Goal: Information Seeking & Learning: Learn about a topic

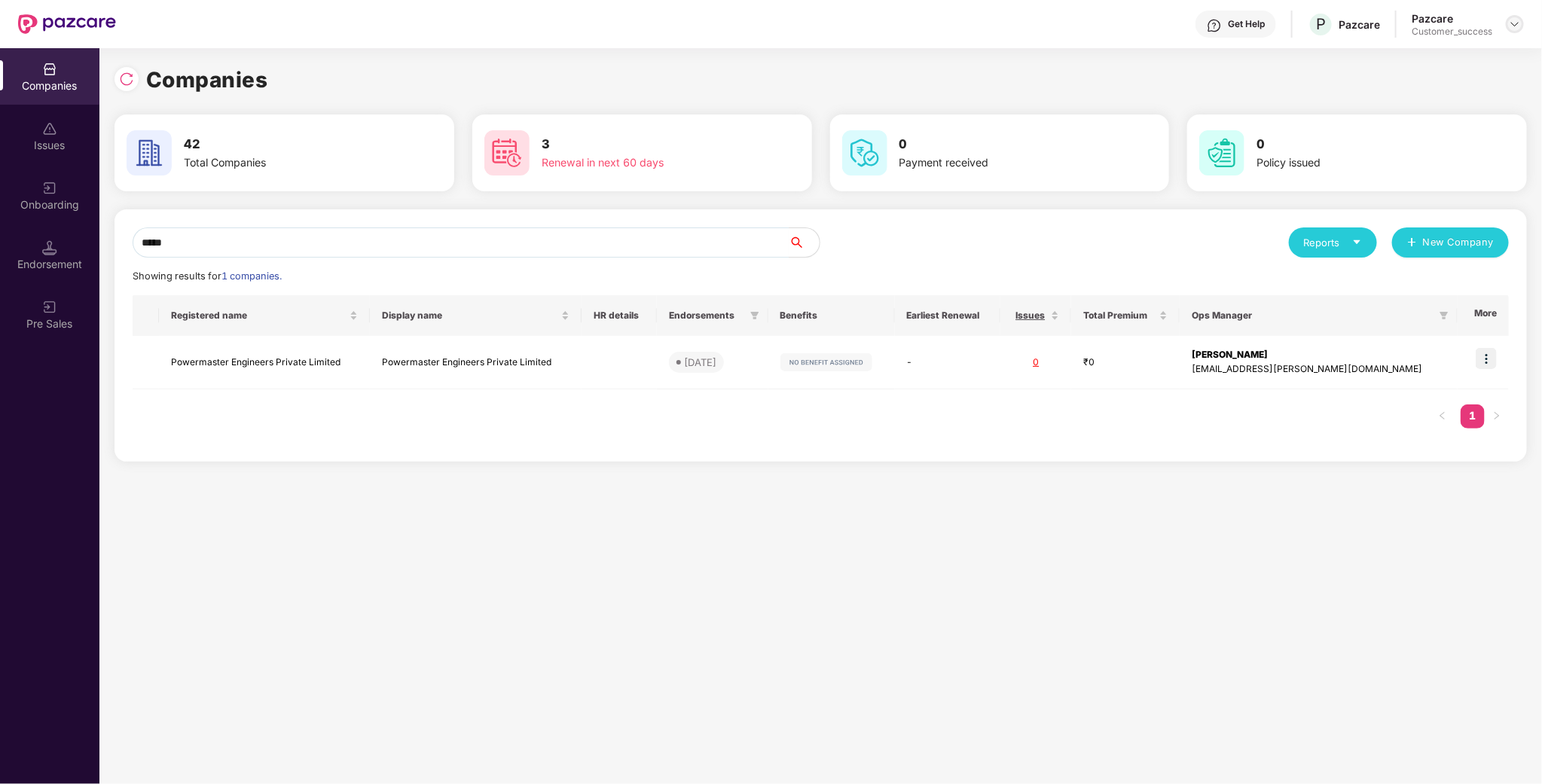
click at [1510, 27] on img at bounding box center [1515, 24] width 12 height 12
click at [1435, 61] on div "Admin view" at bounding box center [1446, 59] width 196 height 30
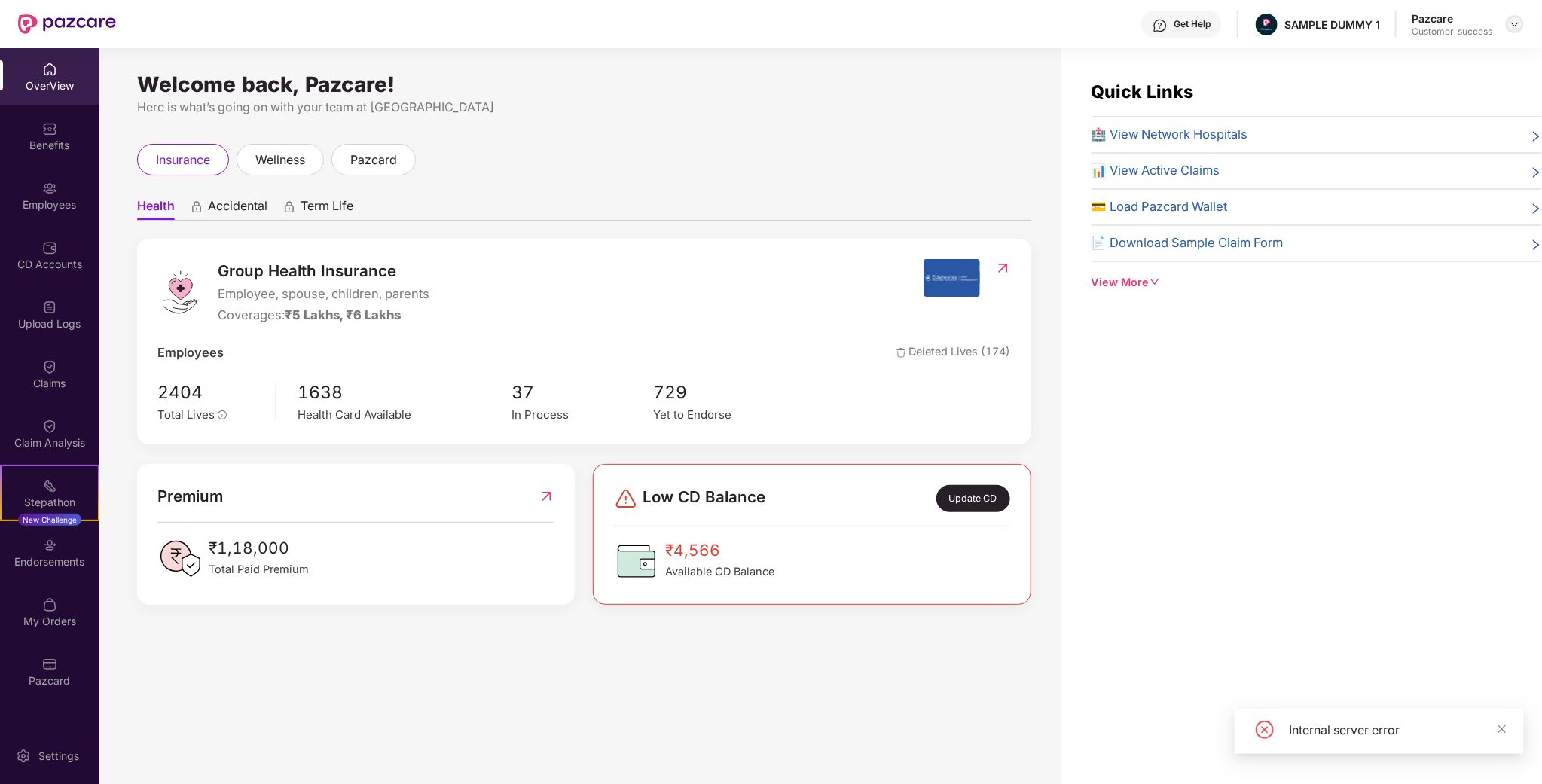
click at [1512, 23] on img at bounding box center [1515, 24] width 12 height 12
click at [1448, 61] on div "Switch to partner view" at bounding box center [1444, 59] width 196 height 30
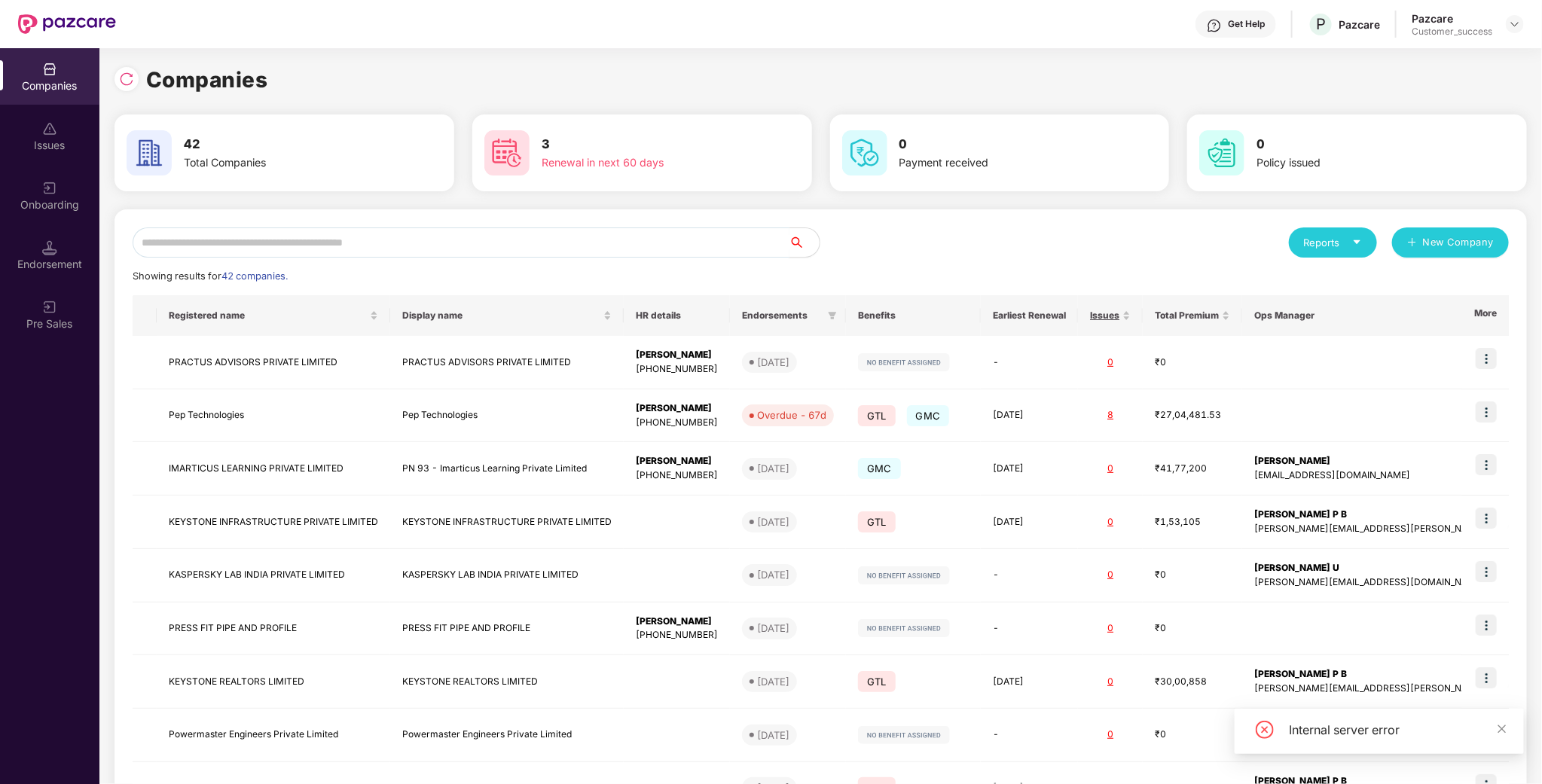
click at [398, 238] on input "text" at bounding box center [461, 243] width 657 height 31
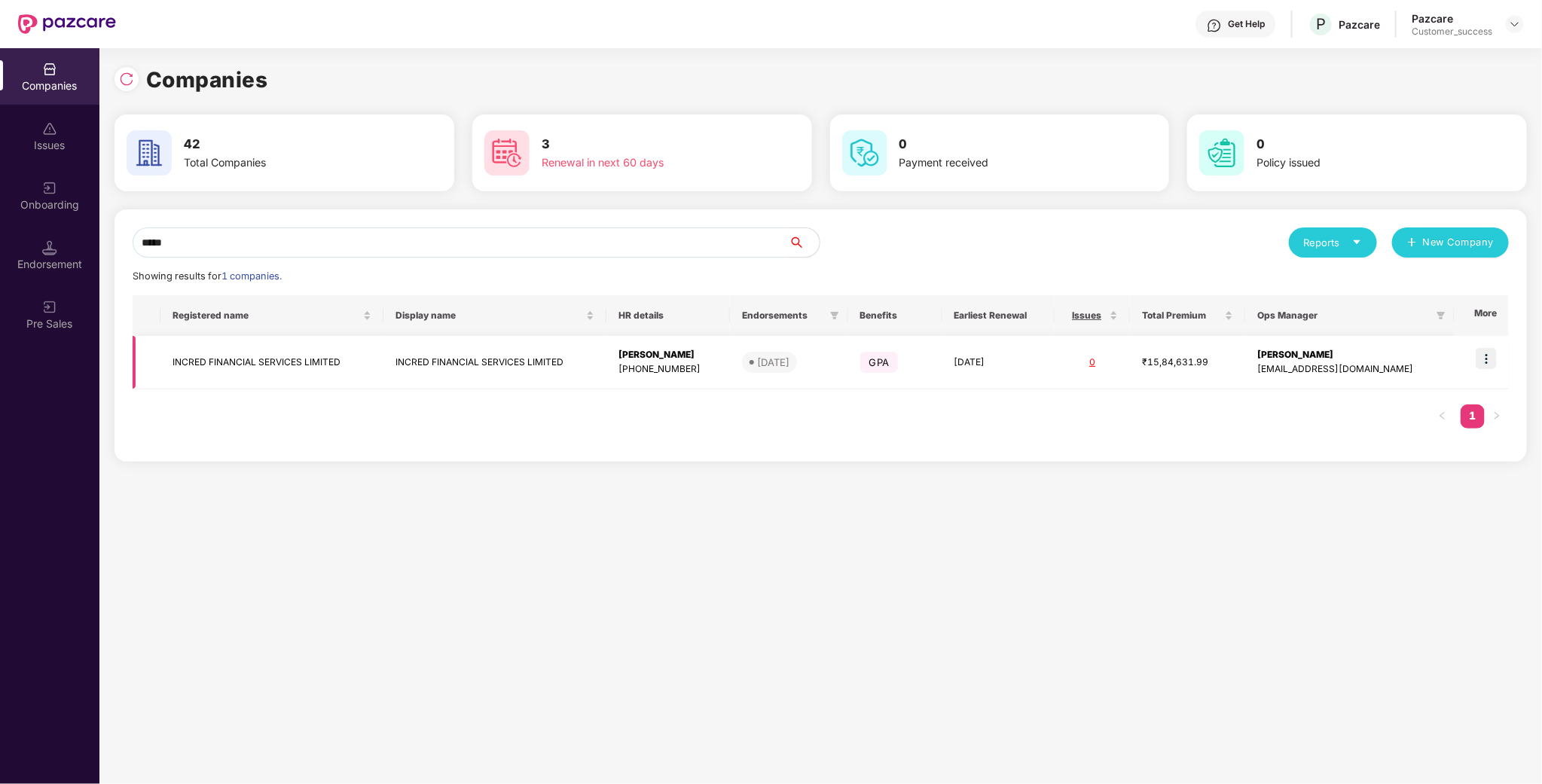
type input "*****"
click at [1490, 353] on img at bounding box center [1486, 358] width 21 height 21
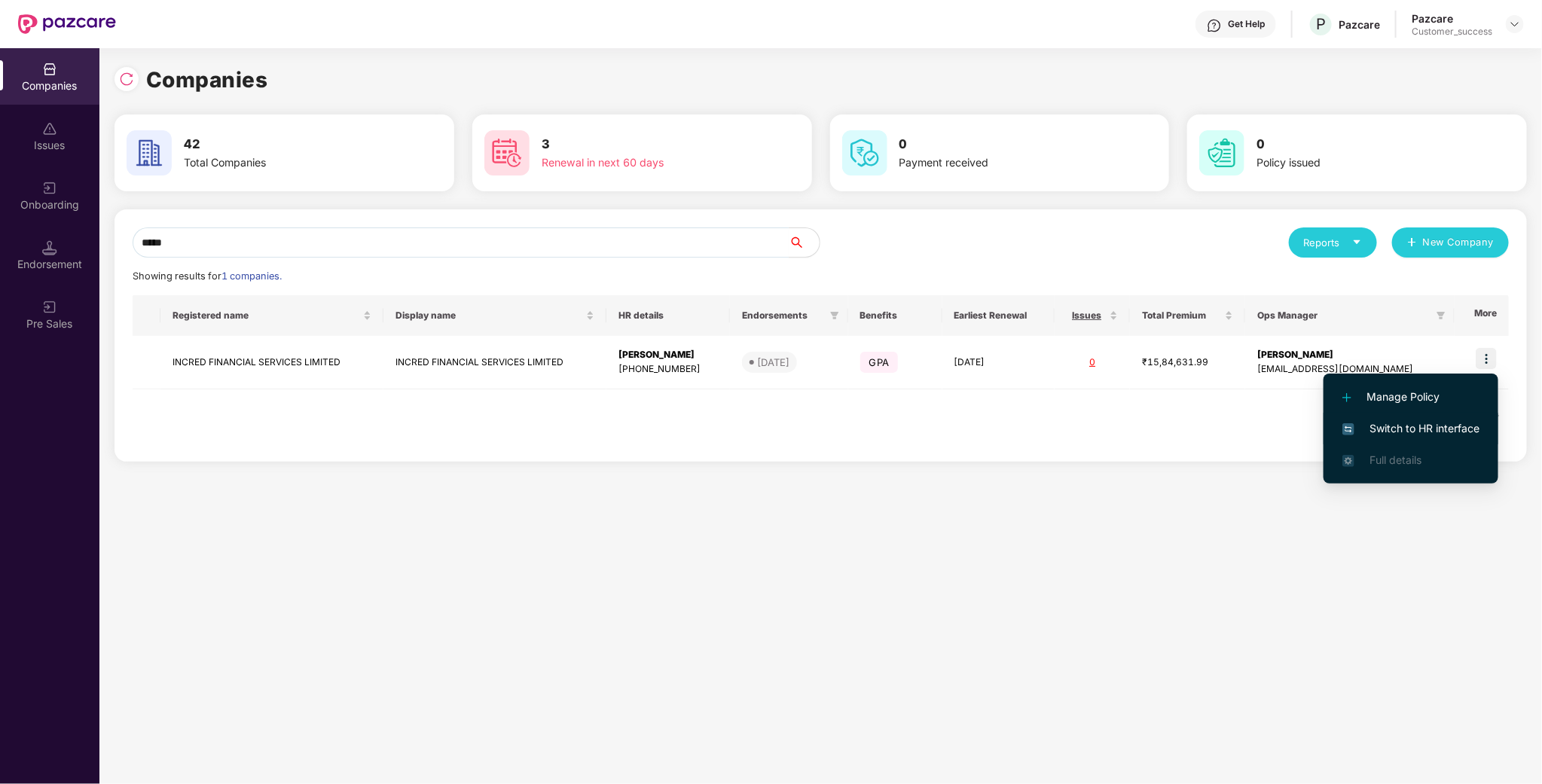
click at [1420, 426] on span "Switch to HR interface" at bounding box center [1411, 428] width 137 height 17
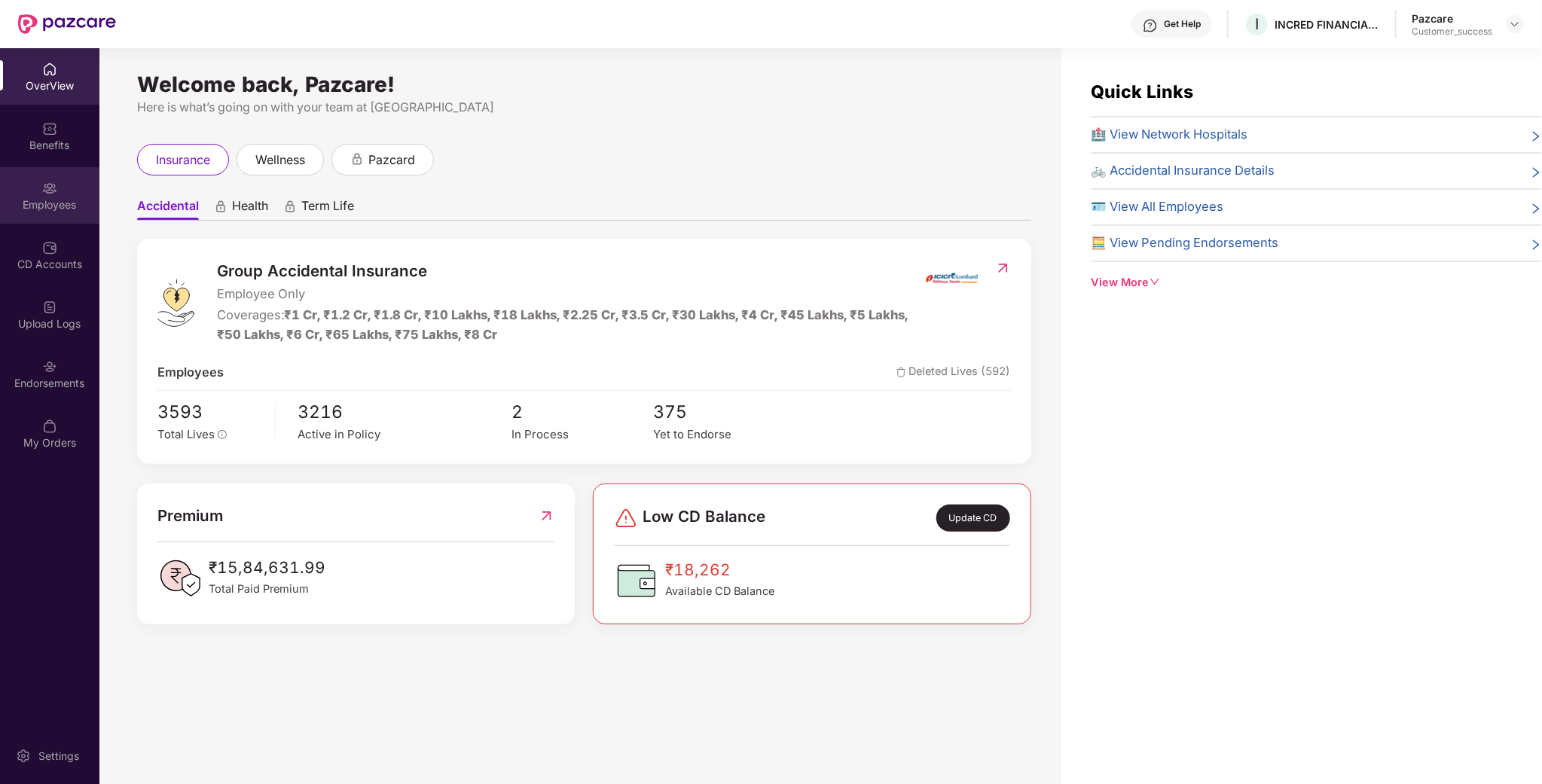
click at [50, 206] on div "Employees" at bounding box center [49, 205] width 99 height 15
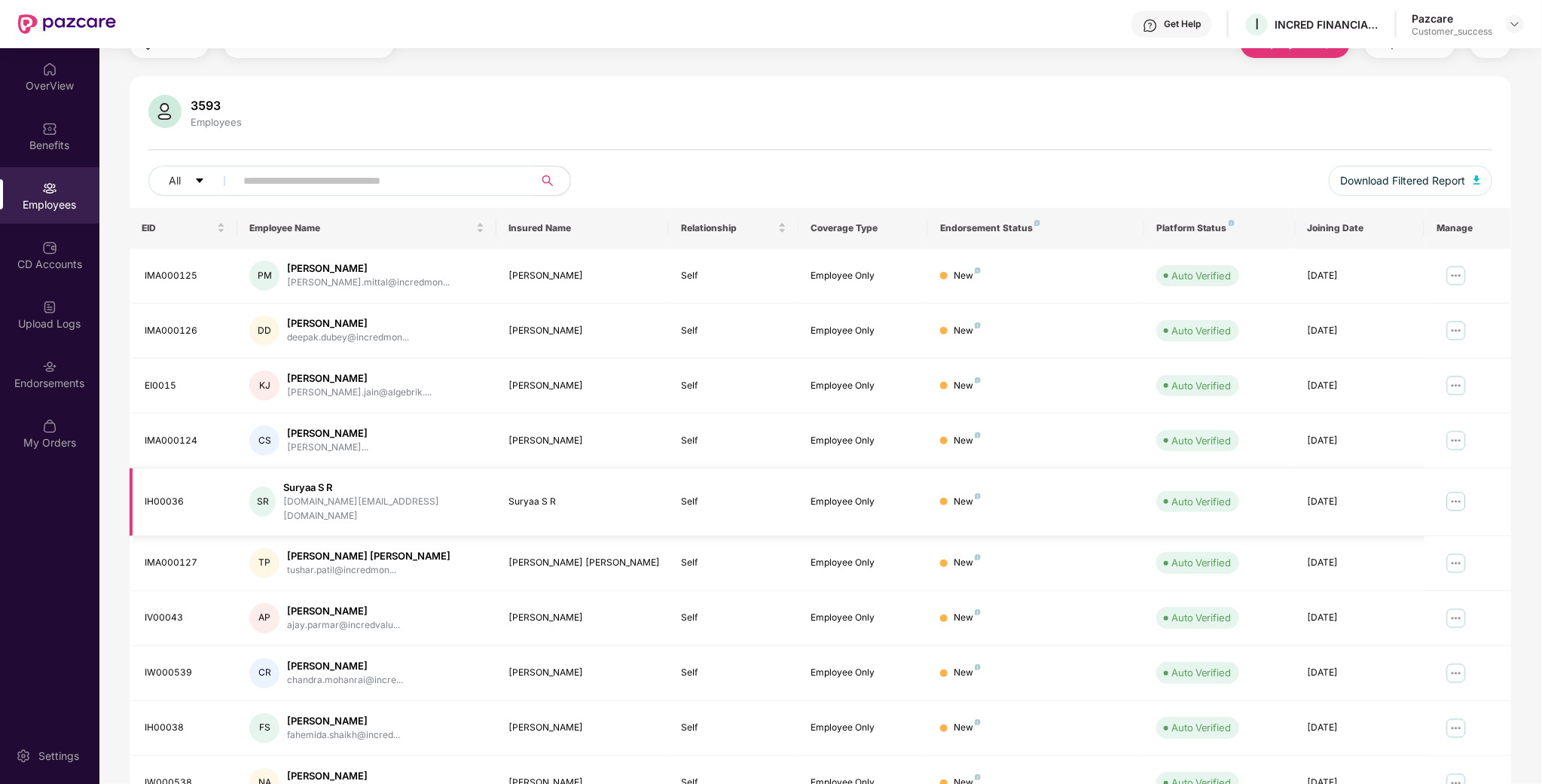
scroll to position [145, 0]
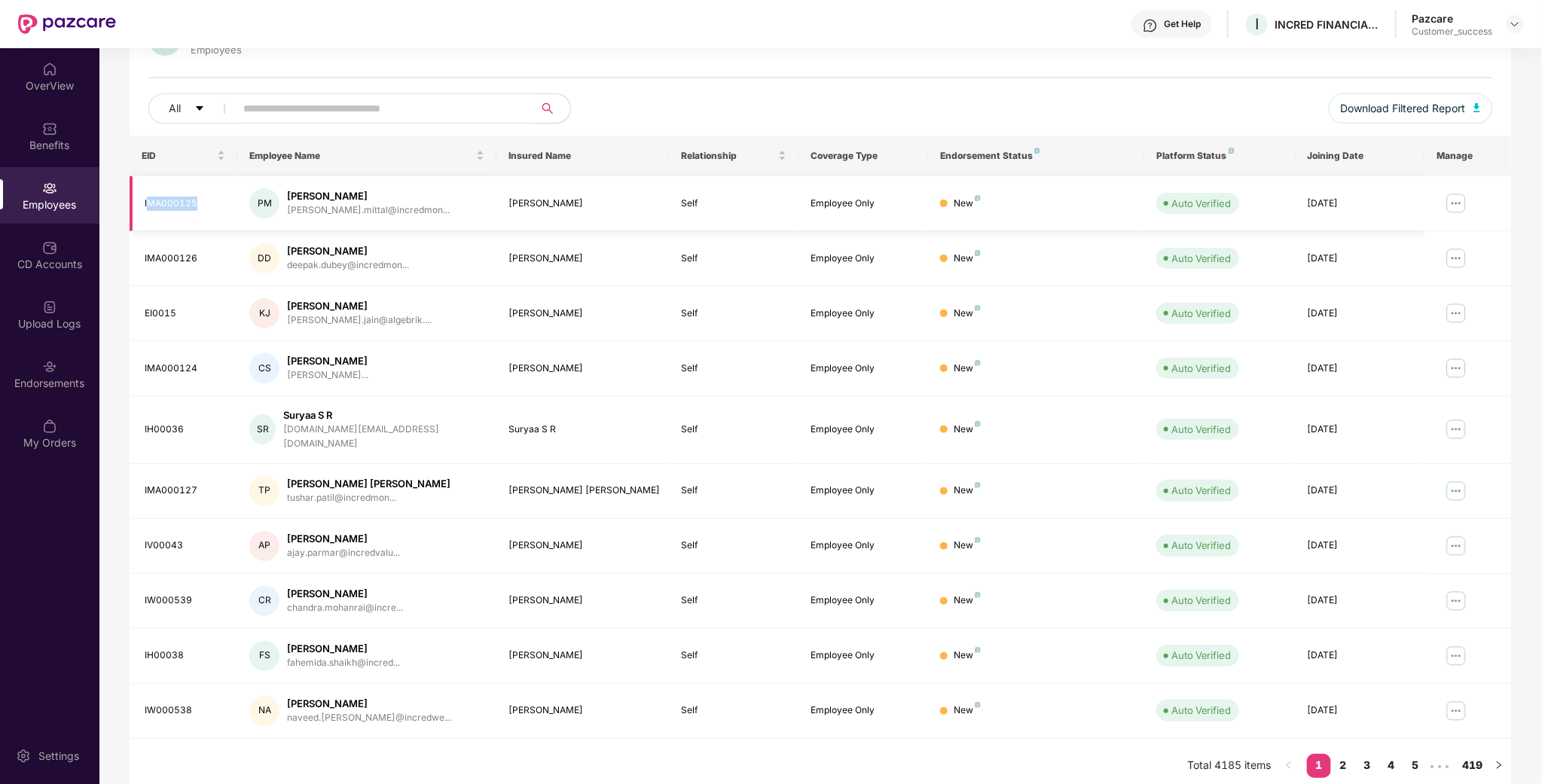
drag, startPoint x: 147, startPoint y: 206, endPoint x: 227, endPoint y: 205, distance: 80.0
click at [227, 205] on td "IMA000125" at bounding box center [183, 204] width 108 height 55
click at [161, 252] on div "IMA000126" at bounding box center [184, 259] width 81 height 14
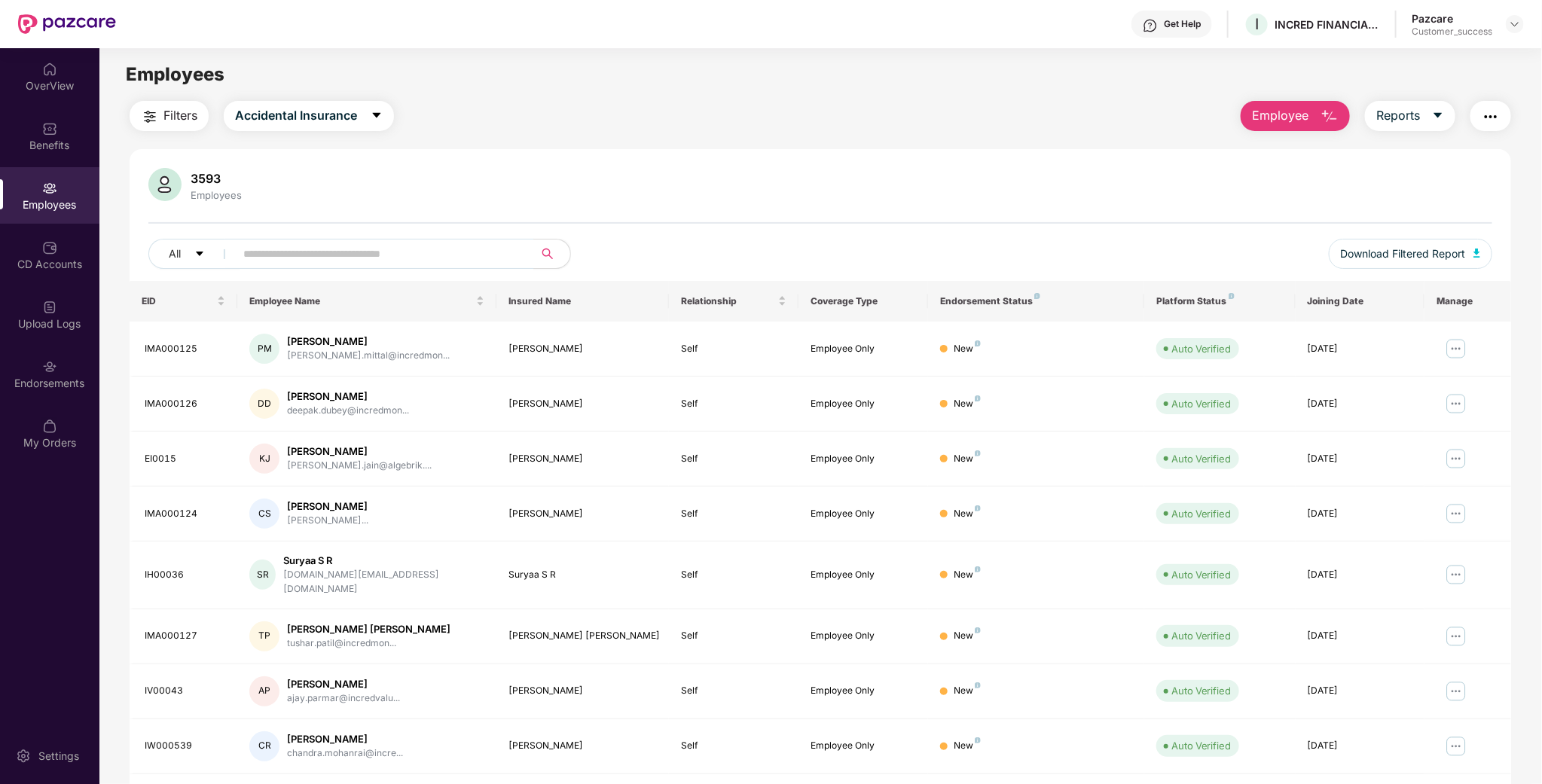
click at [1513, 34] on div "Pazcare Customer_success" at bounding box center [1468, 24] width 112 height 26
click at [1513, 32] on div at bounding box center [1515, 24] width 18 height 18
click at [1513, 31] on div at bounding box center [1515, 24] width 18 height 18
click at [1434, 69] on div "Switch to partner view" at bounding box center [1444, 59] width 196 height 30
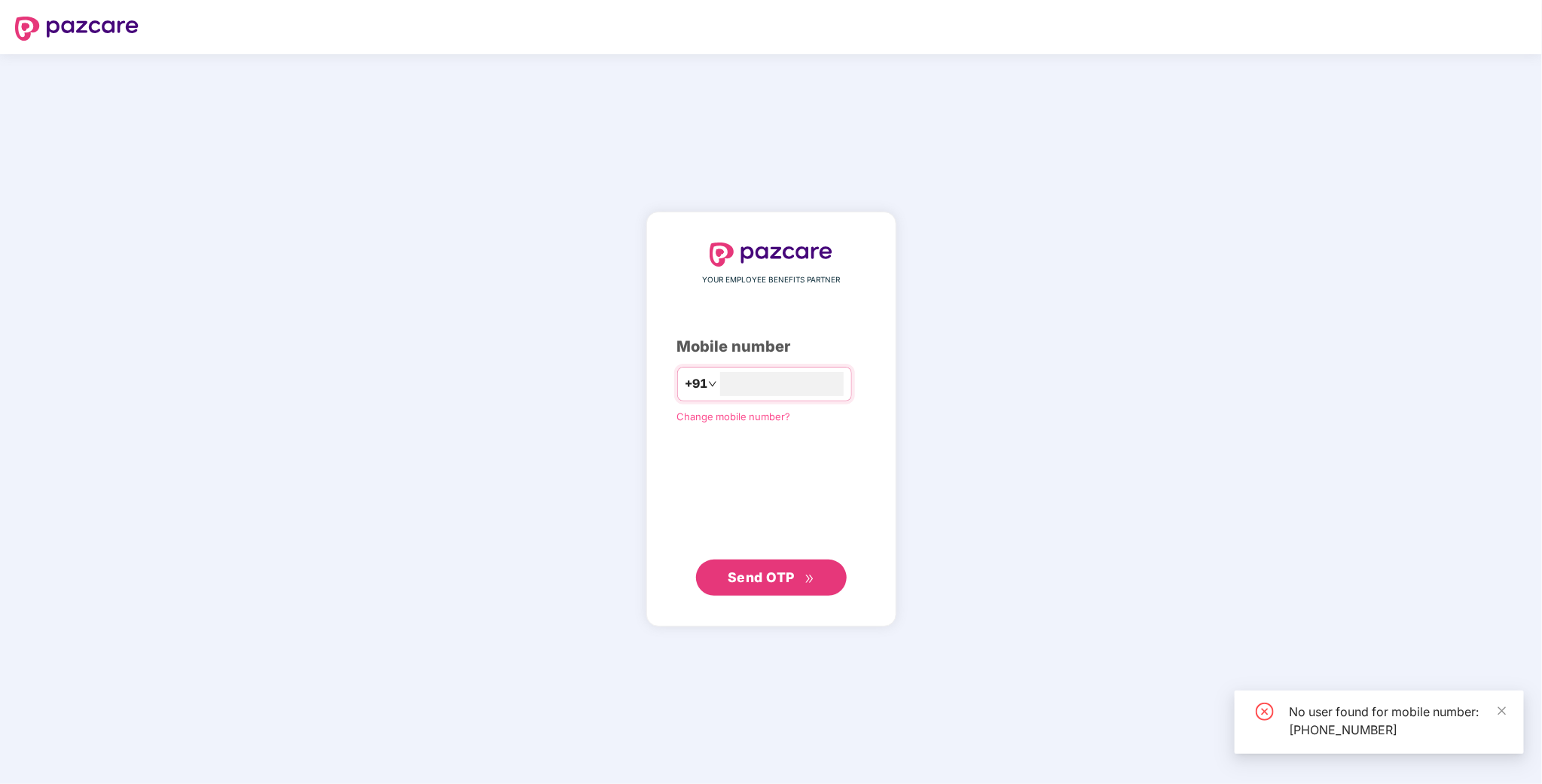
type input "**********"
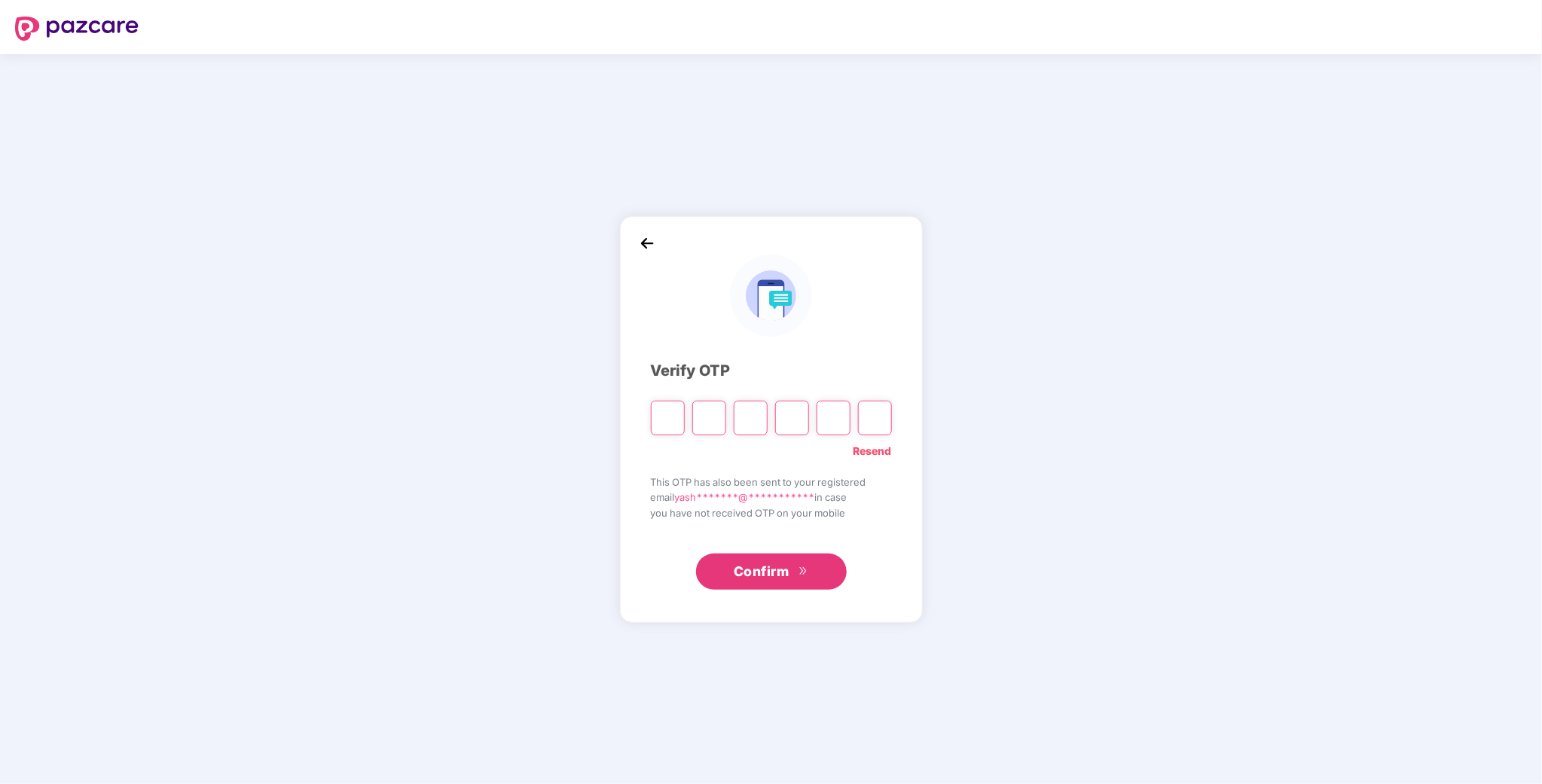
type input "*"
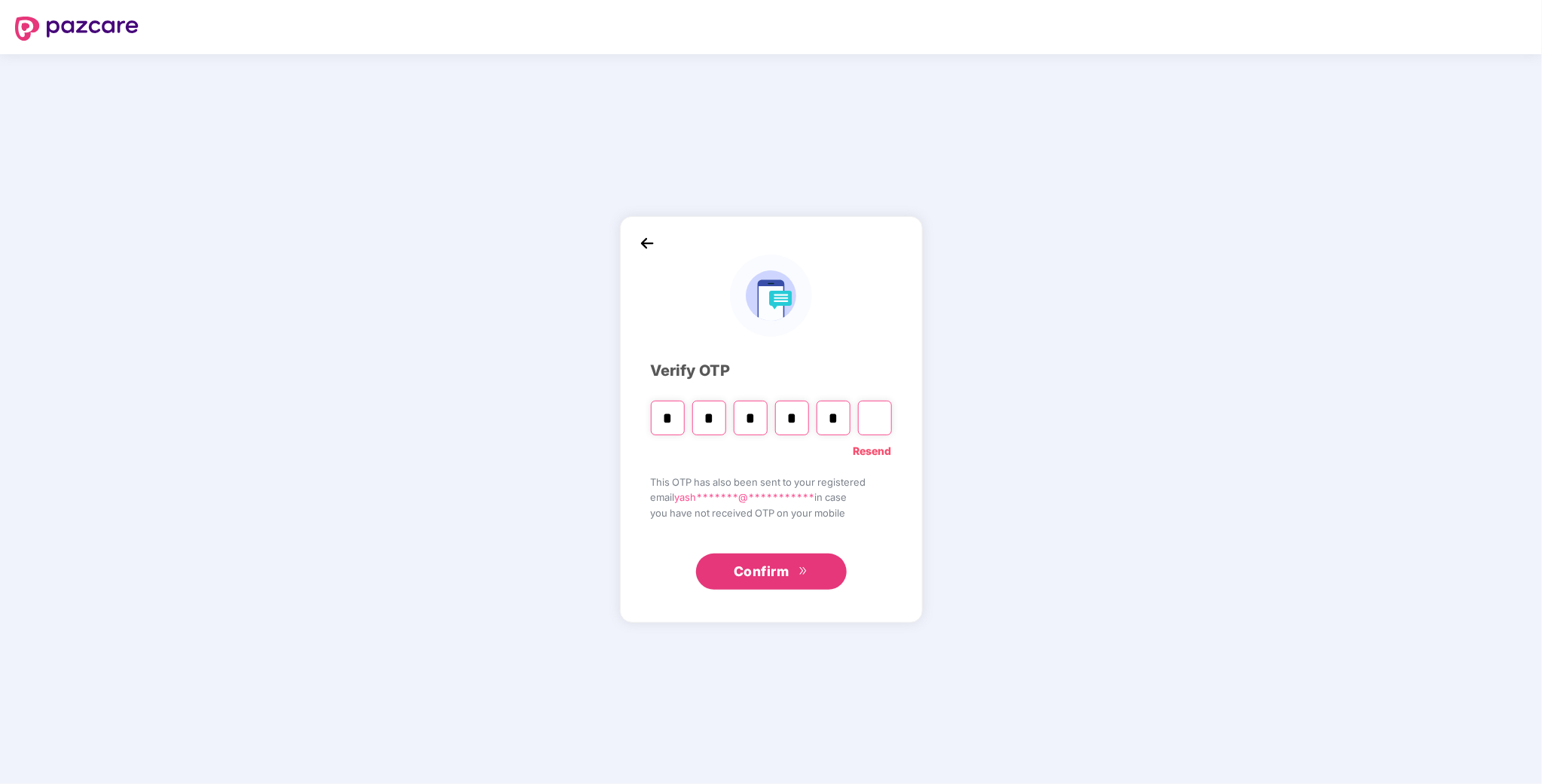
type input "*"
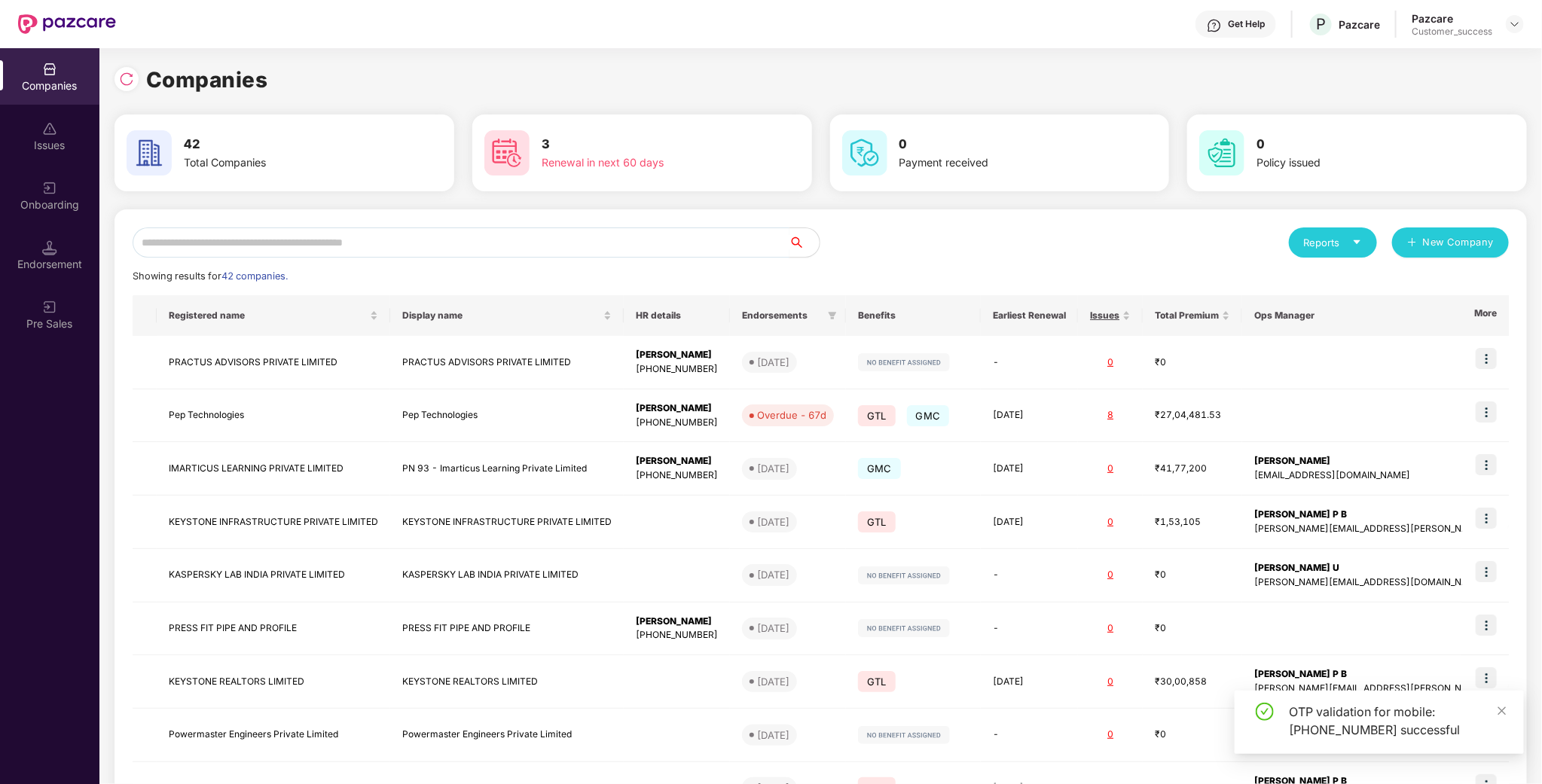
click at [423, 236] on input "text" at bounding box center [461, 243] width 657 height 31
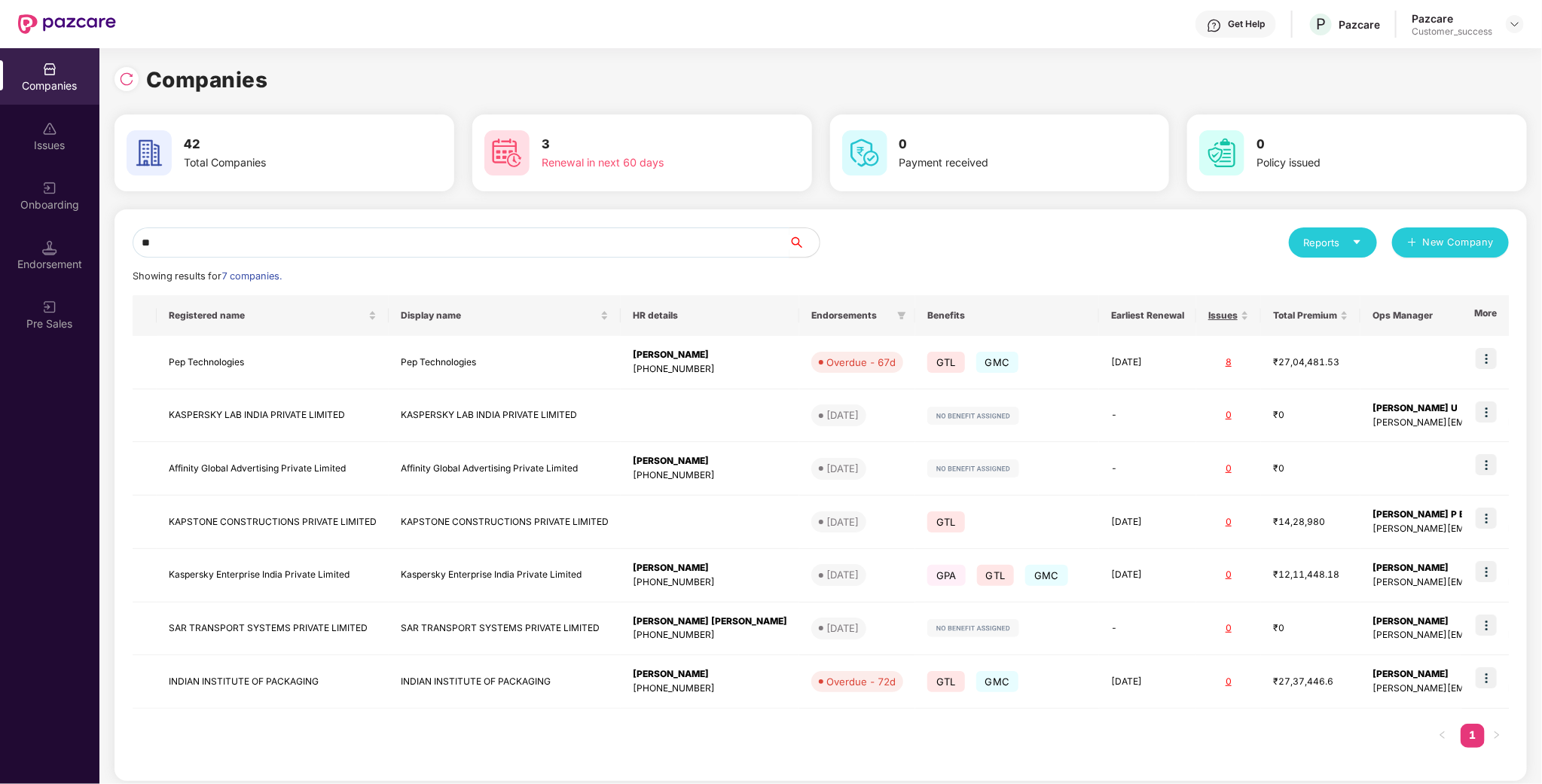
type input "***"
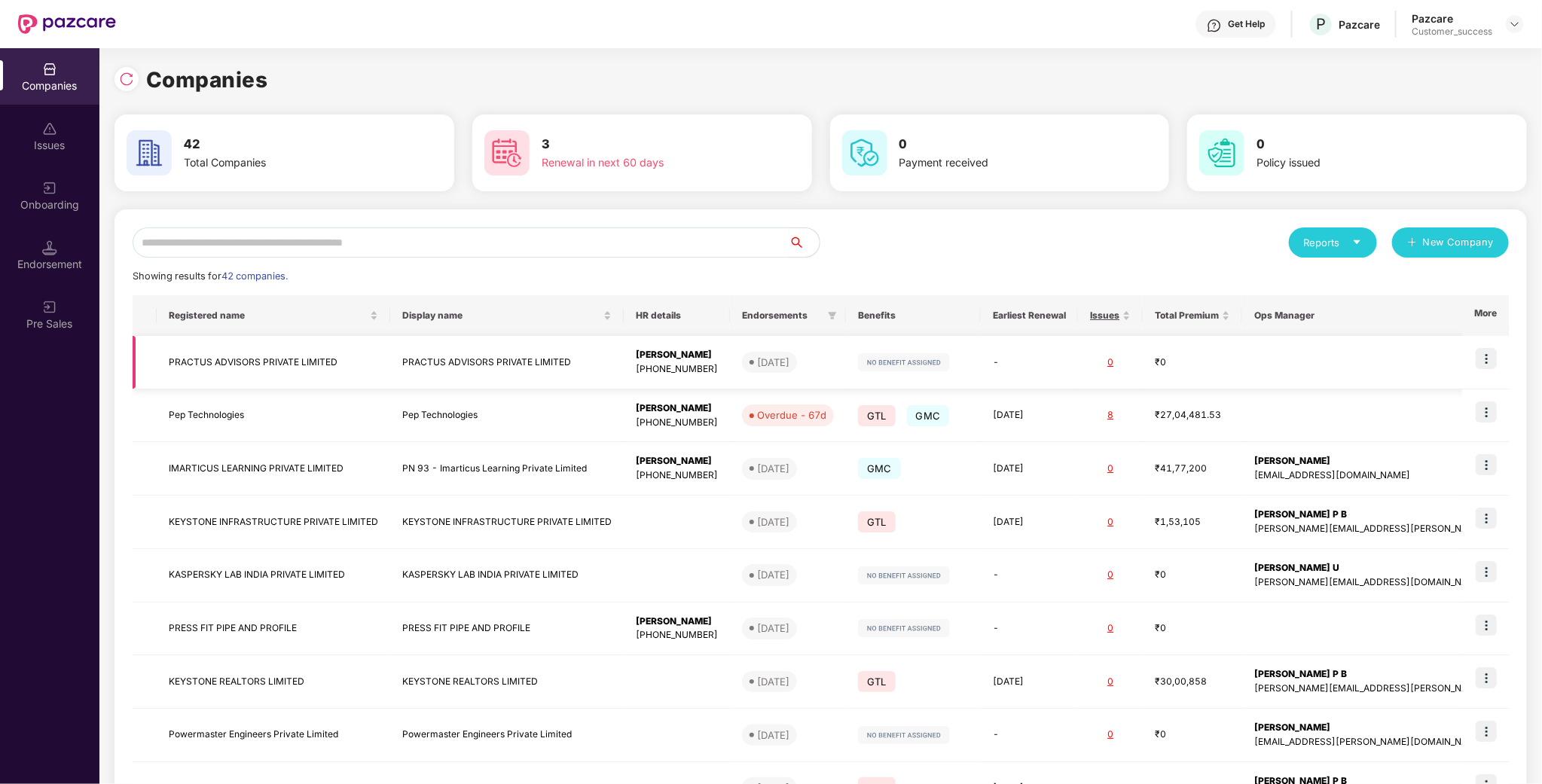
type input "*"
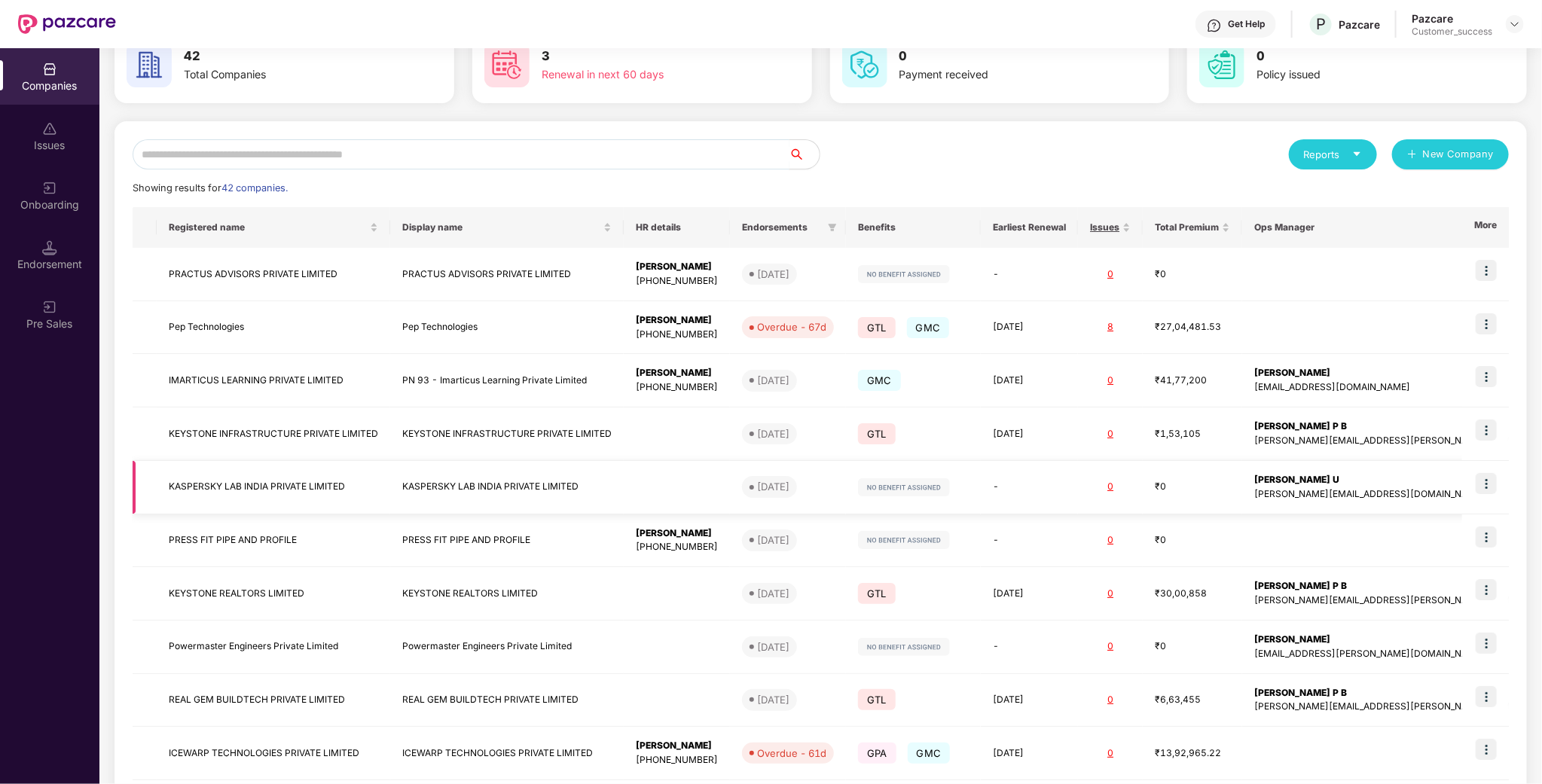
scroll to position [171, 0]
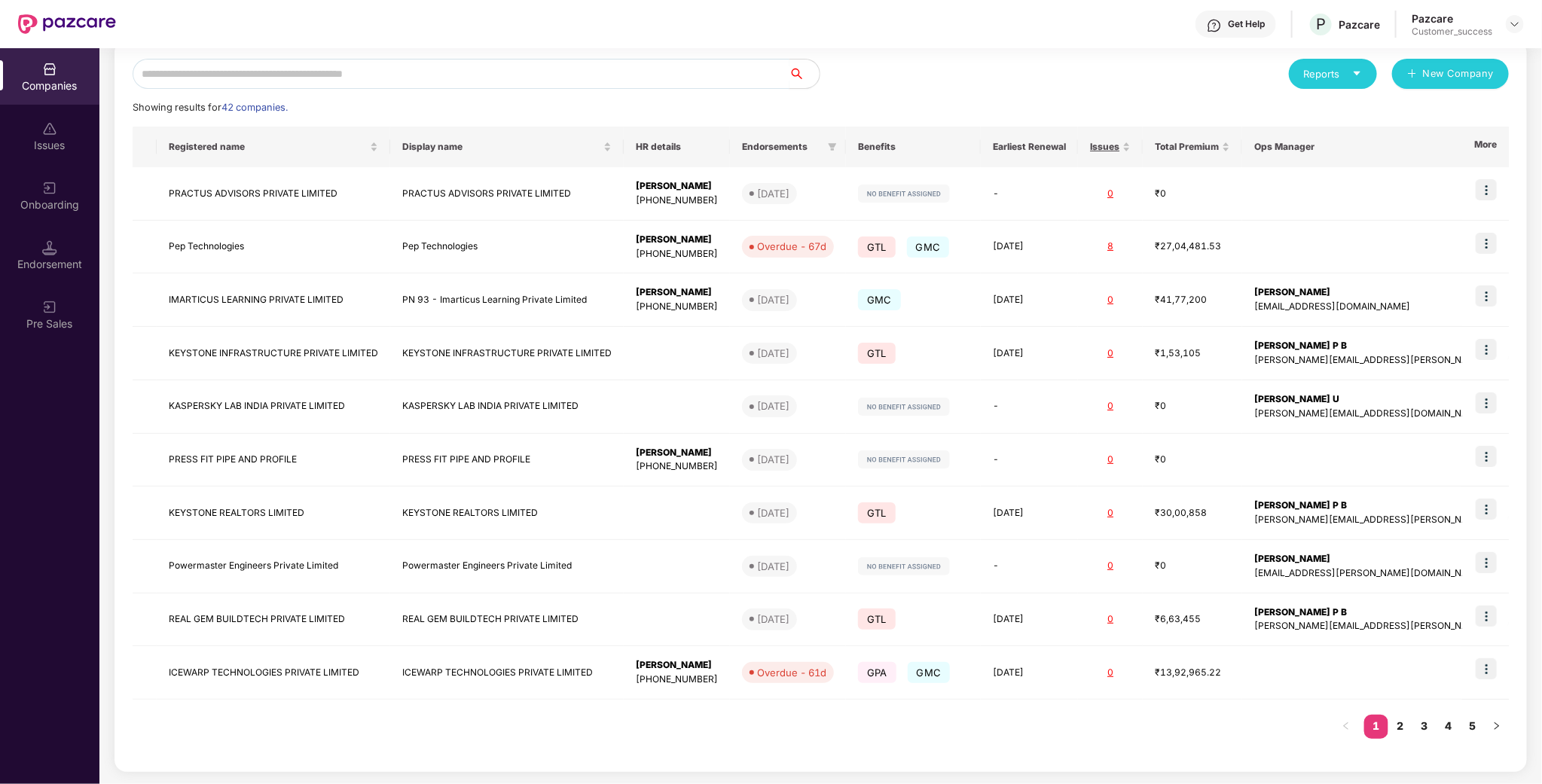
click at [280, 72] on input "text" at bounding box center [461, 74] width 657 height 31
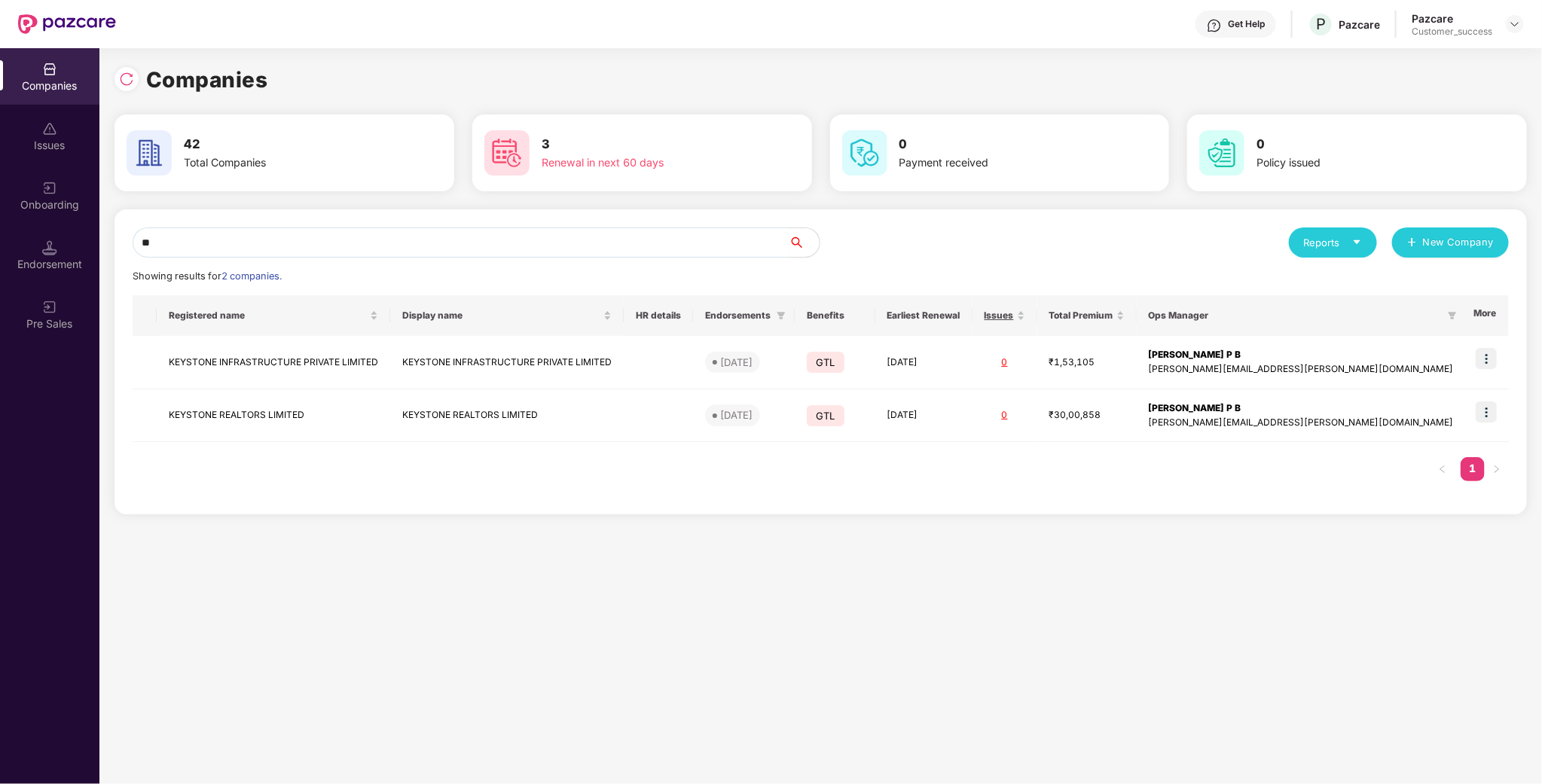
scroll to position [0, 0]
click at [224, 249] on input "***" at bounding box center [461, 243] width 657 height 31
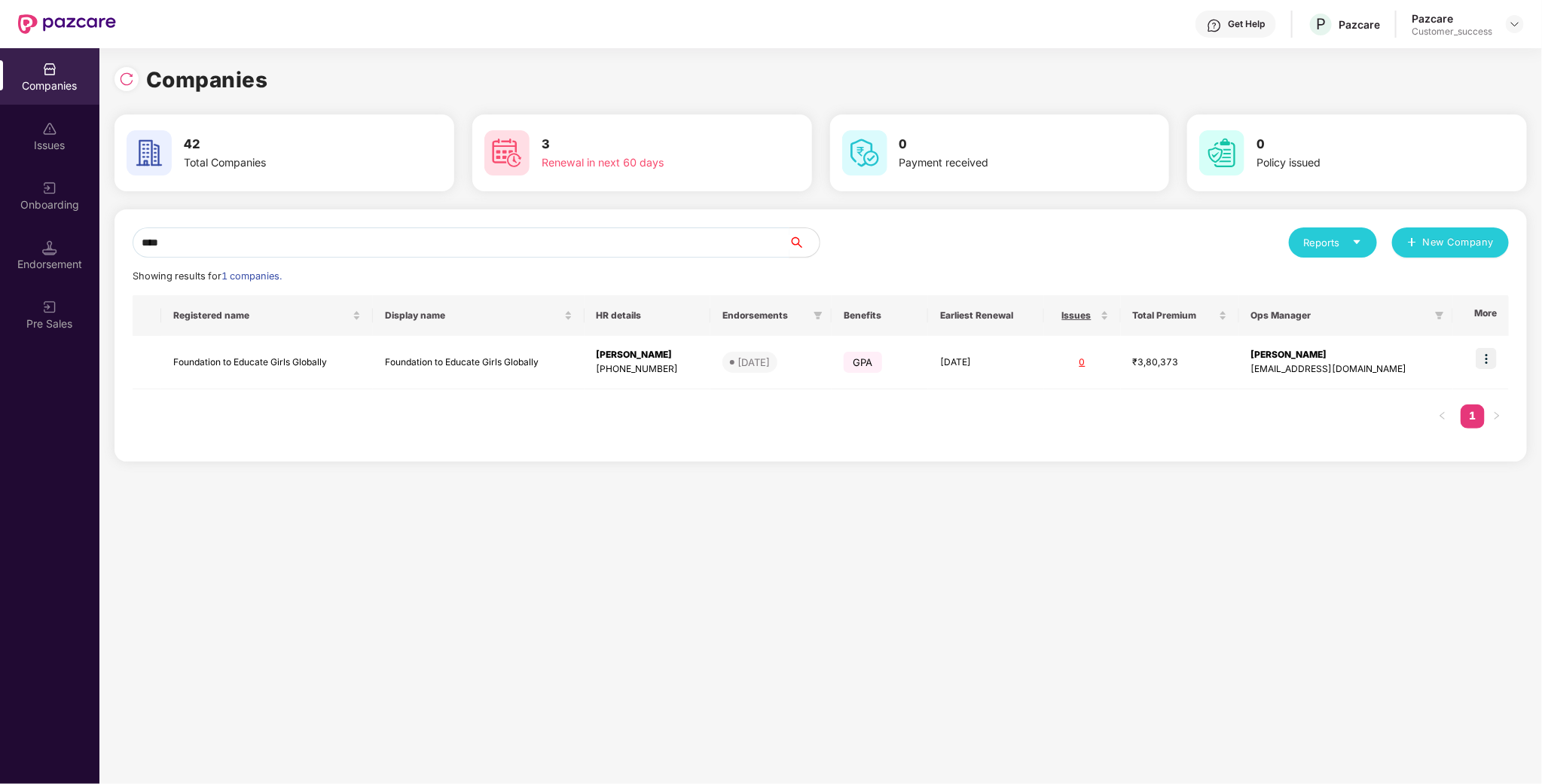
type input "*****"
click at [266, 362] on td "Foundation to Educate Girls Globally" at bounding box center [266, 362] width 211 height 53
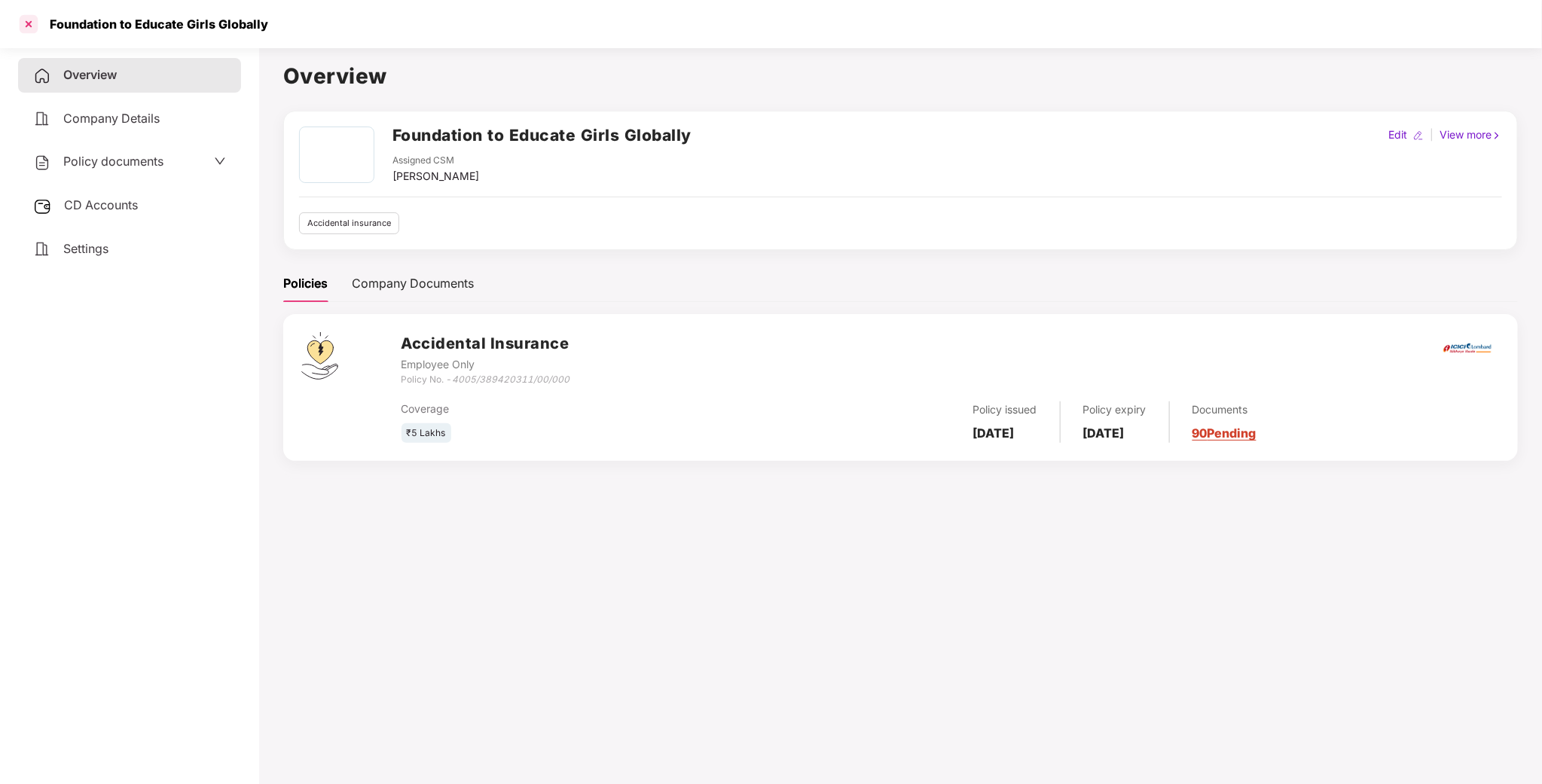
click at [25, 32] on div at bounding box center [29, 24] width 24 height 24
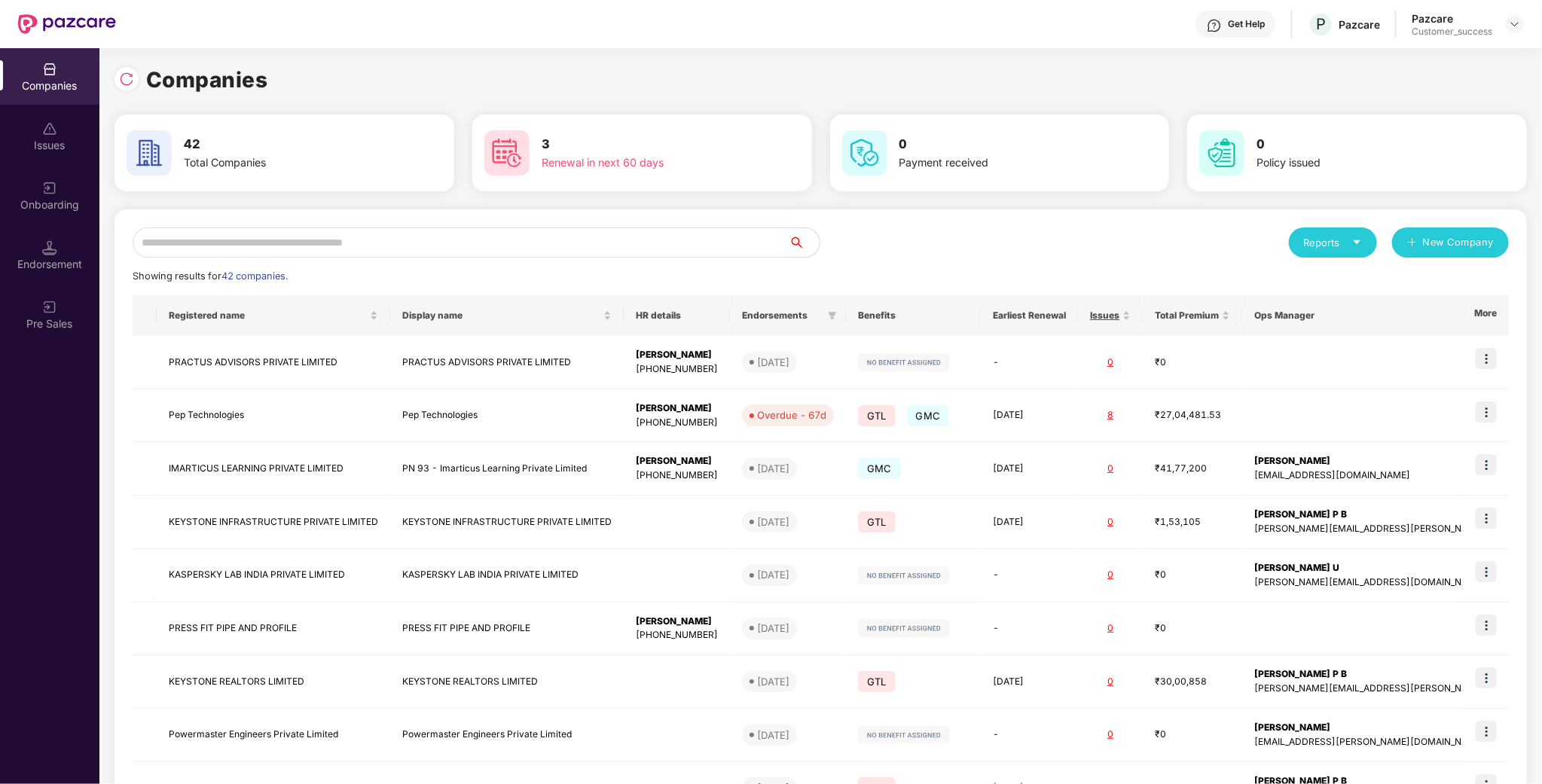
drag, startPoint x: 341, startPoint y: 247, endPoint x: 350, endPoint y: 249, distance: 9.2
click at [341, 249] on input "text" at bounding box center [461, 243] width 657 height 31
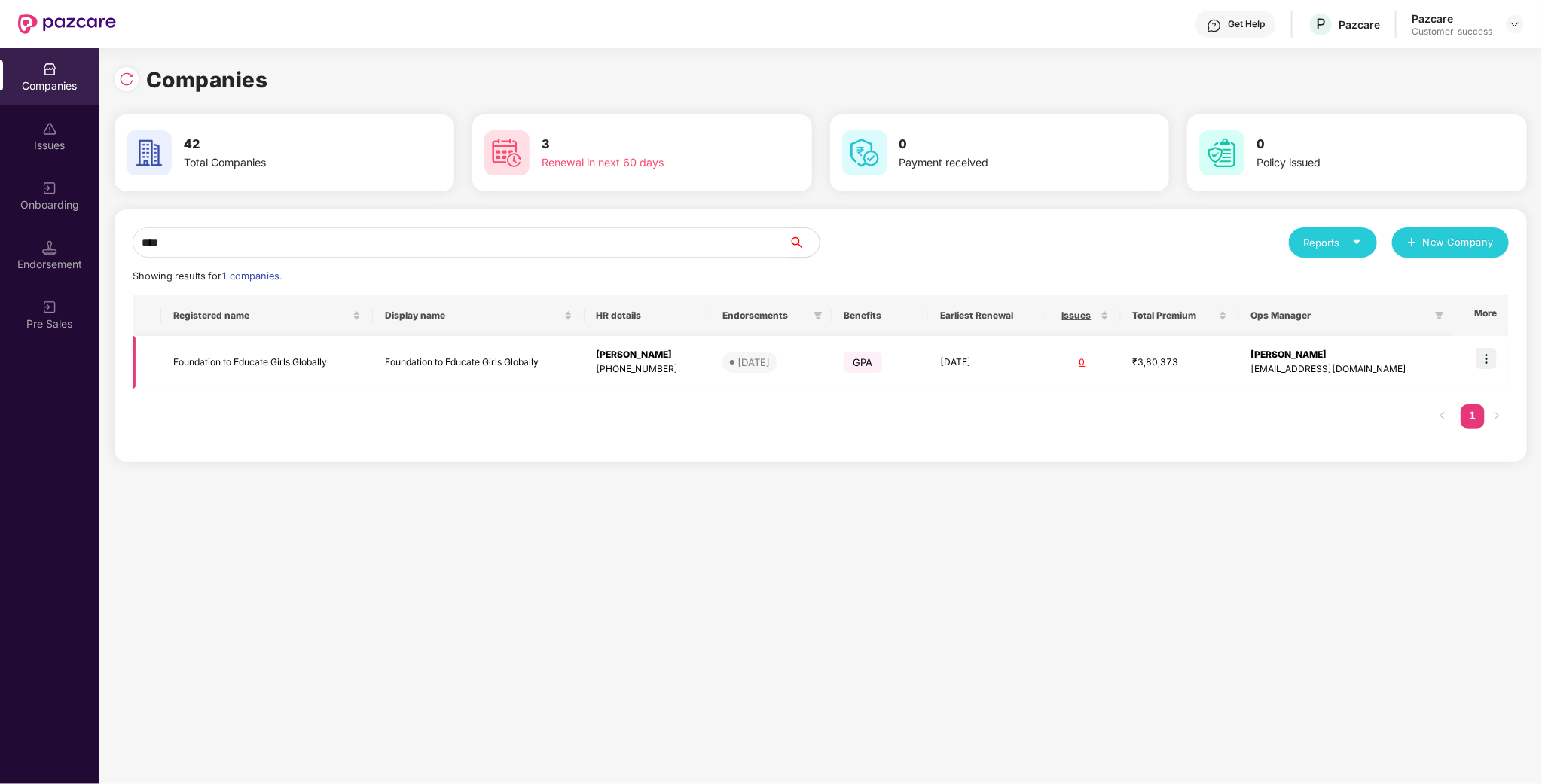
type input "****"
click at [249, 365] on td "Foundation to Educate Girls Globally" at bounding box center [266, 362] width 211 height 53
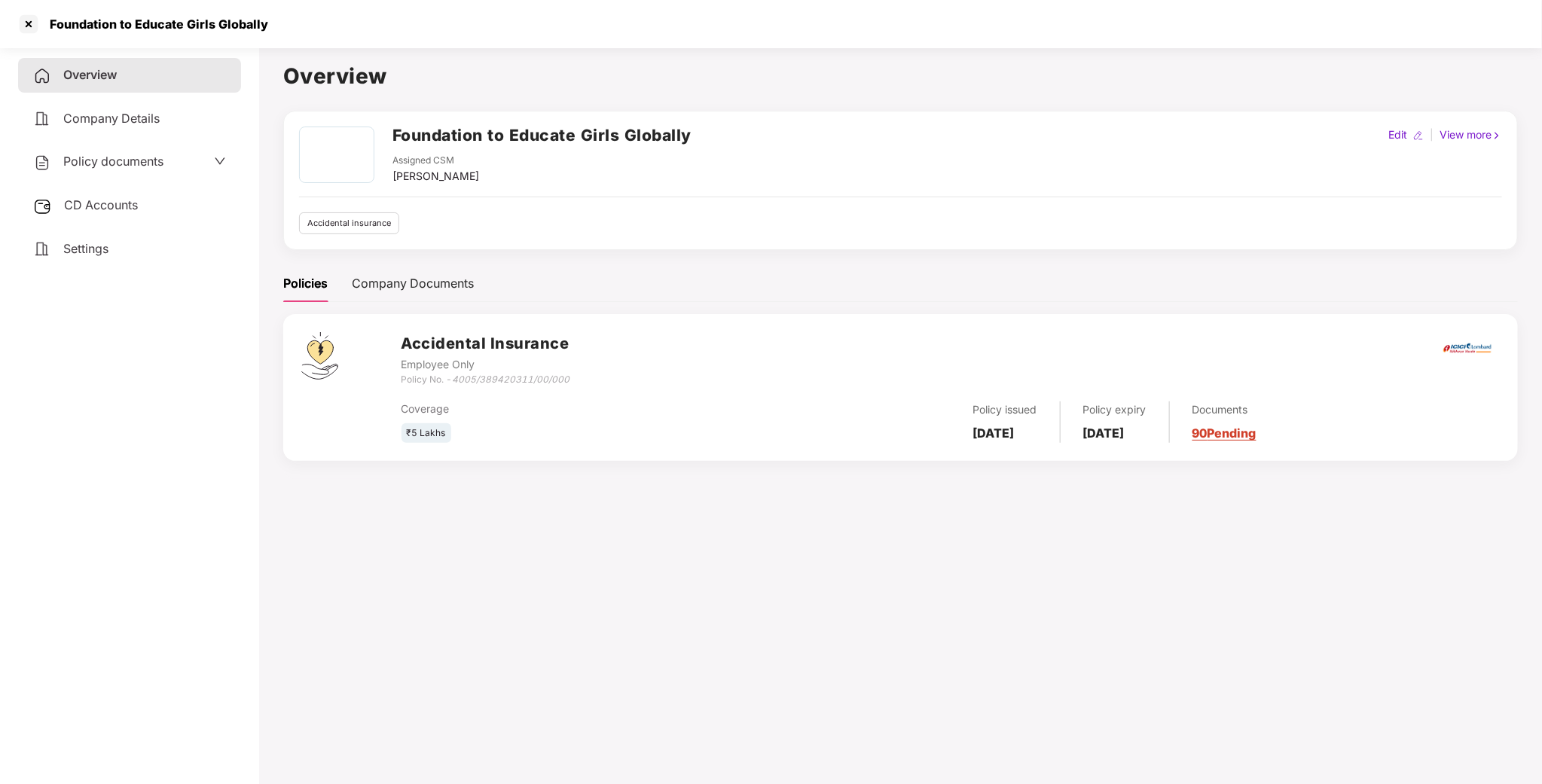
click at [151, 161] on span "Policy documents" at bounding box center [114, 161] width 100 height 15
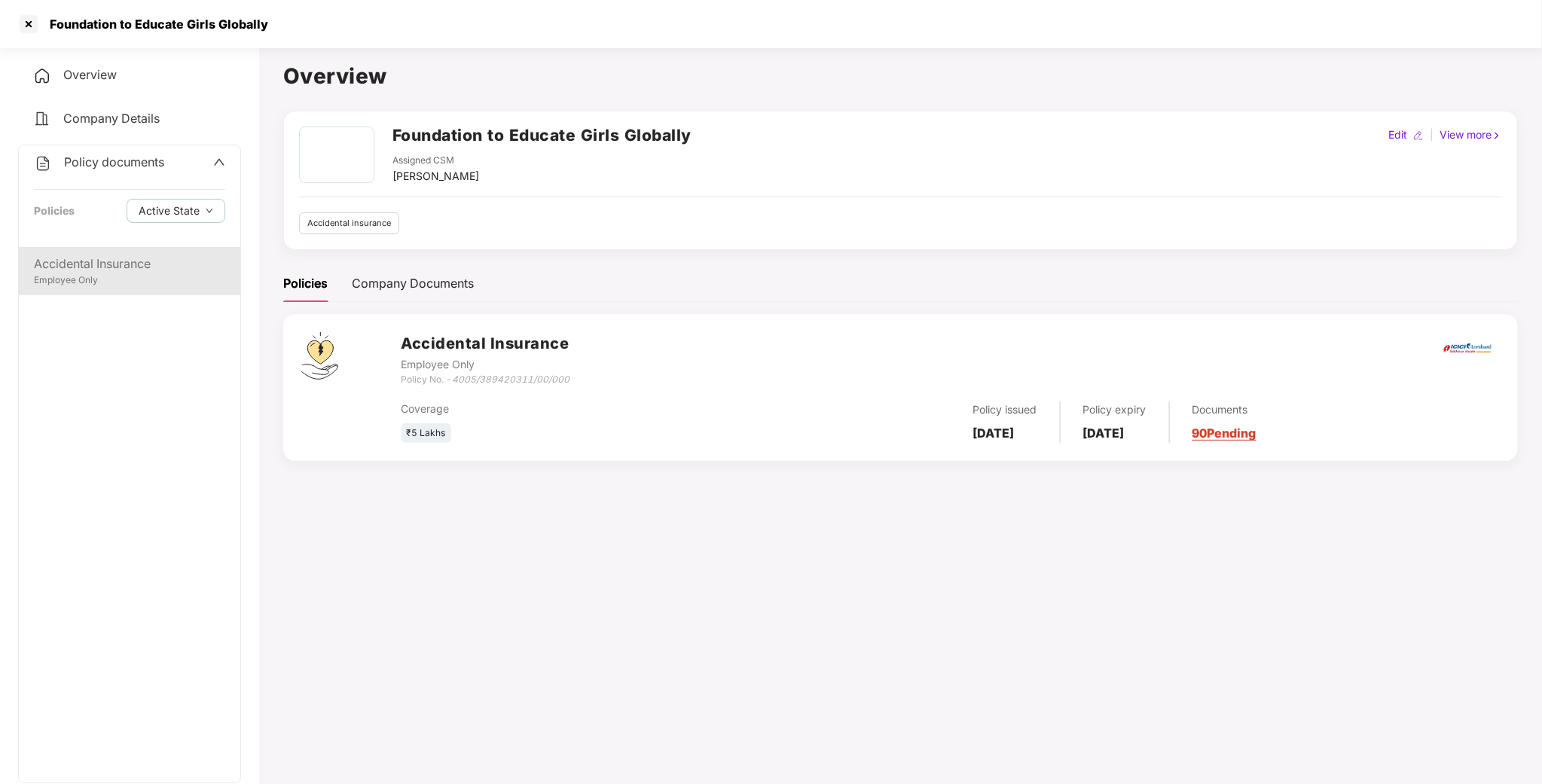
click at [93, 283] on div "Employee Only" at bounding box center [130, 280] width 192 height 14
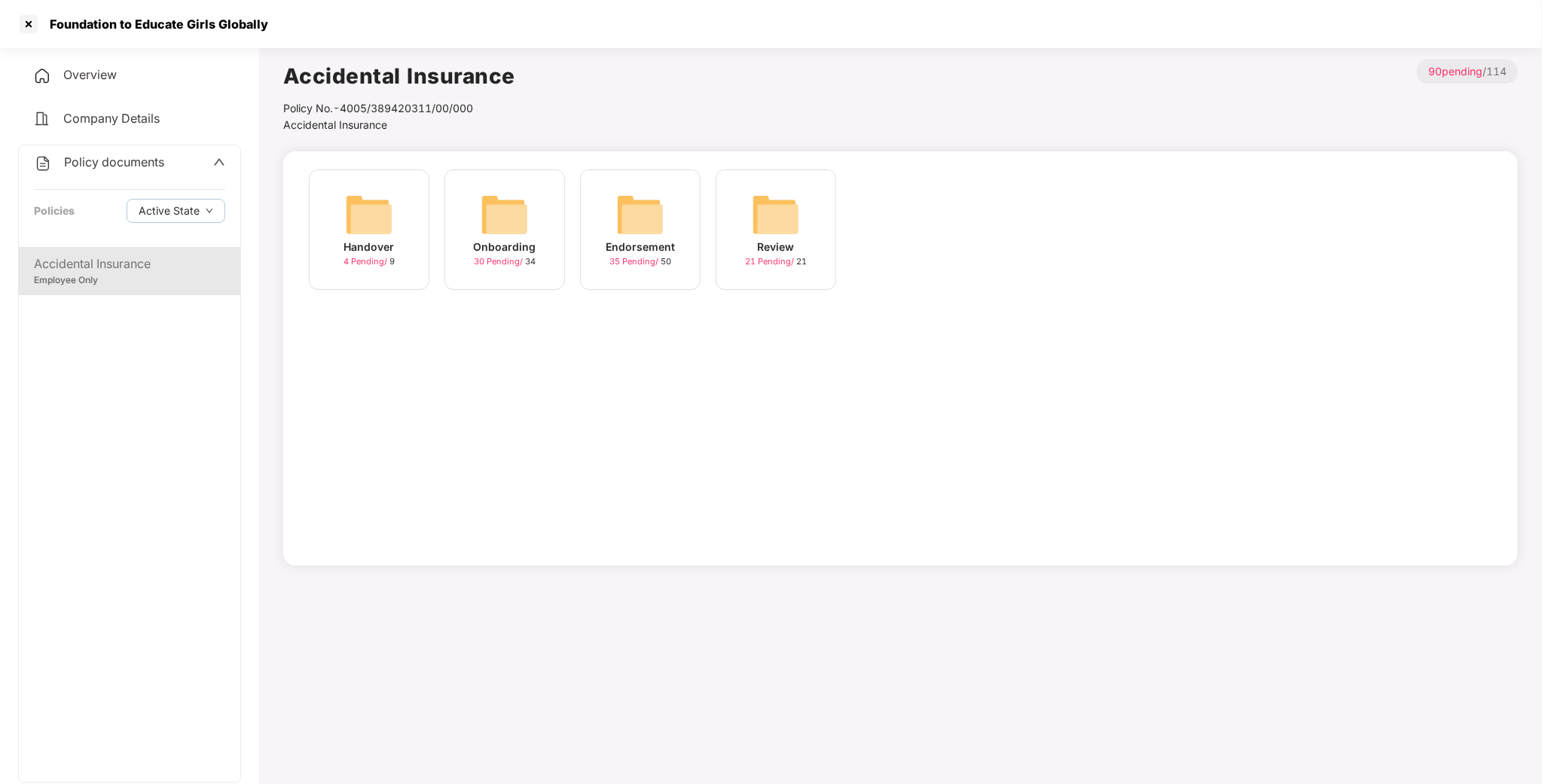
click at [663, 233] on img at bounding box center [640, 215] width 48 height 48
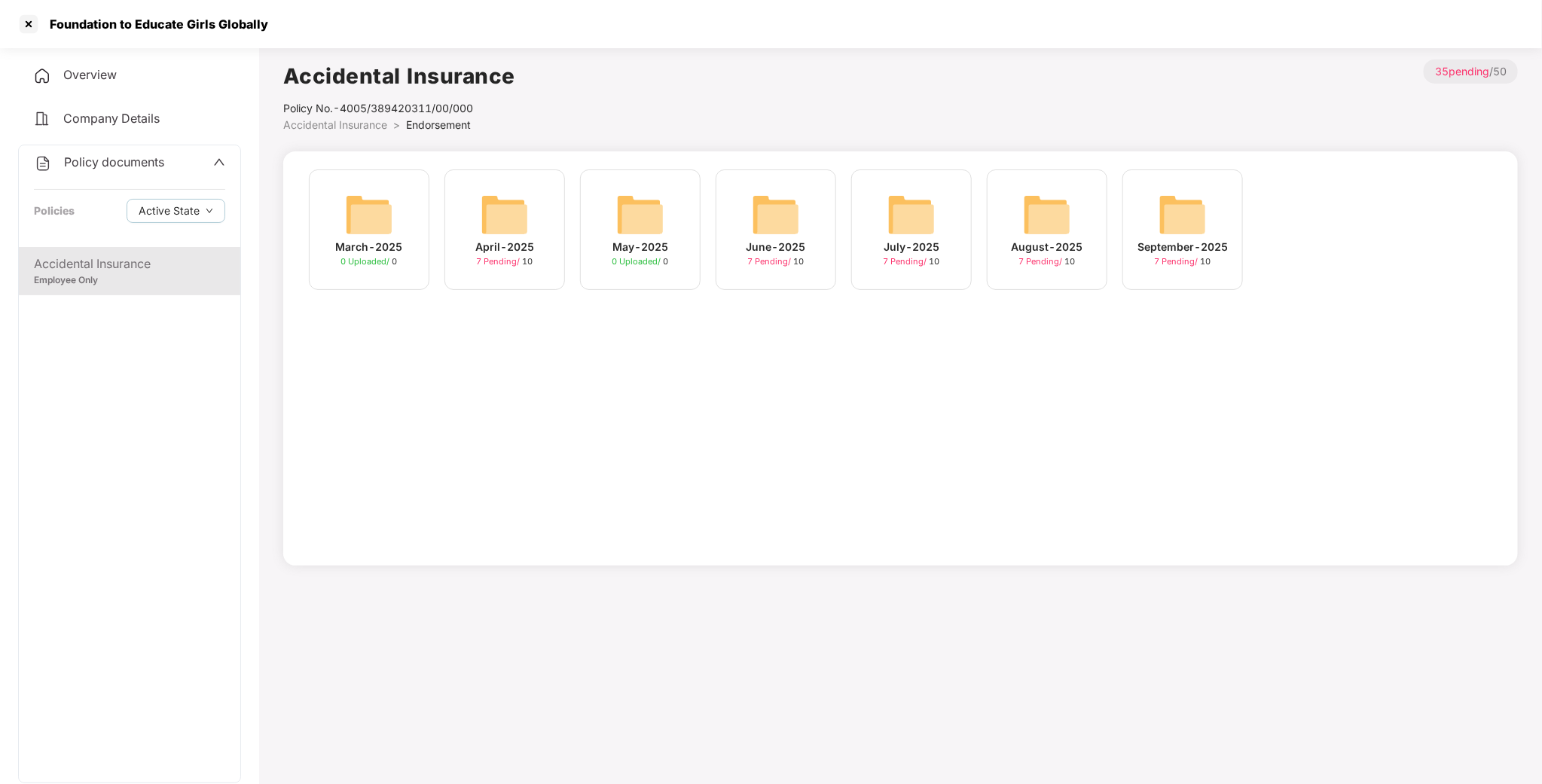
click at [392, 215] on img at bounding box center [369, 215] width 48 height 48
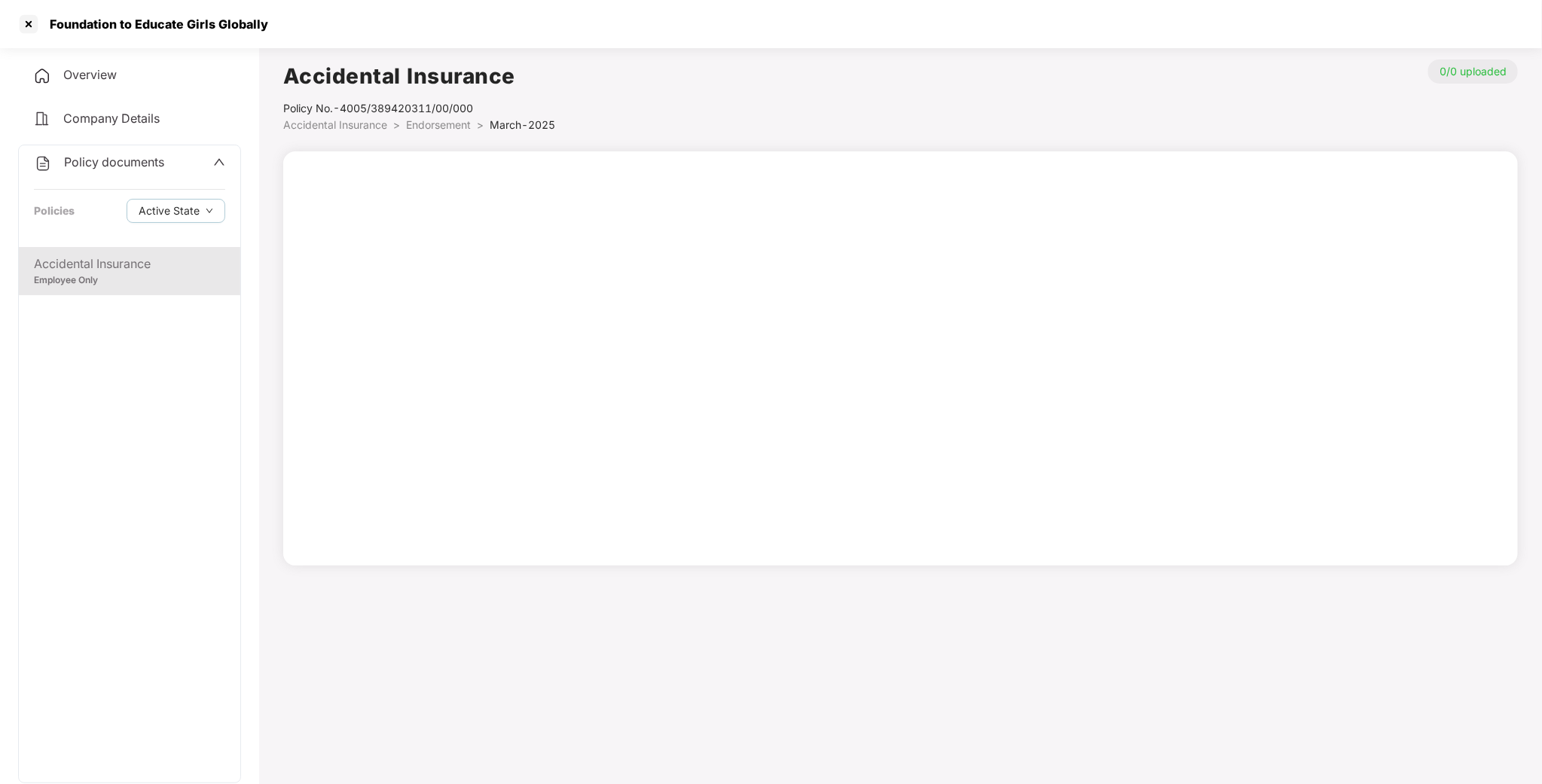
click at [148, 263] on div "Accidental Insurance" at bounding box center [130, 264] width 192 height 19
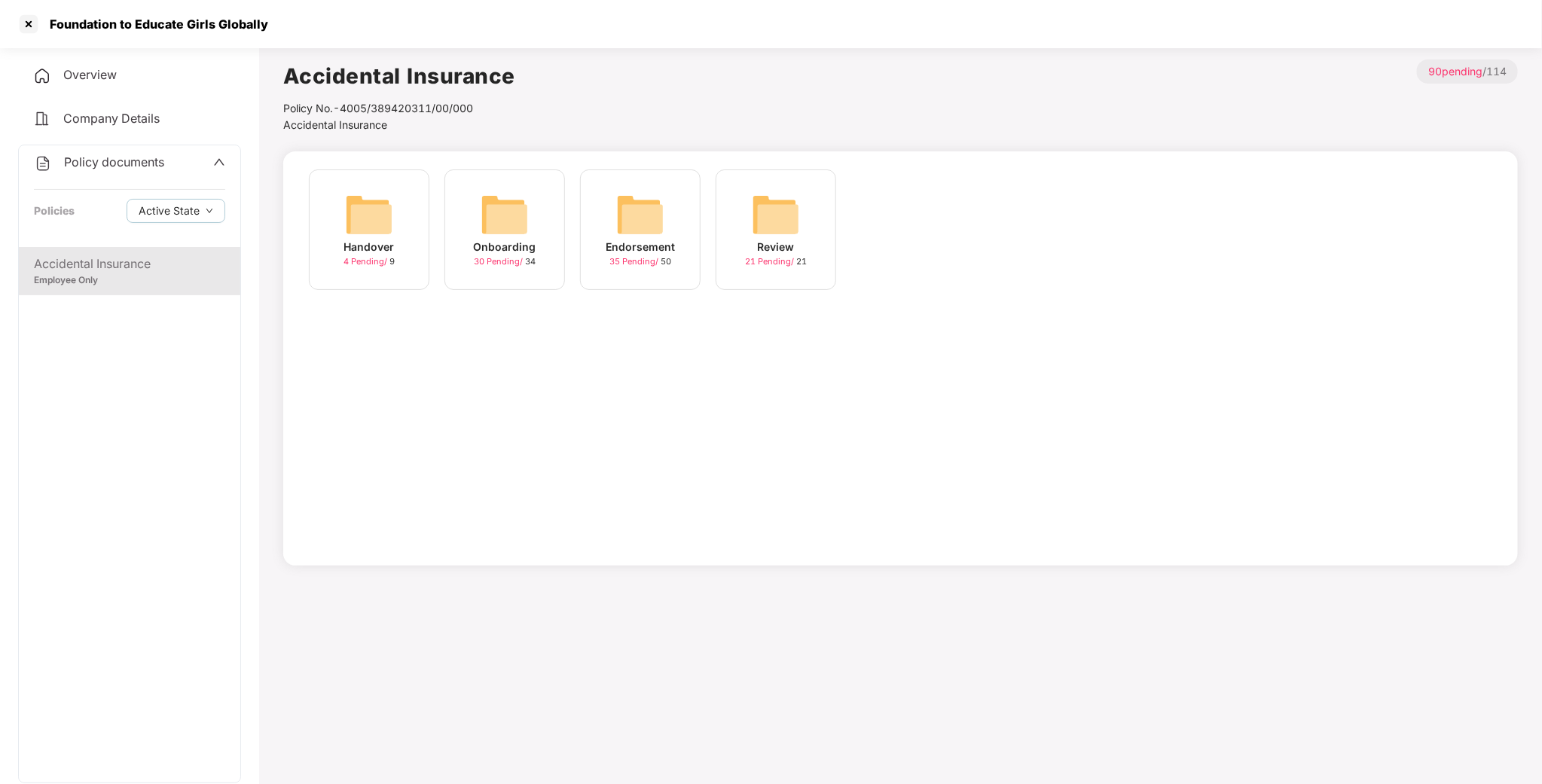
click at [631, 219] on img at bounding box center [640, 215] width 48 height 48
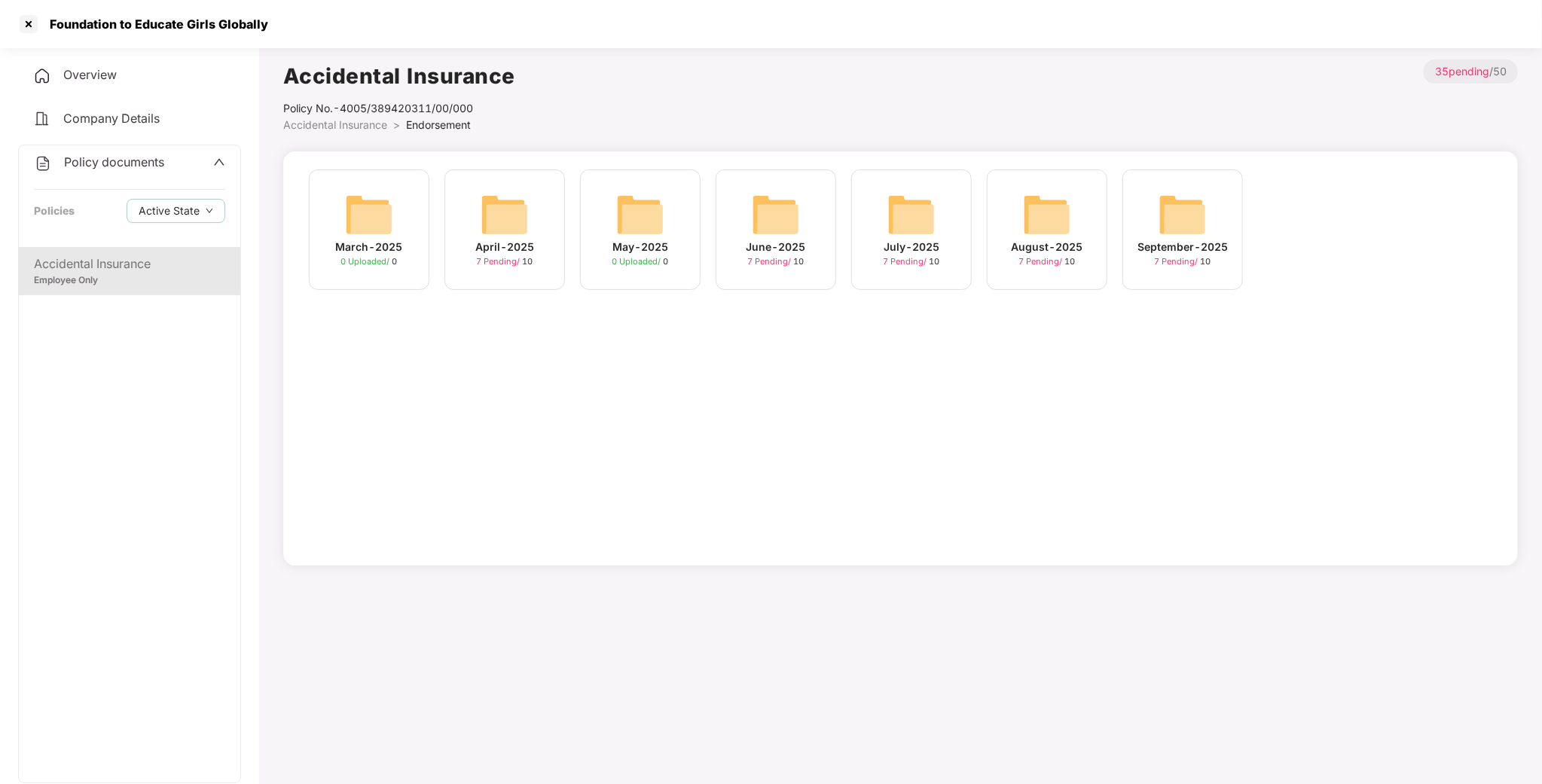
click at [497, 186] on div "April-2025 7 Pending / 10" at bounding box center [505, 230] width 121 height 120
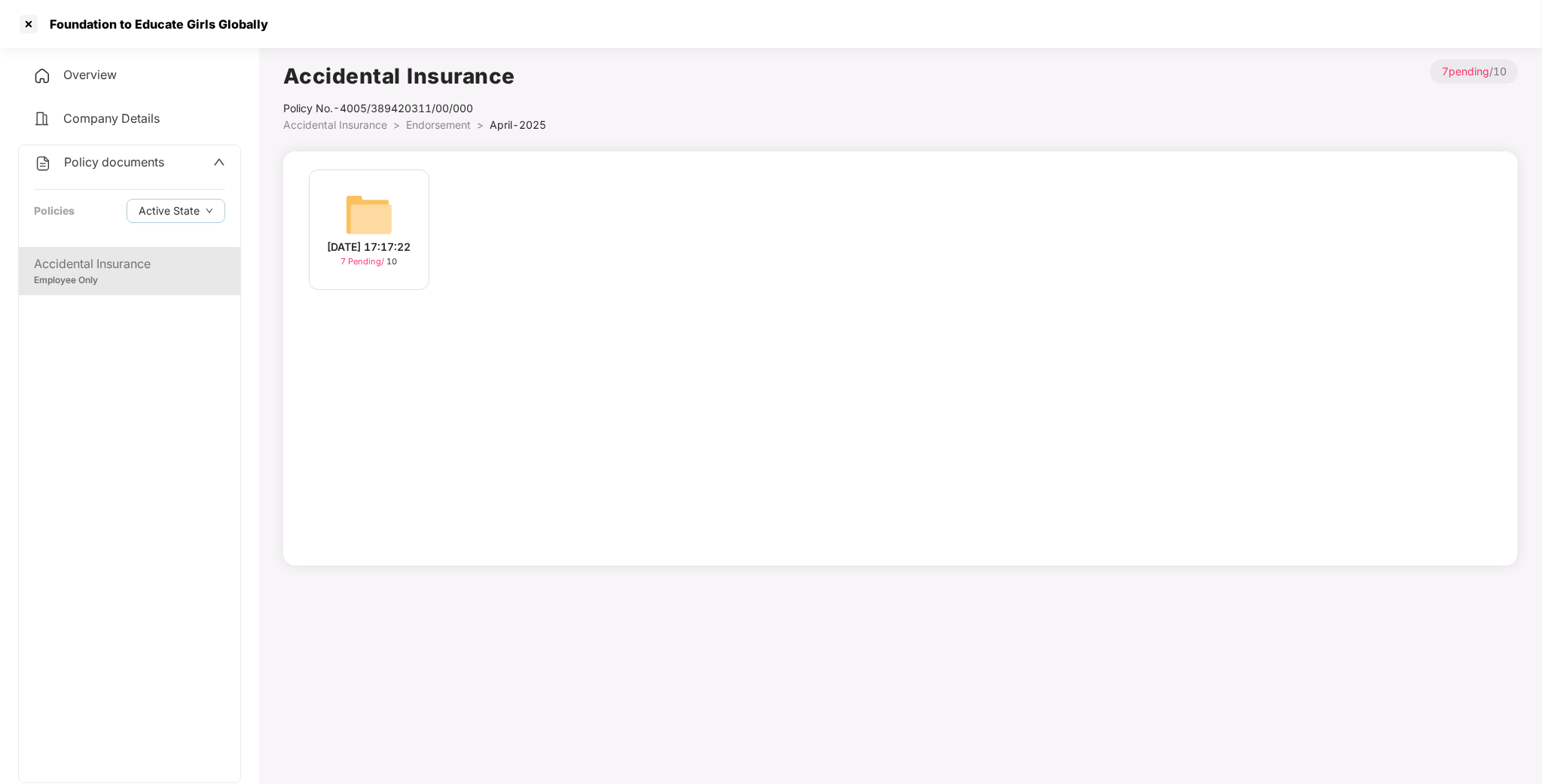
click at [400, 192] on div "[DATE] 17:17:22 7 Pending / 10" at bounding box center [369, 230] width 121 height 120
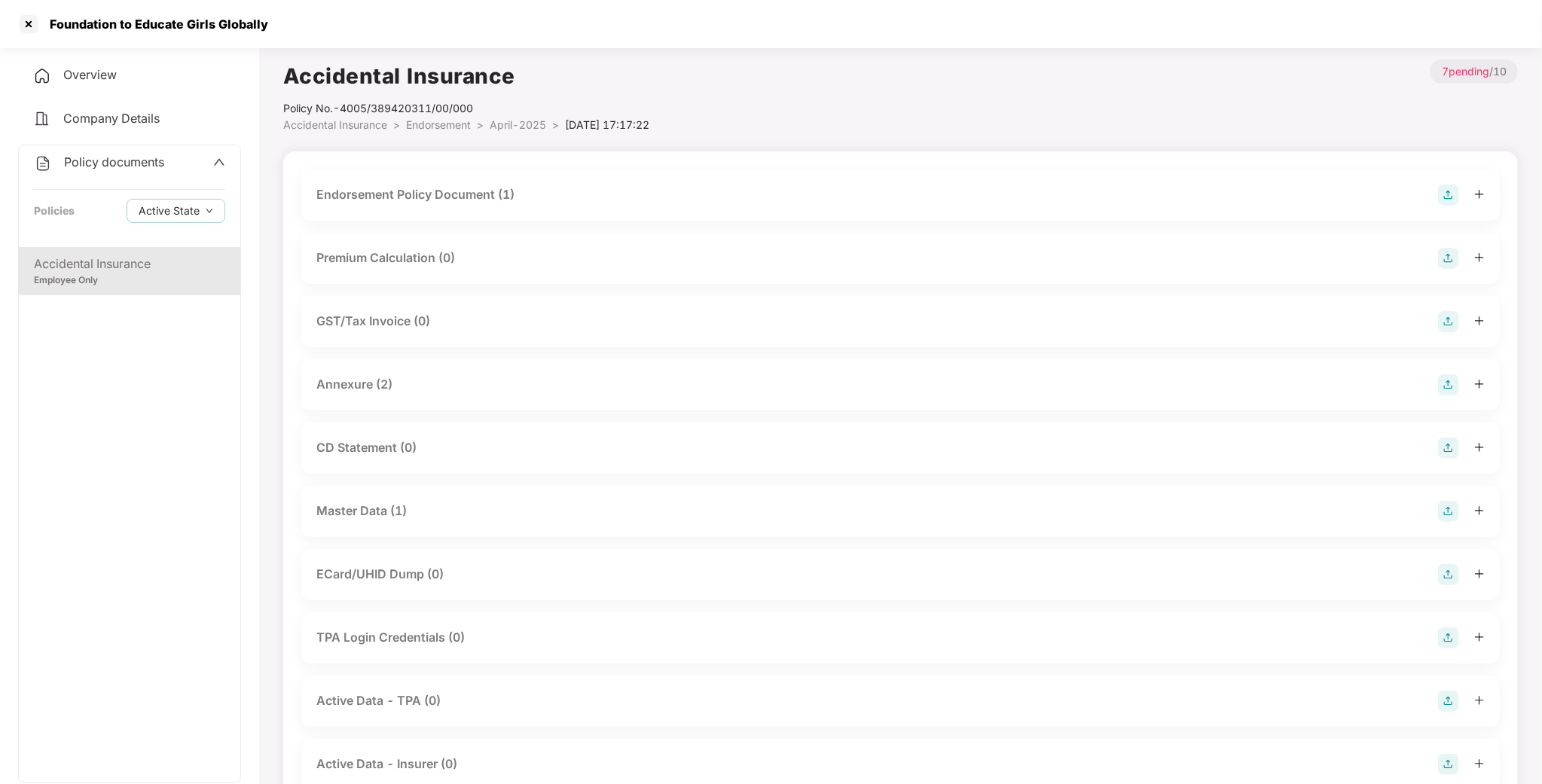
click at [407, 192] on div "Endorsement Policy Document (1)" at bounding box center [416, 194] width 199 height 19
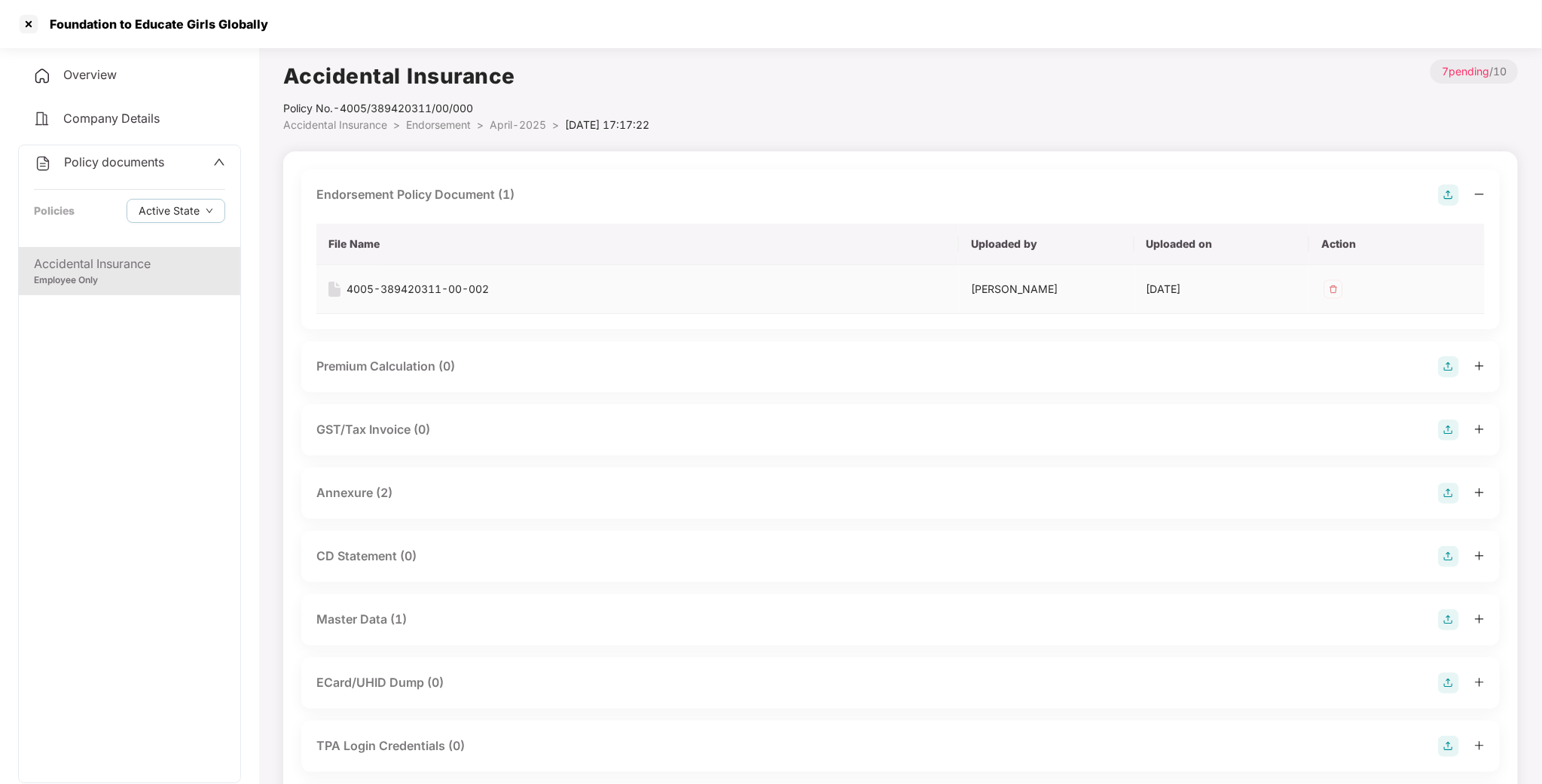
click at [387, 281] on div "4005-389420311-00-002" at bounding box center [418, 289] width 143 height 17
click at [369, 504] on div "Annexure (2)" at bounding box center [900, 493] width 1169 height 21
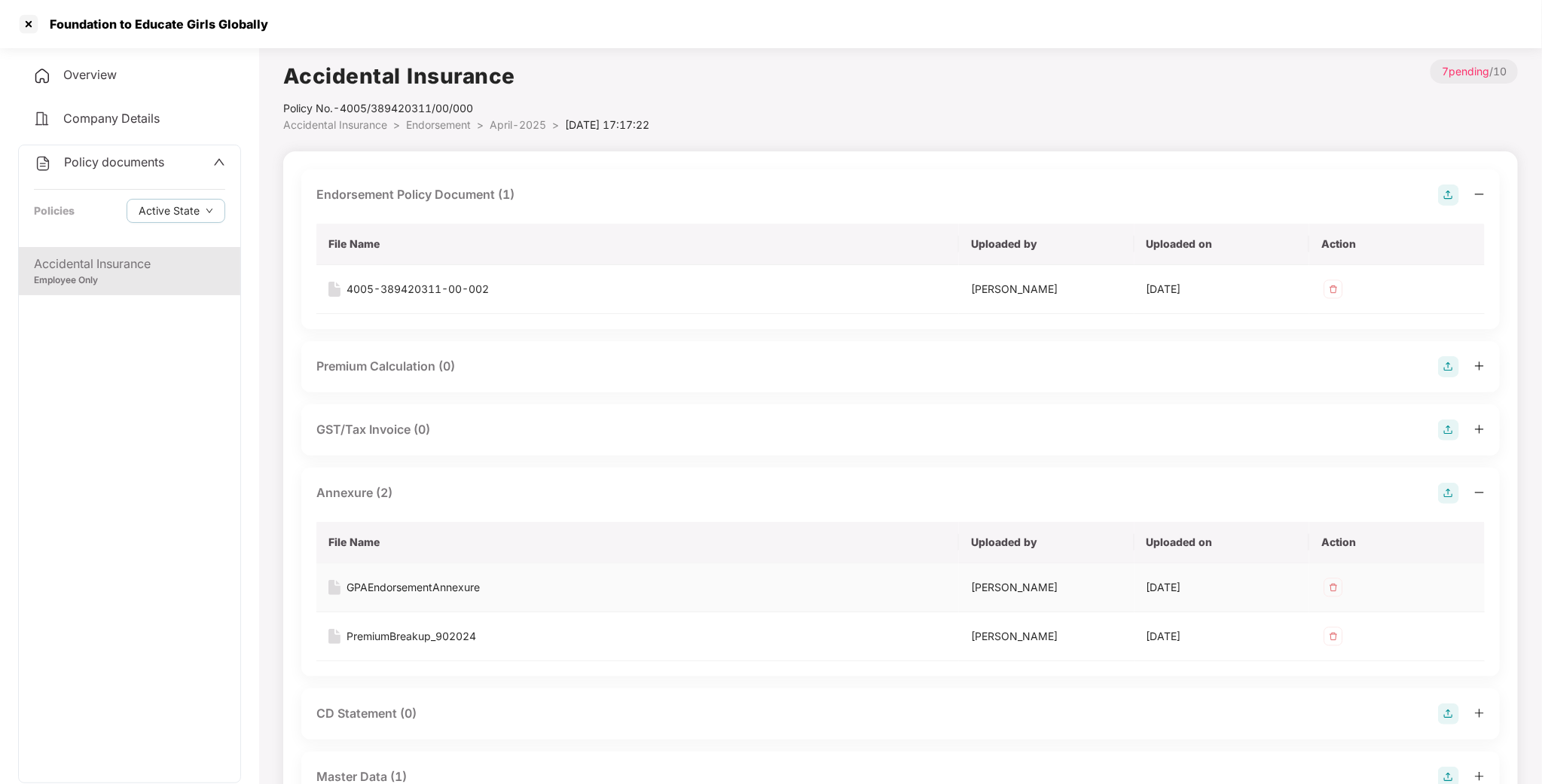
click at [417, 596] on div "GPAEndorsementAnnexure" at bounding box center [412, 588] width 133 height 17
click at [413, 640] on div "PremiumBreakup_902024" at bounding box center [411, 636] width 130 height 17
click at [35, 32] on div at bounding box center [29, 24] width 24 height 24
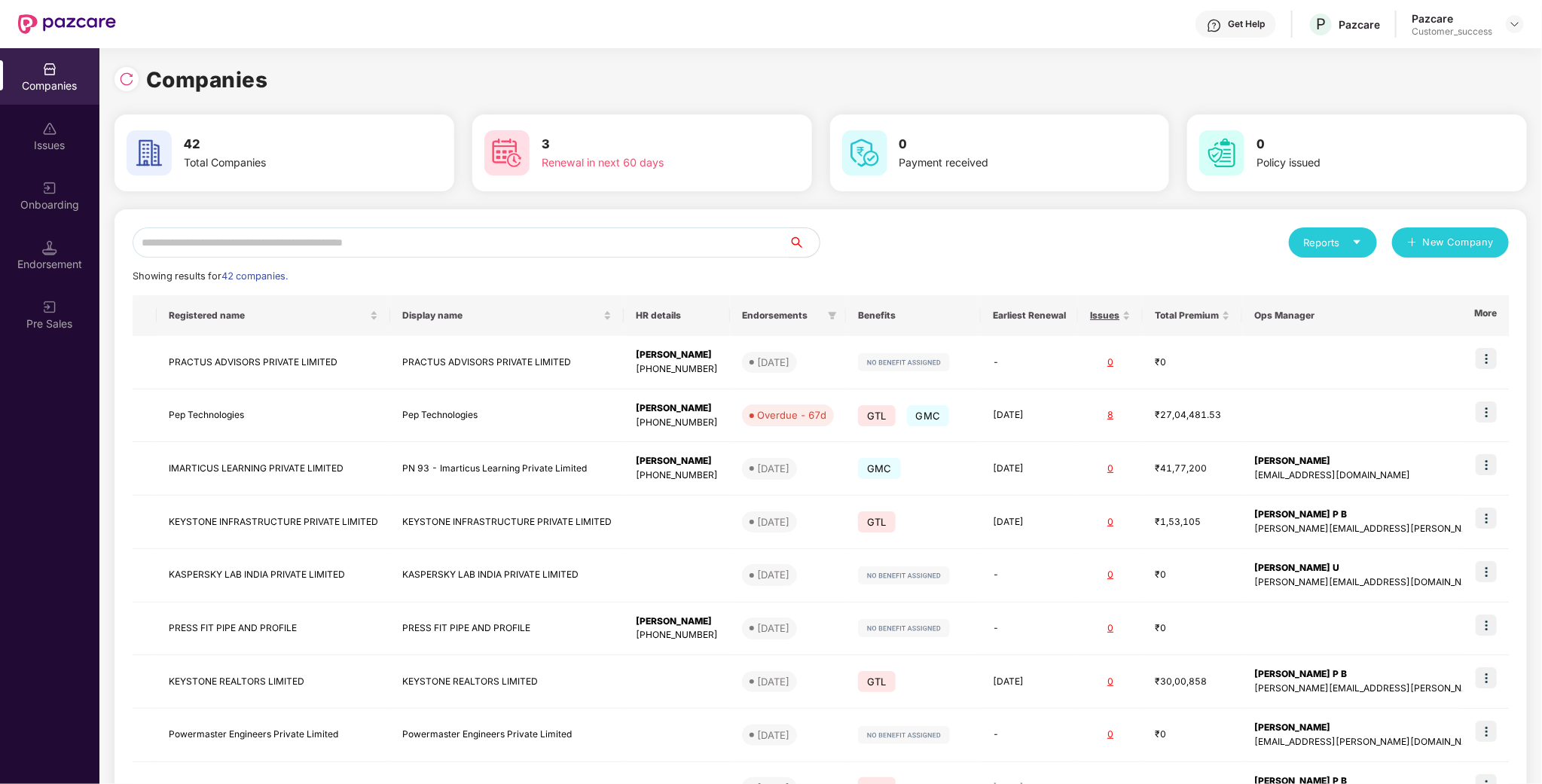
click at [349, 249] on input "text" at bounding box center [461, 243] width 657 height 31
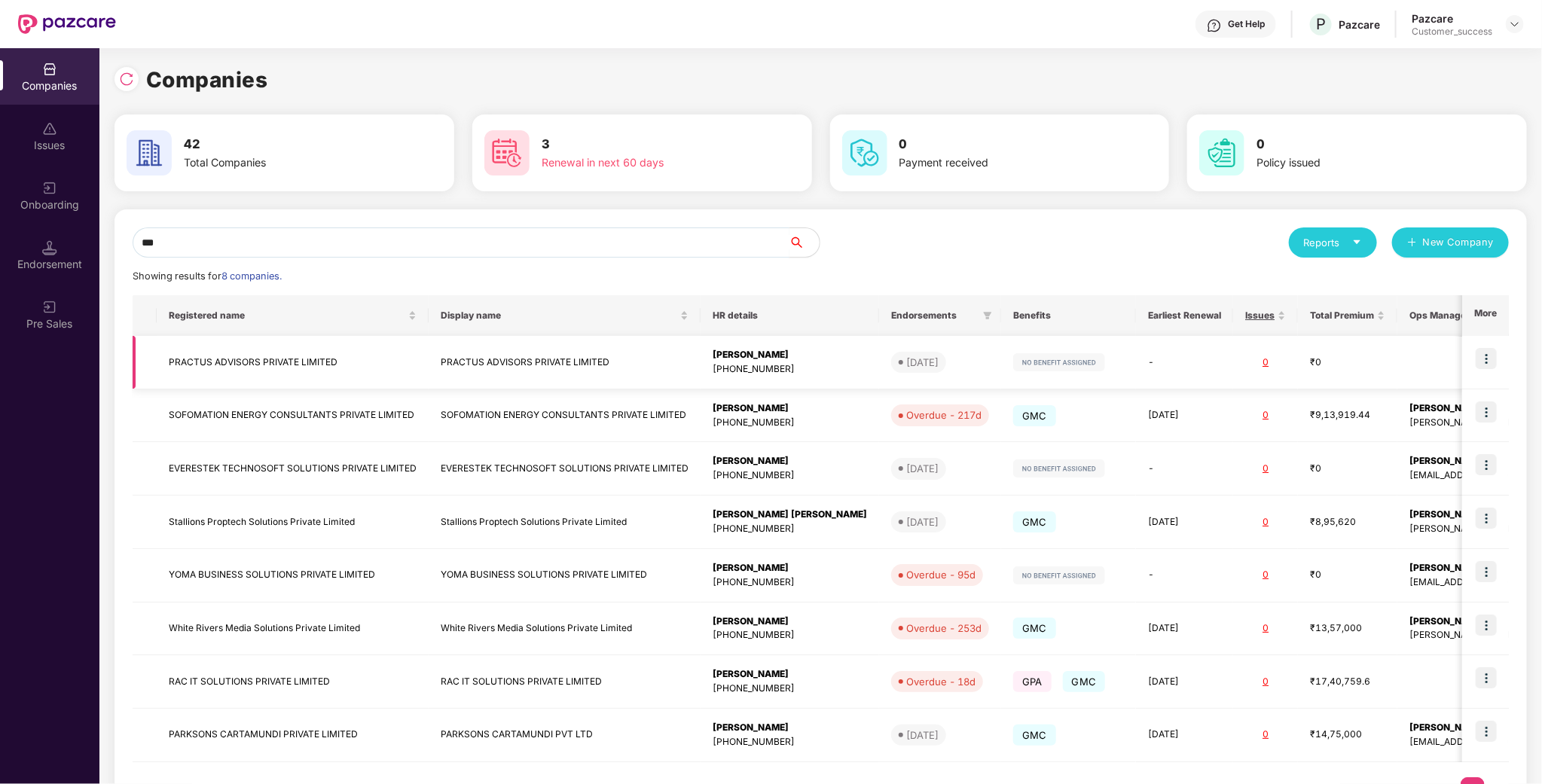
type input "****"
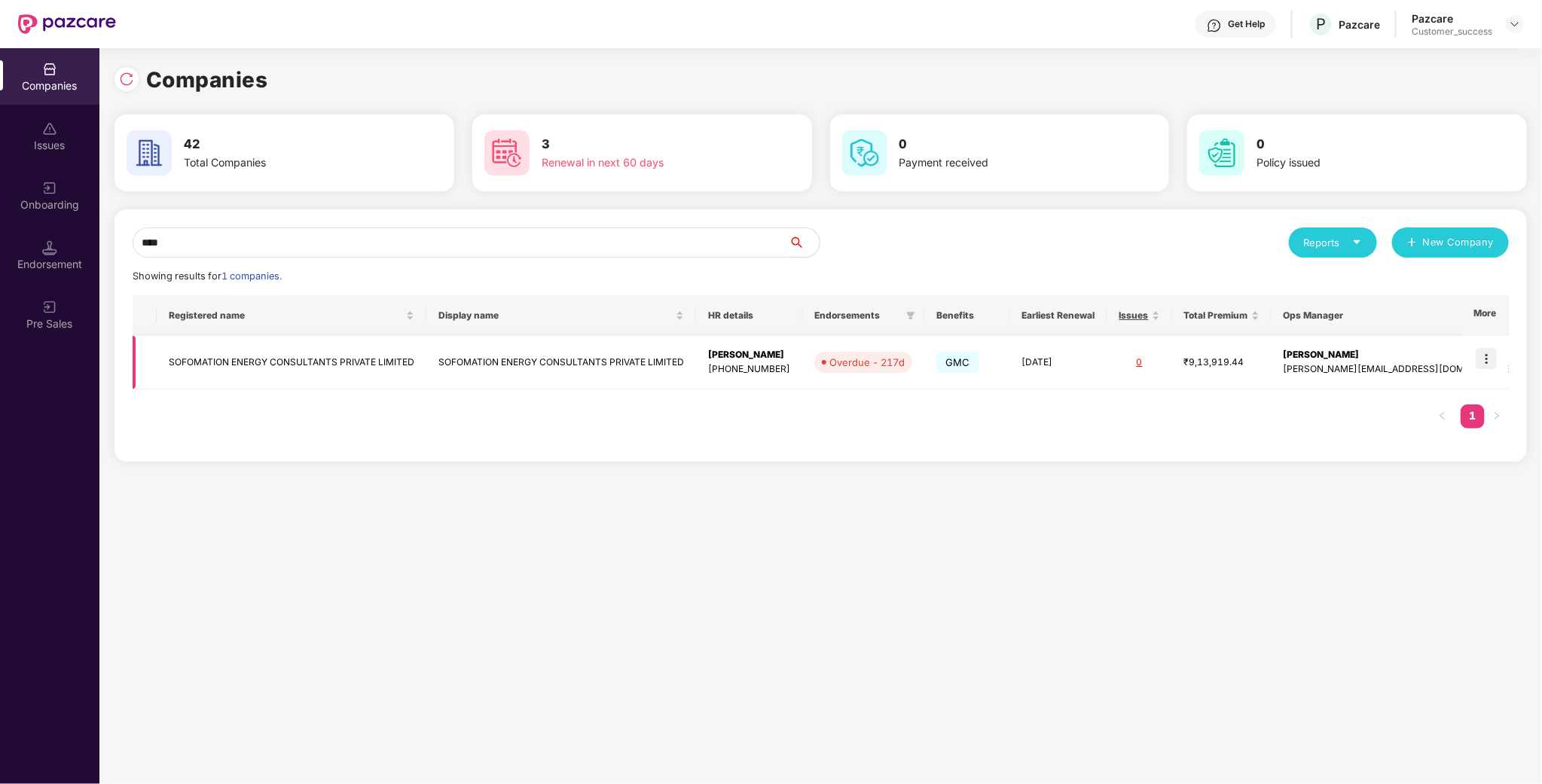
scroll to position [0, 1]
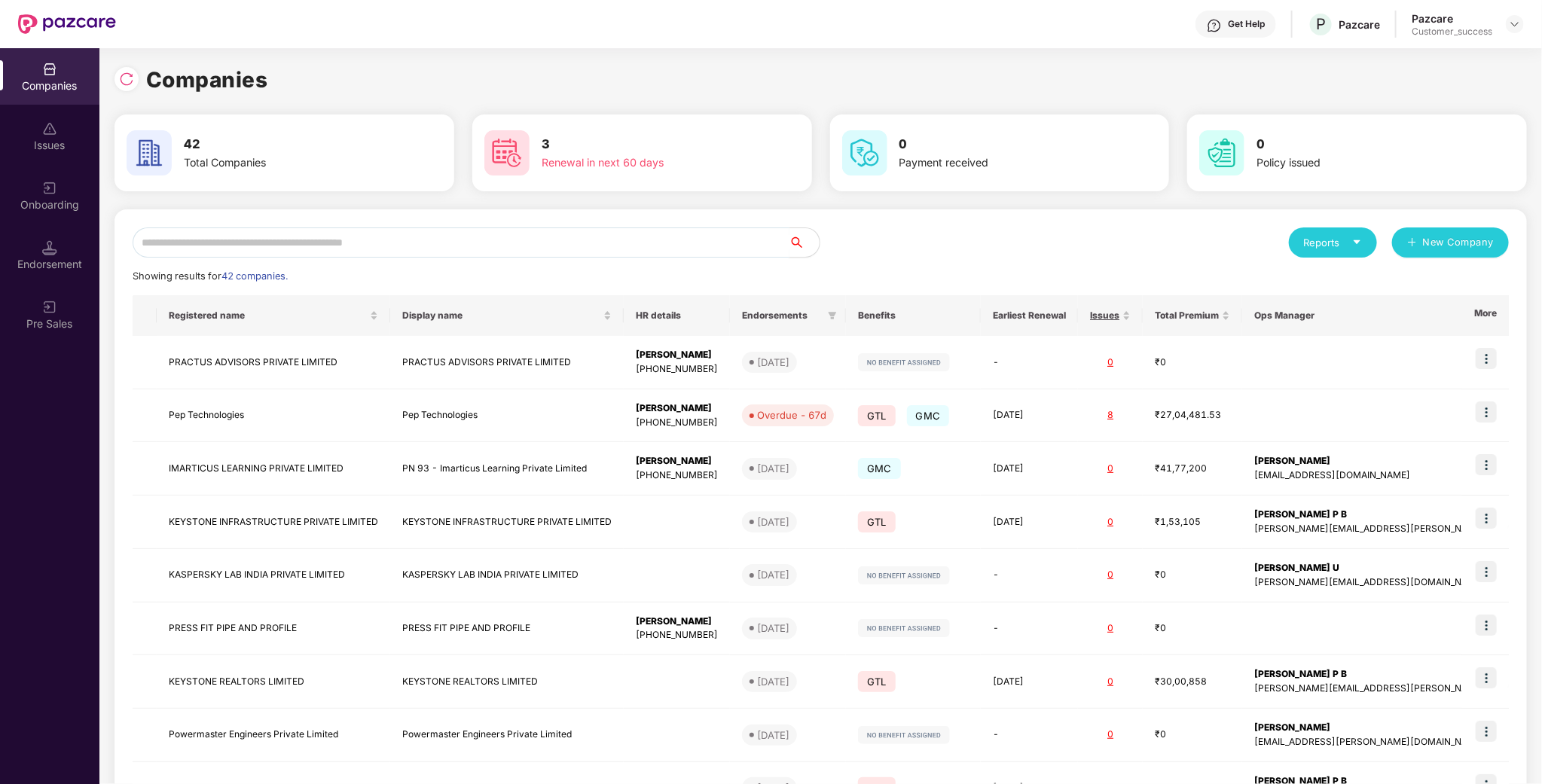
click at [319, 232] on input "text" at bounding box center [461, 243] width 657 height 31
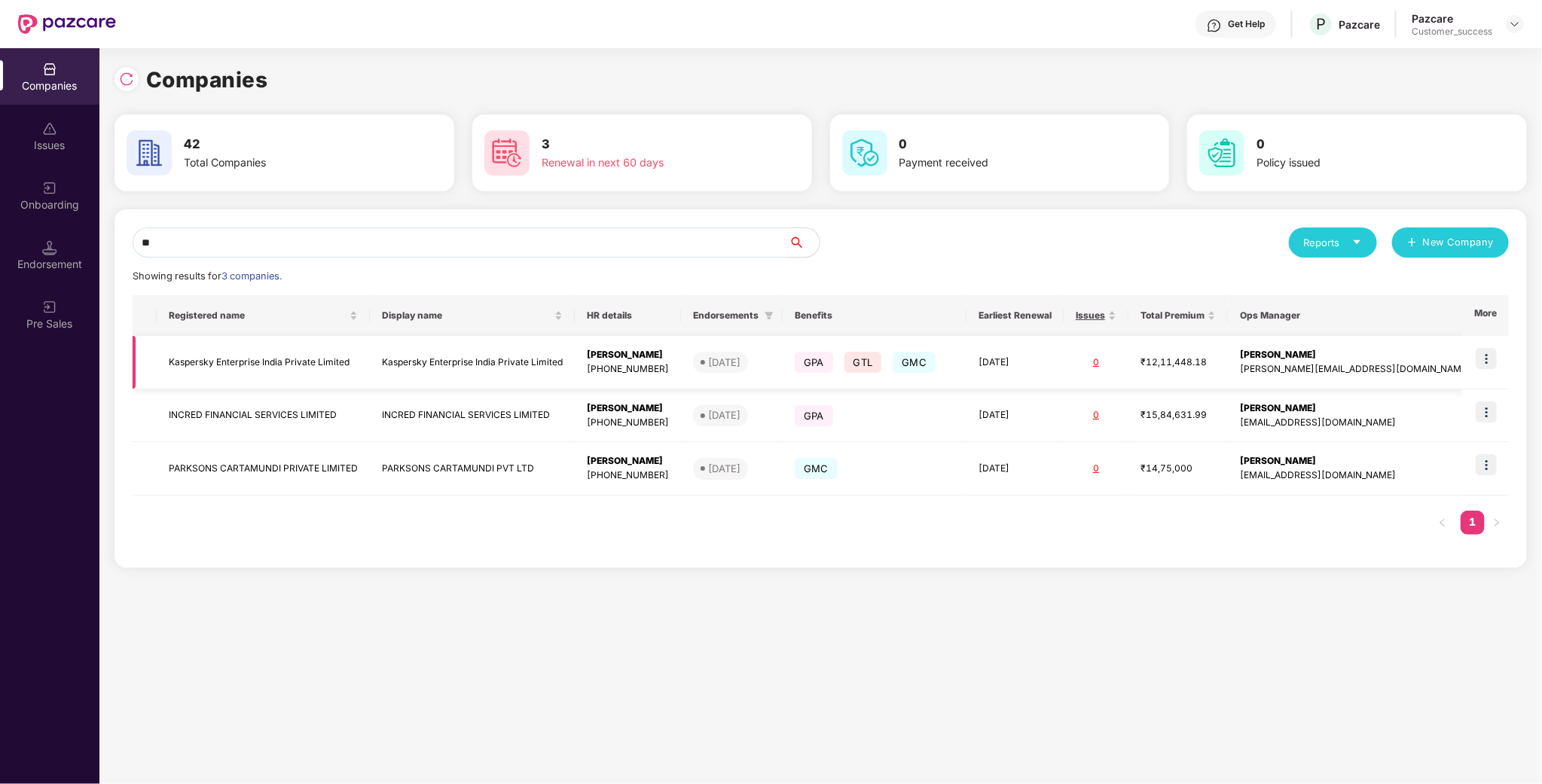
type input "**"
click at [1483, 367] on img at bounding box center [1486, 358] width 21 height 21
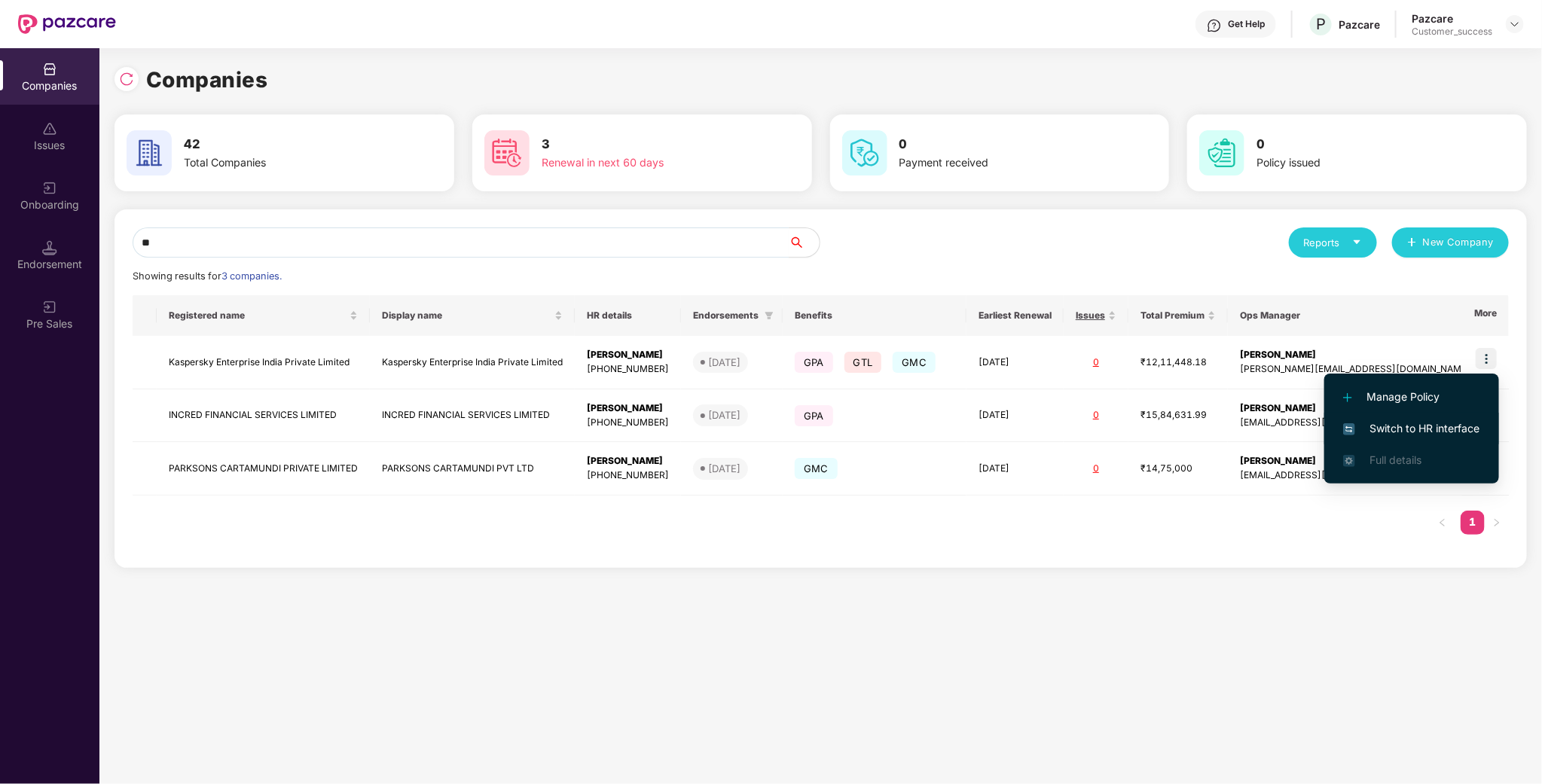
click at [1399, 426] on span "Switch to HR interface" at bounding box center [1412, 428] width 137 height 17
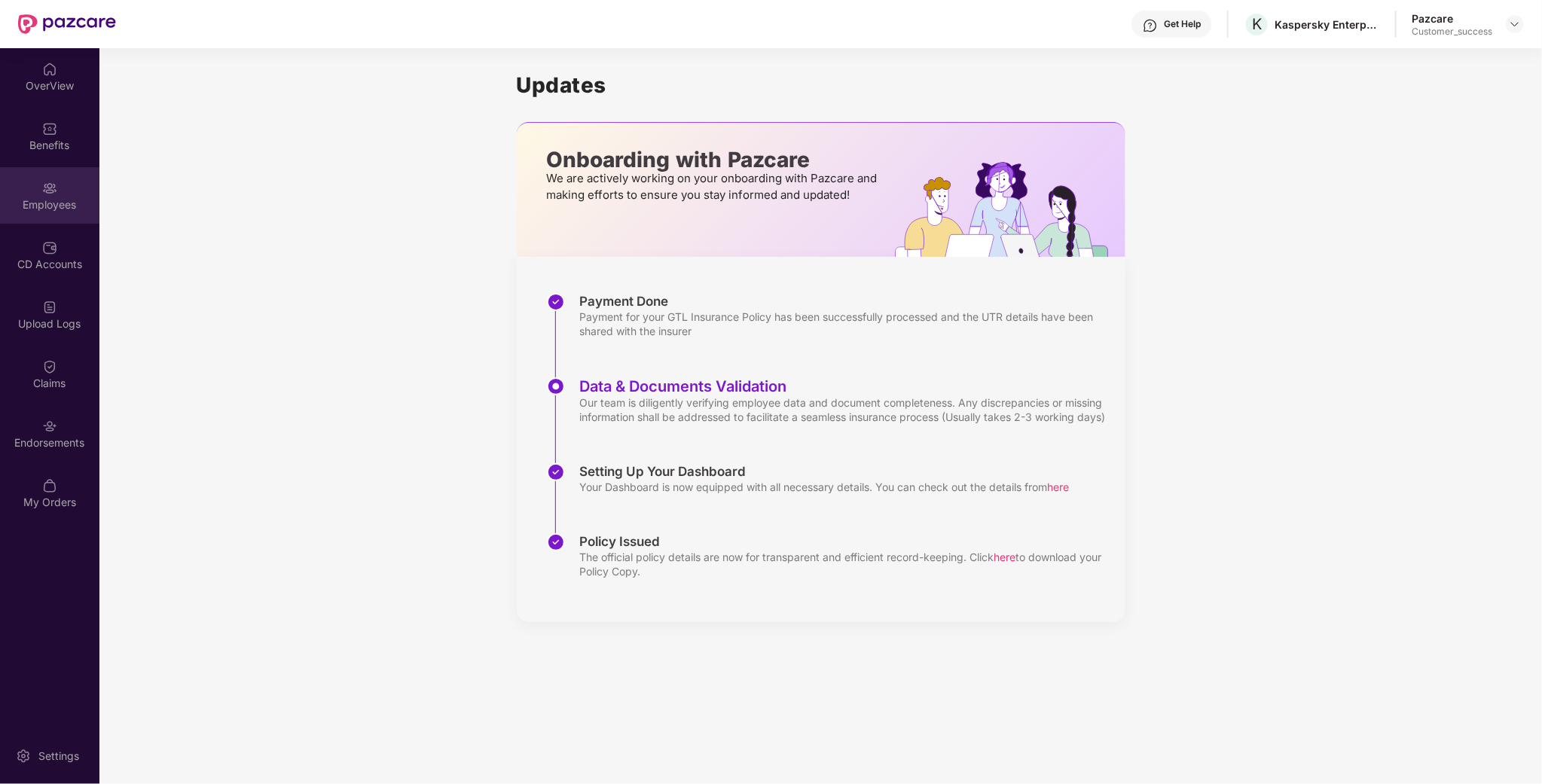
click at [68, 216] on div "Employees" at bounding box center [49, 195] width 99 height 57
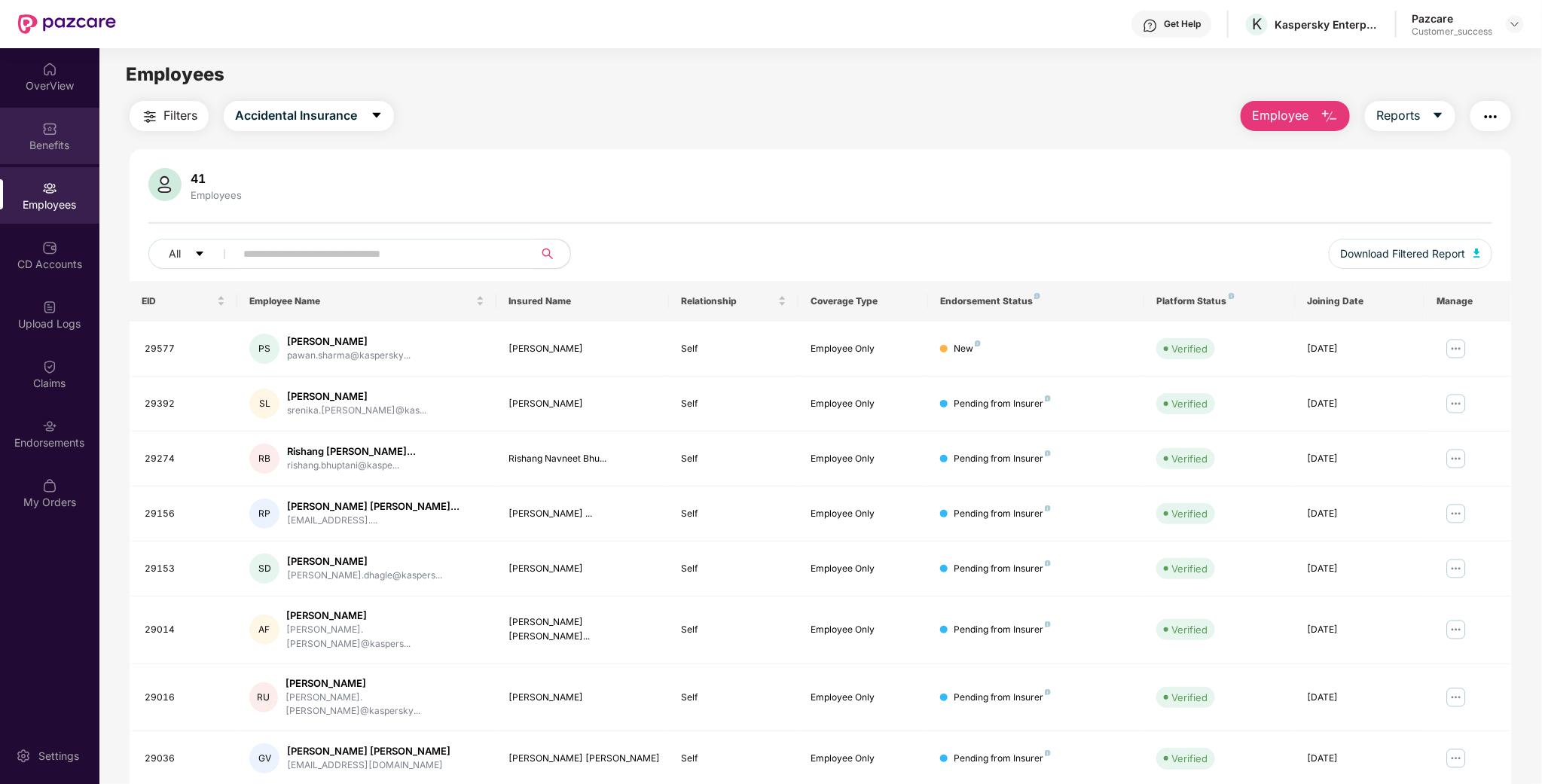
click at [64, 145] on div "Benefits" at bounding box center [49, 145] width 99 height 15
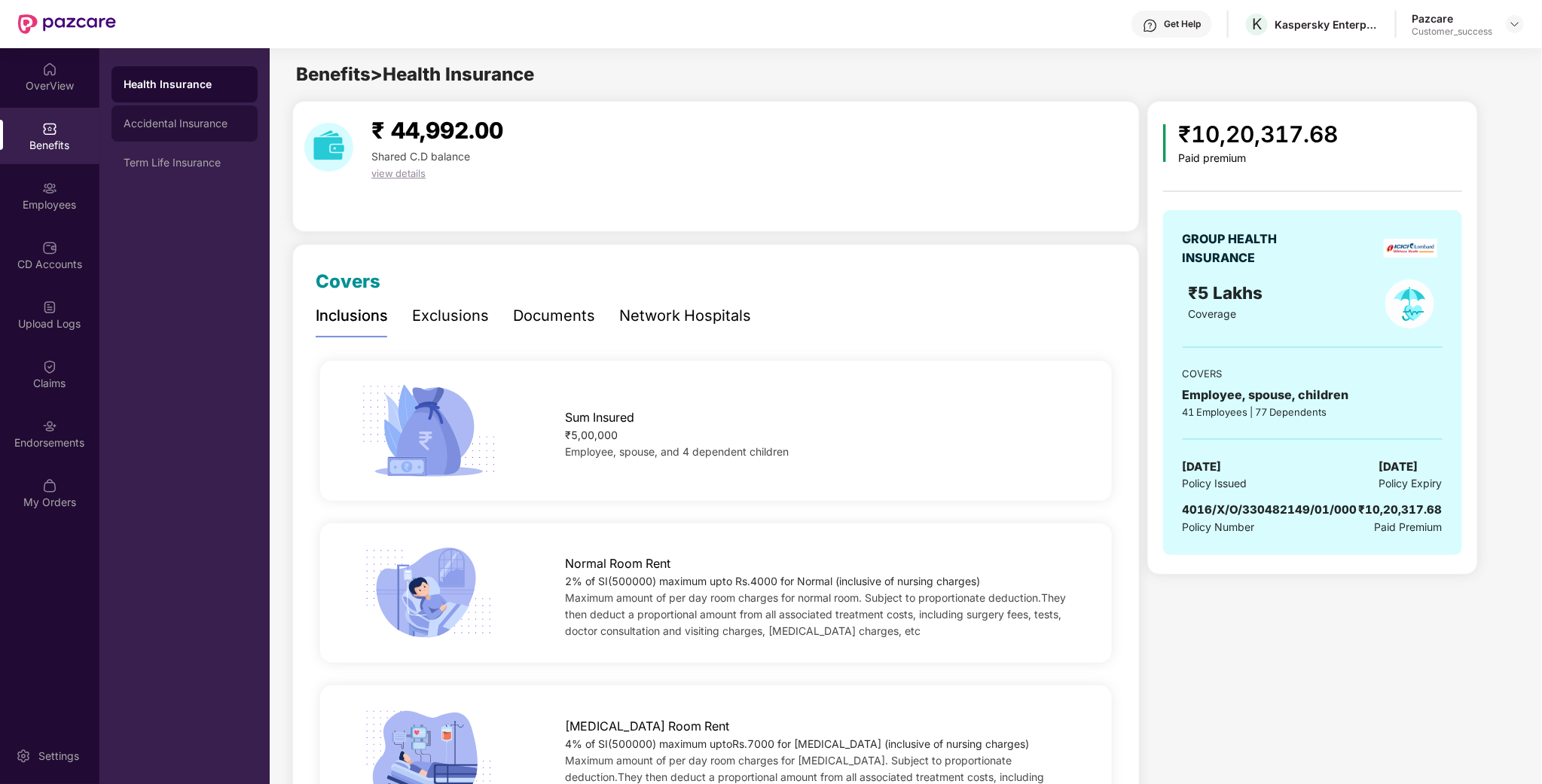
click at [199, 137] on div "Accidental Insurance" at bounding box center [184, 123] width 146 height 36
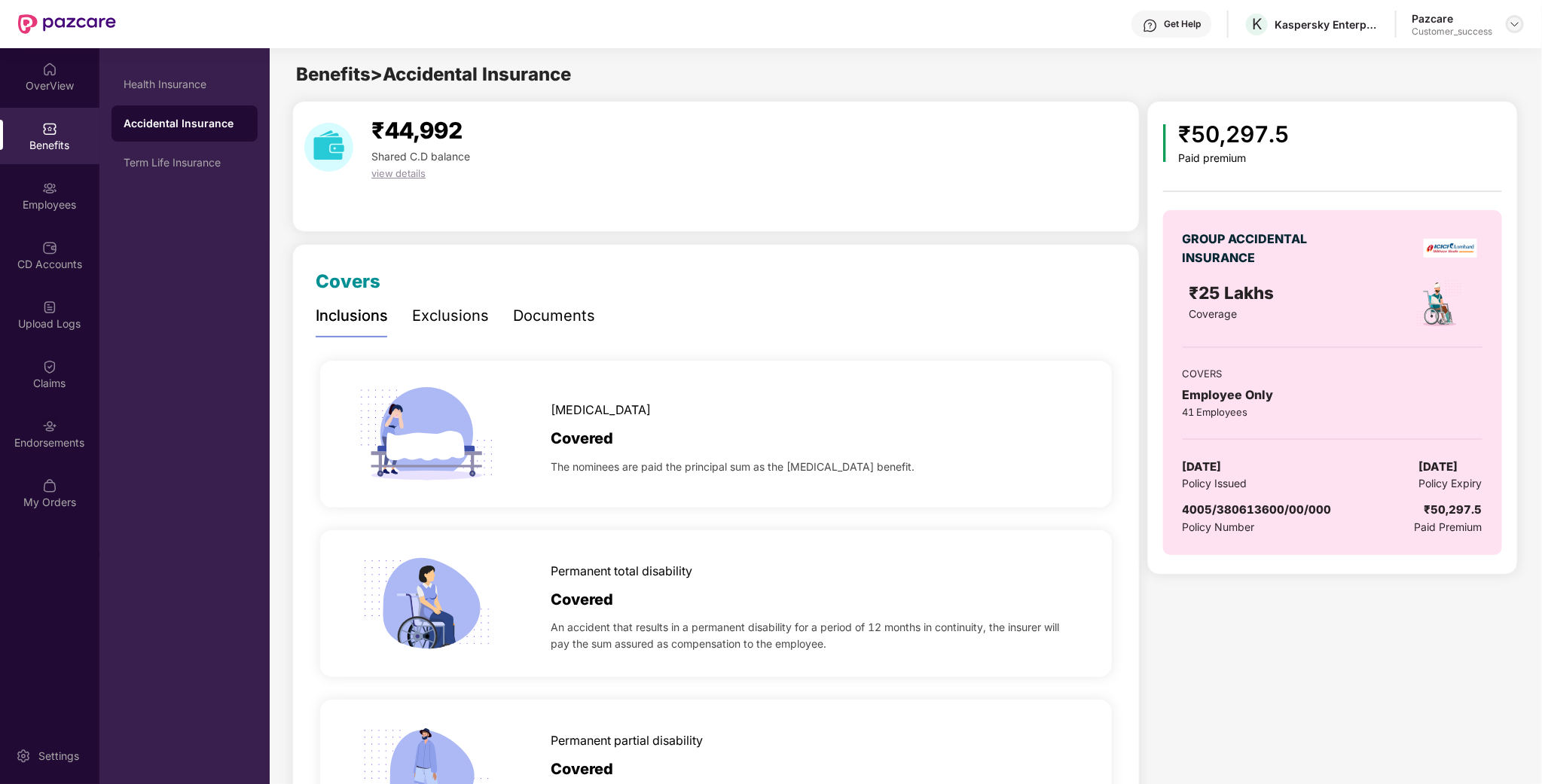
click at [1519, 24] on img at bounding box center [1515, 24] width 12 height 12
click at [1406, 70] on div "Switch to partner view" at bounding box center [1444, 59] width 196 height 30
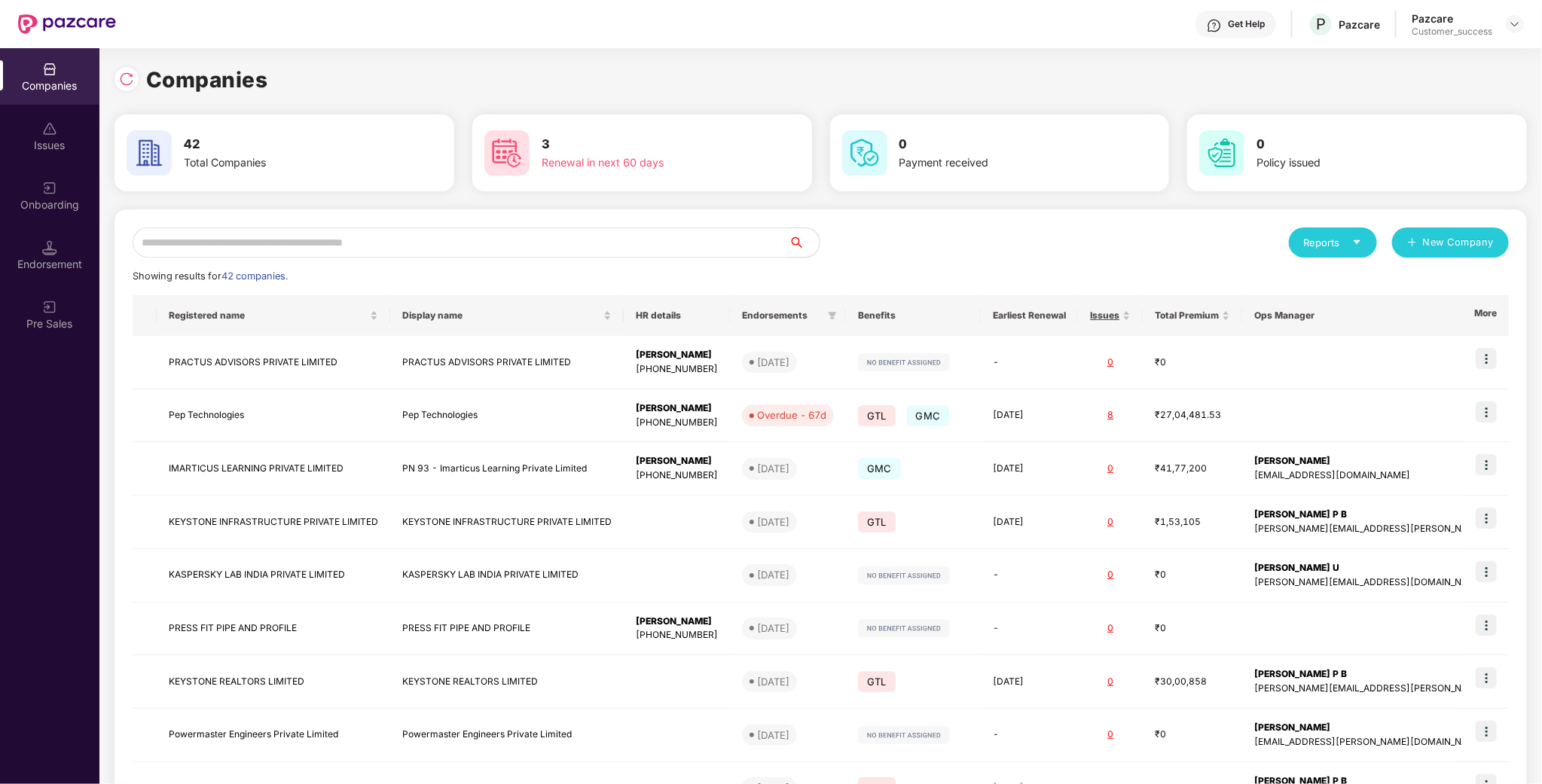
click at [661, 258] on div "Reports New Company Showing results for 42 companies. Registered name Display n…" at bounding box center [821, 574] width 1377 height 695
click at [656, 246] on input "text" at bounding box center [461, 243] width 657 height 31
type input "****"
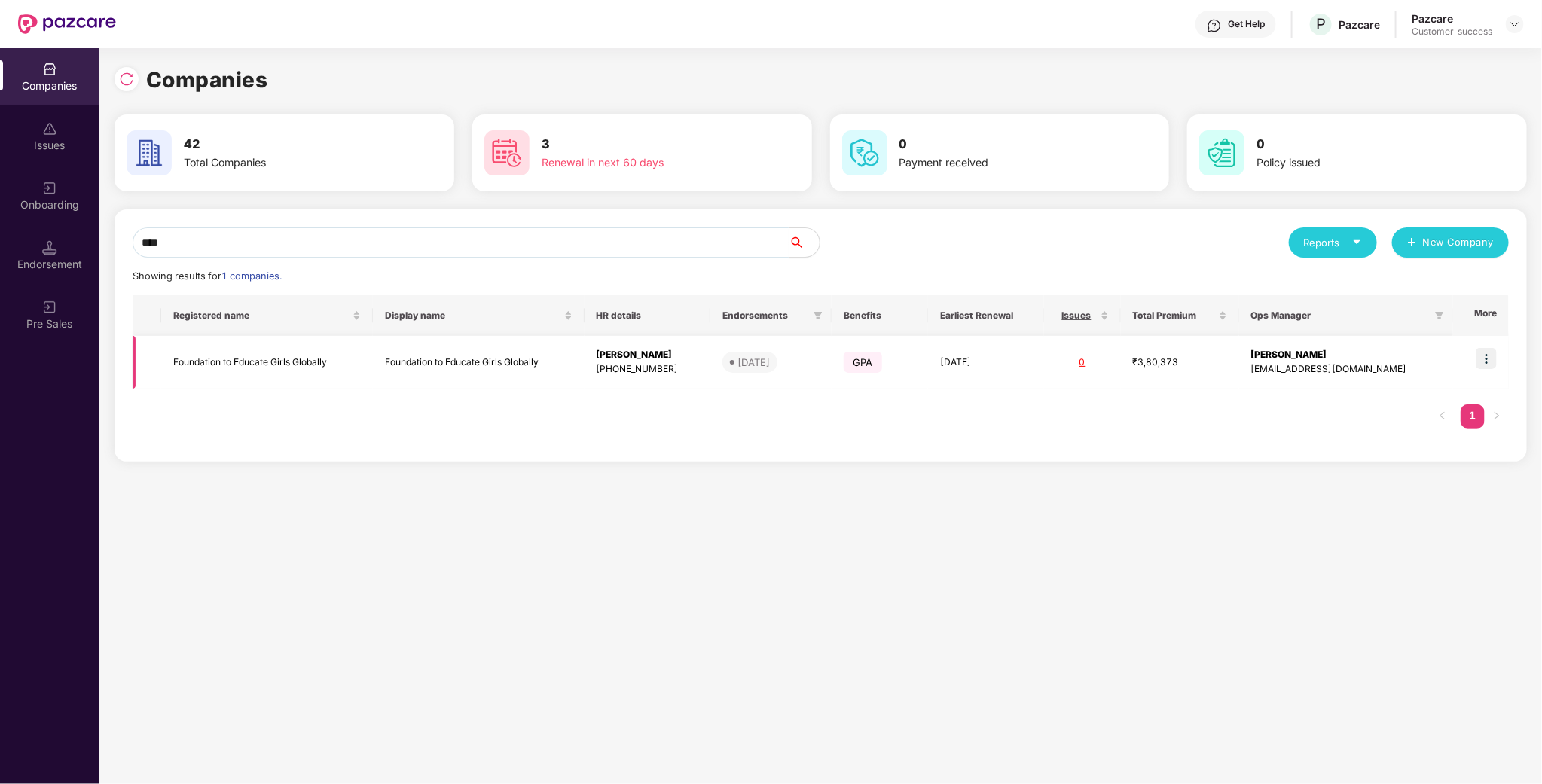
click at [273, 360] on td "Foundation to Educate Girls Globally" at bounding box center [266, 362] width 211 height 53
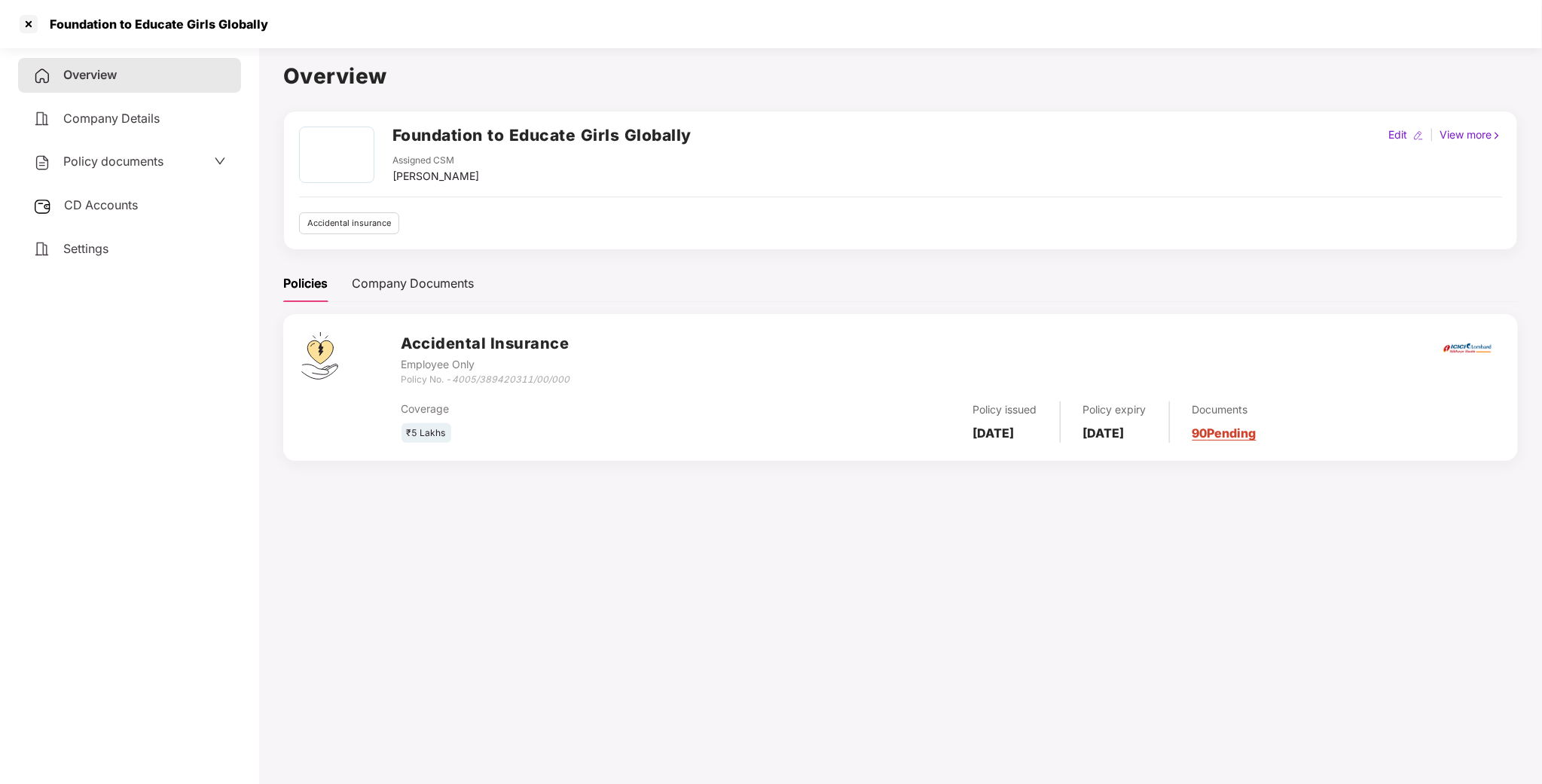
click at [156, 157] on span "Policy documents" at bounding box center [114, 161] width 100 height 15
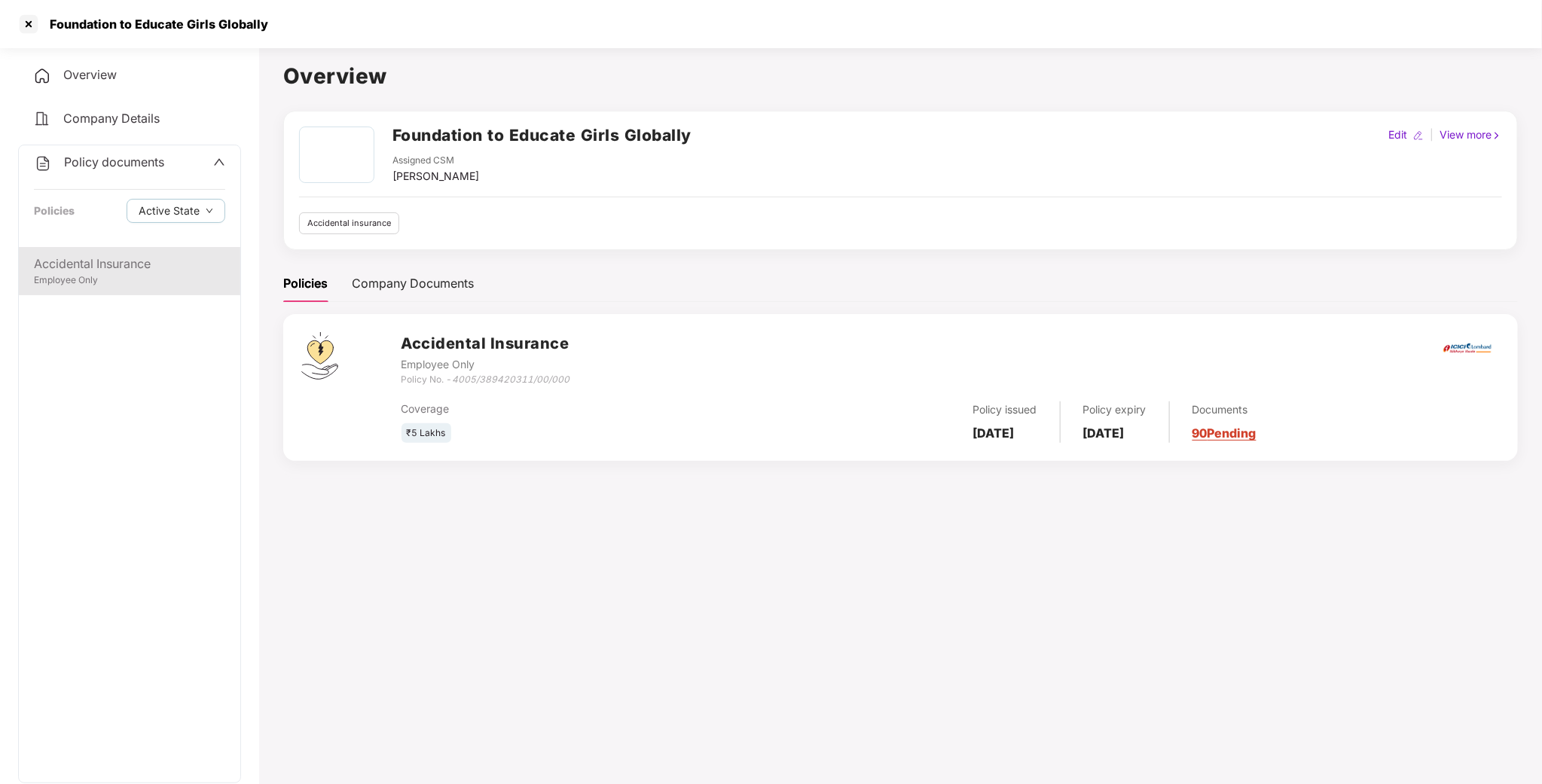
click at [113, 247] on div "Accidental Insurance Employee Only" at bounding box center [129, 271] width 221 height 48
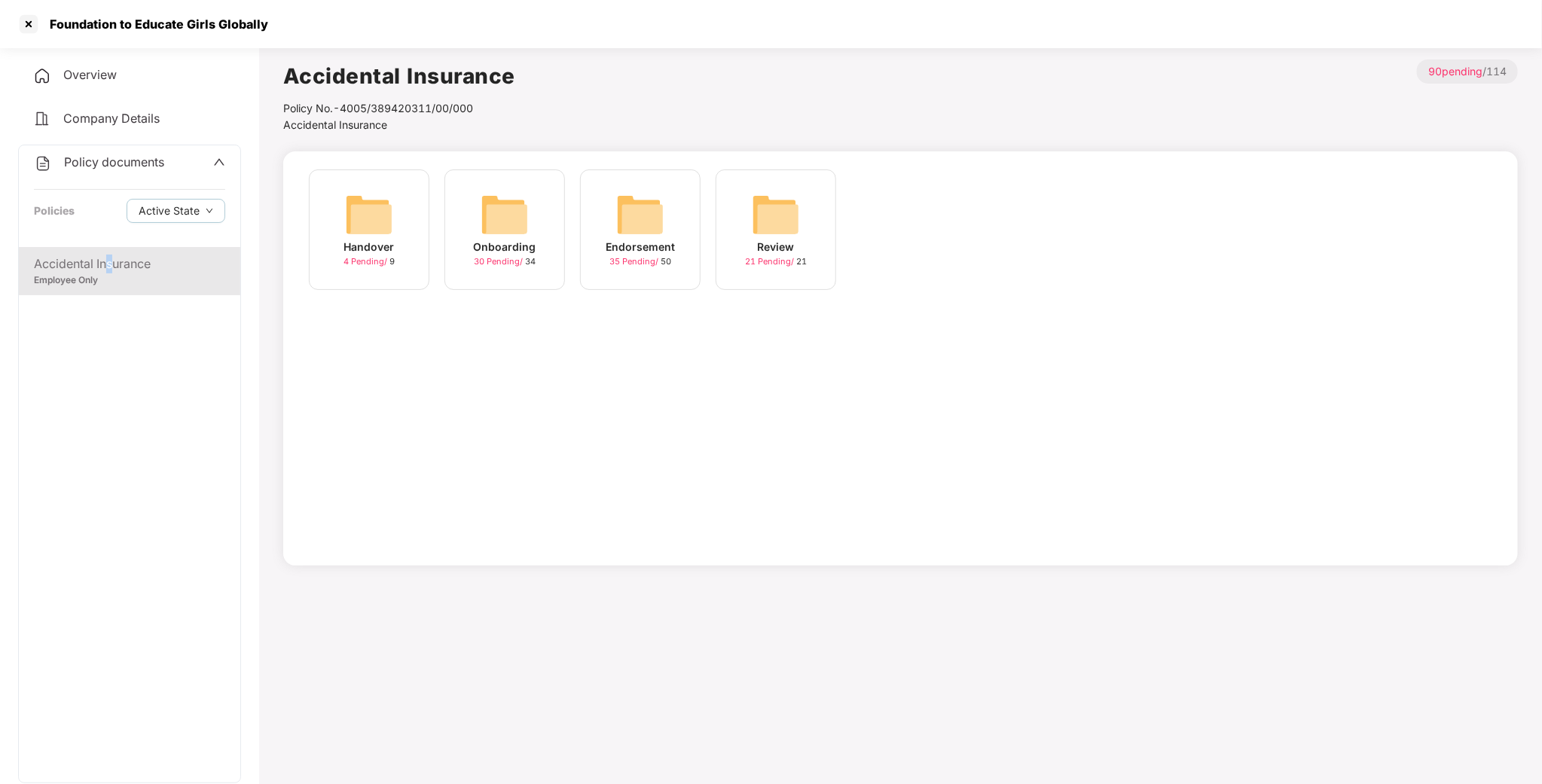
click at [614, 218] on div "Endorsement 35 Pending / 50" at bounding box center [641, 230] width 121 height 120
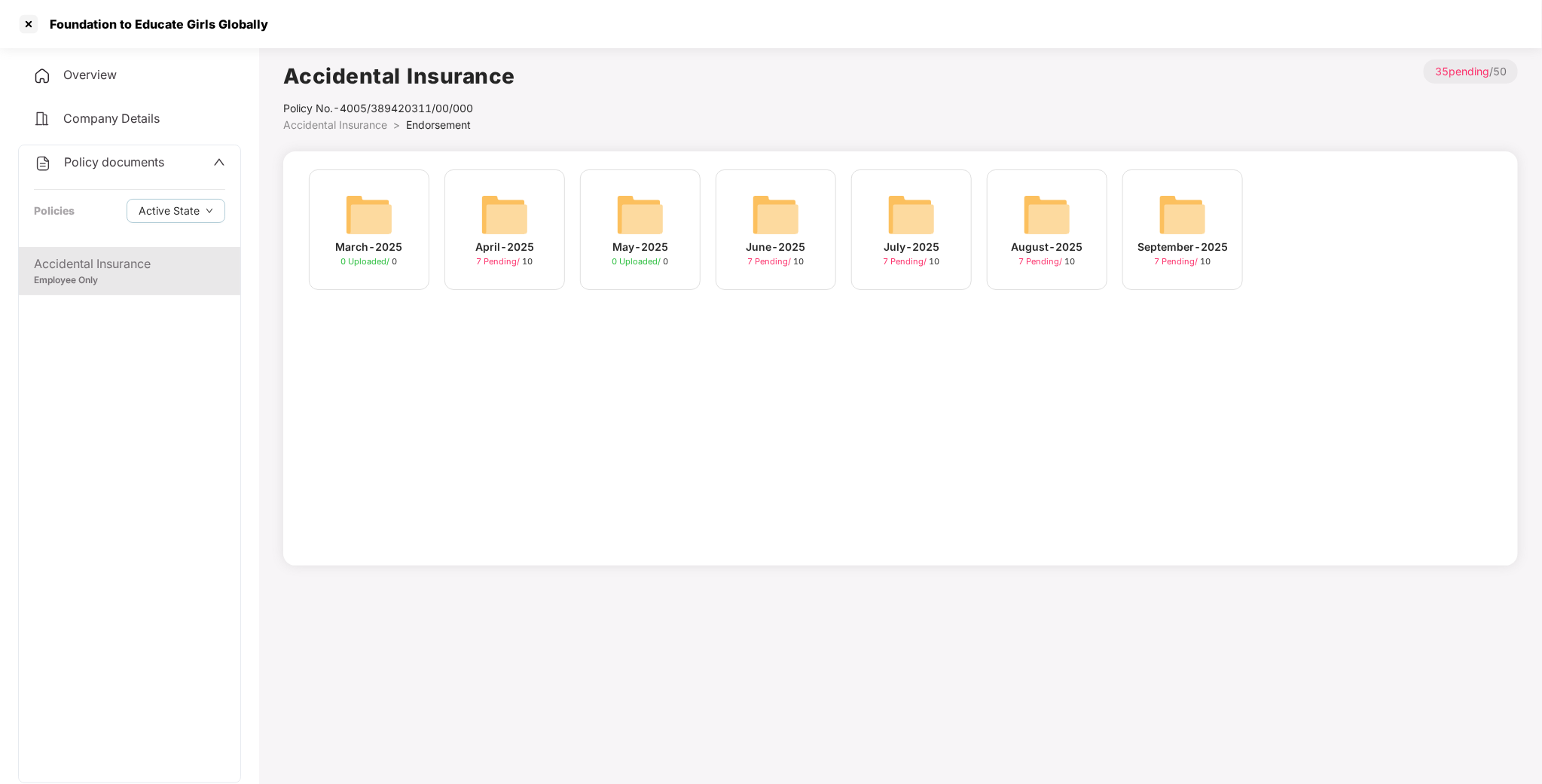
click at [760, 219] on img at bounding box center [776, 215] width 48 height 48
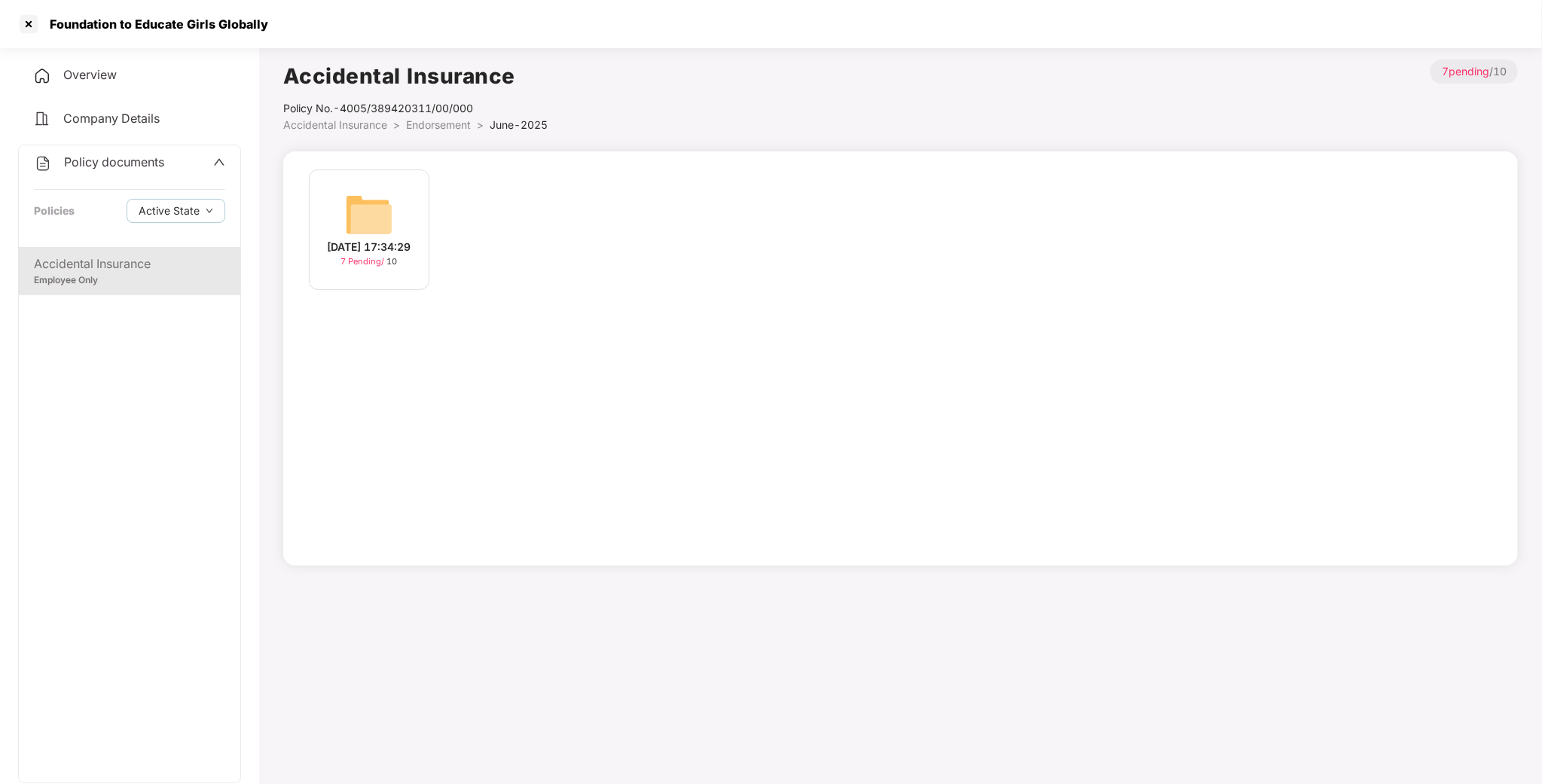
click at [760, 219] on div "[DATE] 17:34:29 7 Pending / 10" at bounding box center [900, 238] width 1199 height 136
click at [386, 239] on div "[DATE] 17:34:29" at bounding box center [369, 247] width 84 height 17
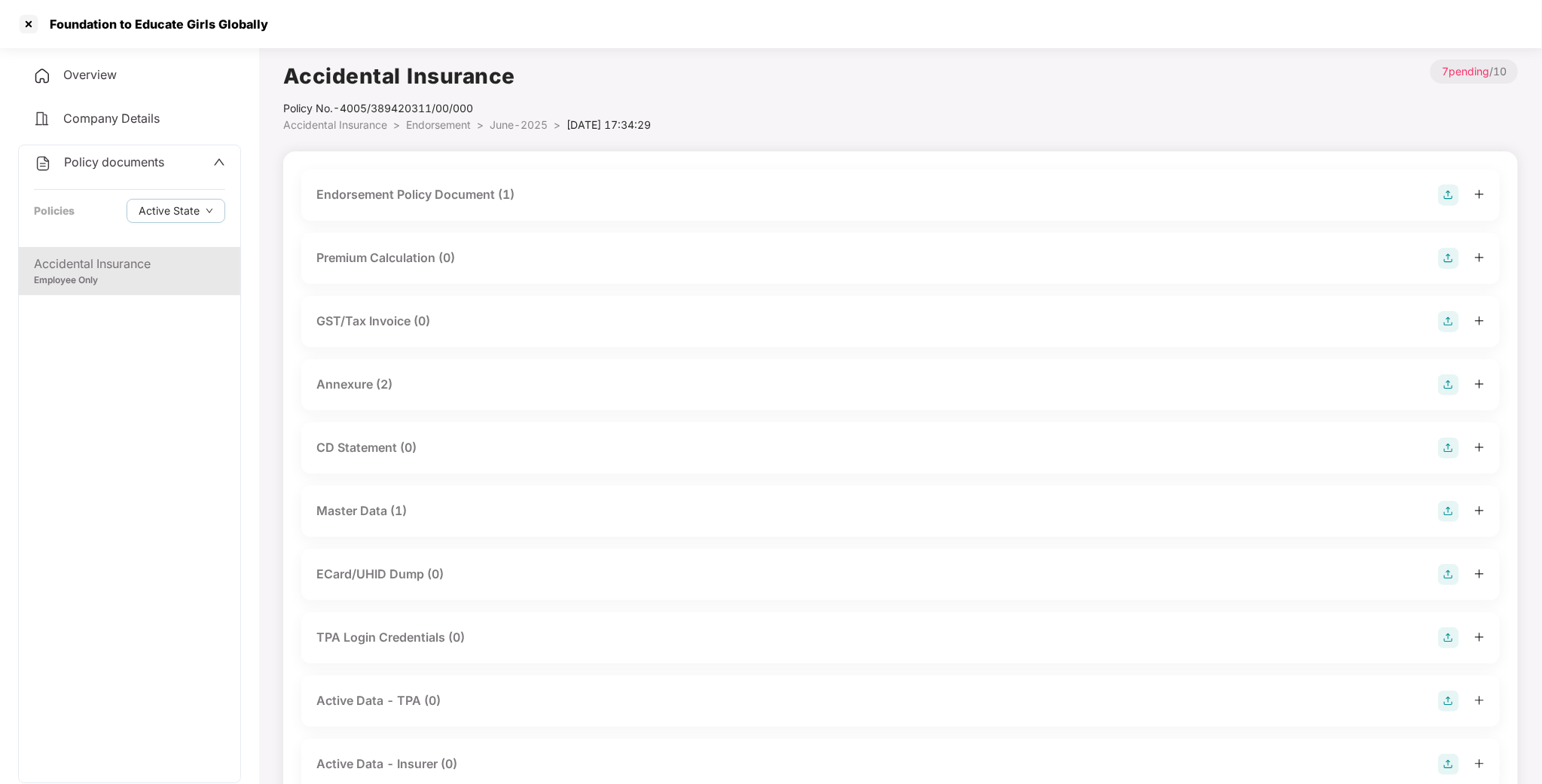
click at [386, 239] on div "Premium Calculation (0)" at bounding box center [900, 258] width 1199 height 51
click at [401, 192] on div "Endorsement Policy Document (1)" at bounding box center [416, 194] width 199 height 19
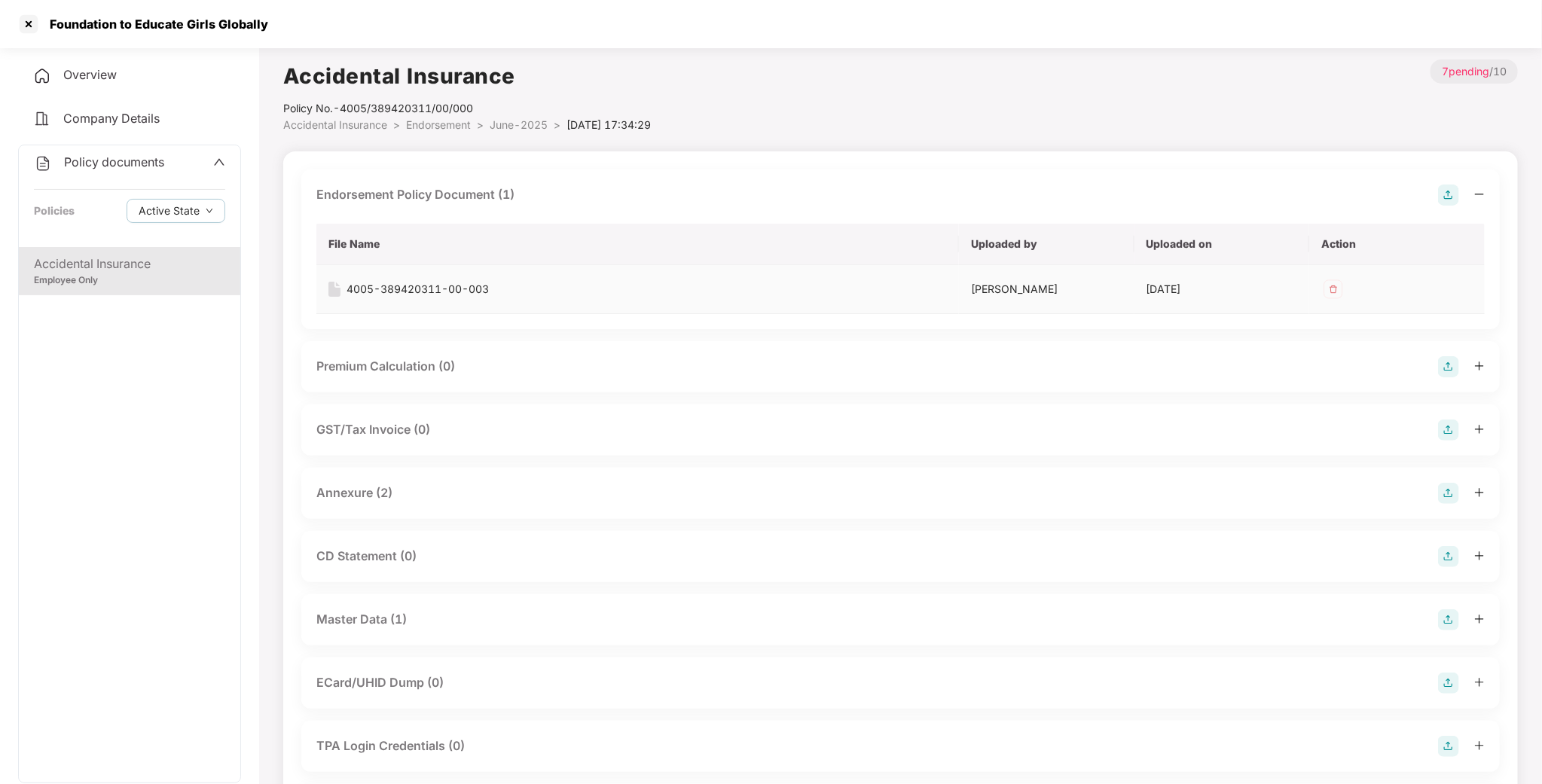
click at [460, 289] on div "4005-389420311-00-003" at bounding box center [418, 289] width 143 height 17
click at [353, 495] on div "Annexure (2)" at bounding box center [355, 493] width 76 height 19
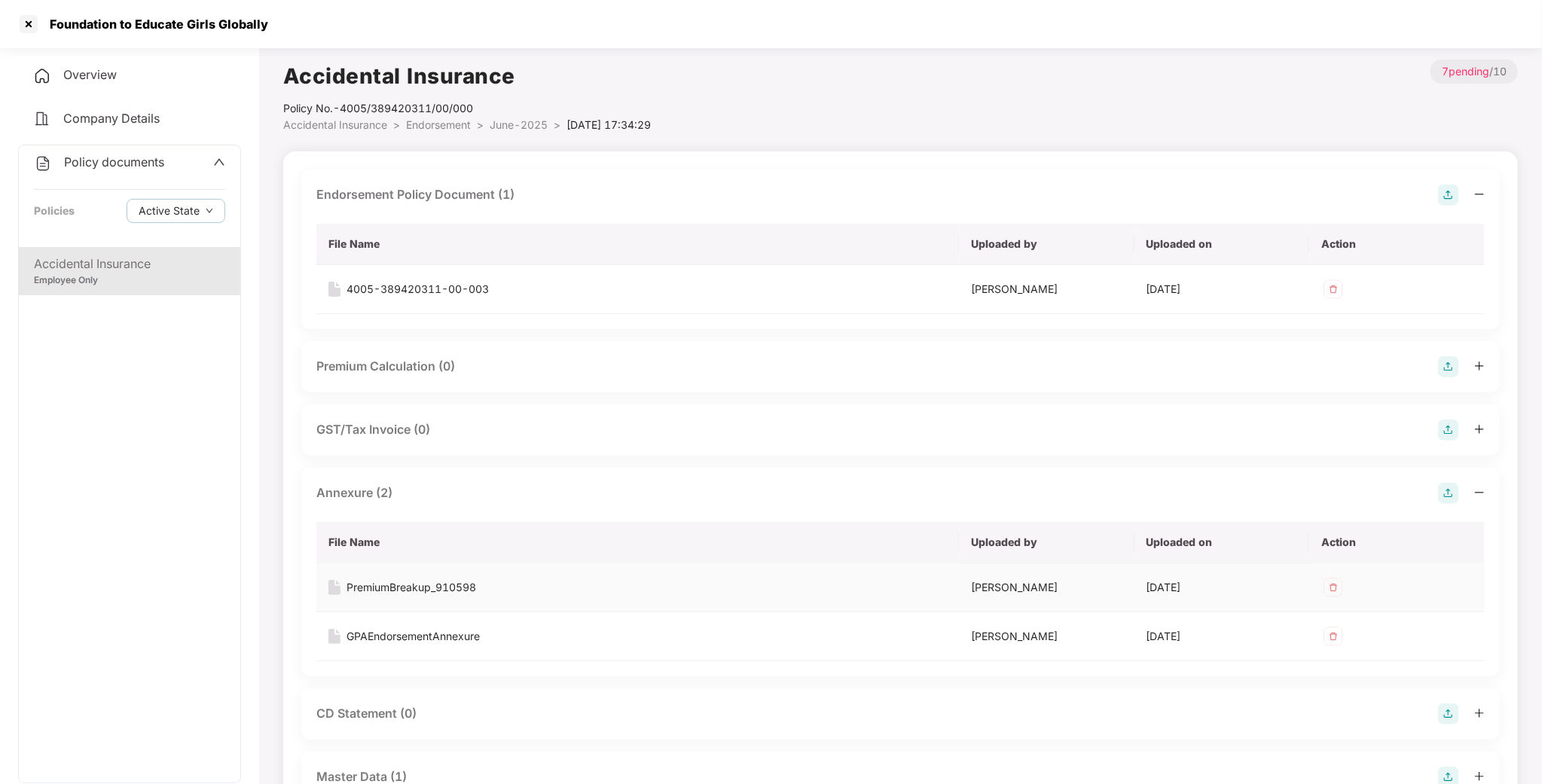
click at [385, 595] on div "PremiumBreakup_910598" at bounding box center [411, 588] width 130 height 17
click at [423, 635] on div "GPAEndorsementAnnexure" at bounding box center [412, 636] width 133 height 17
click at [38, 31] on div at bounding box center [29, 24] width 24 height 24
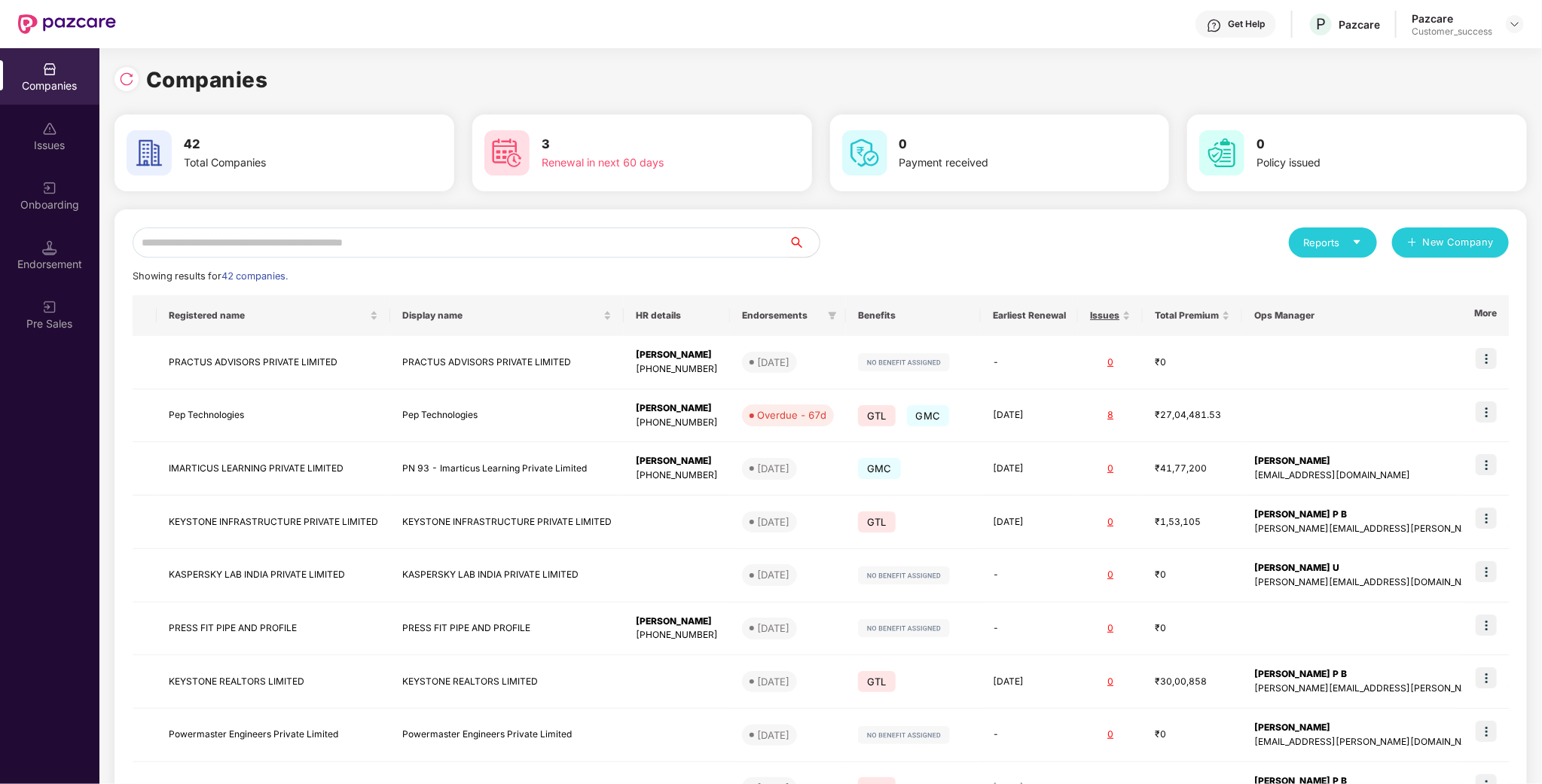
click at [317, 253] on input "text" at bounding box center [461, 243] width 657 height 31
type input "*"
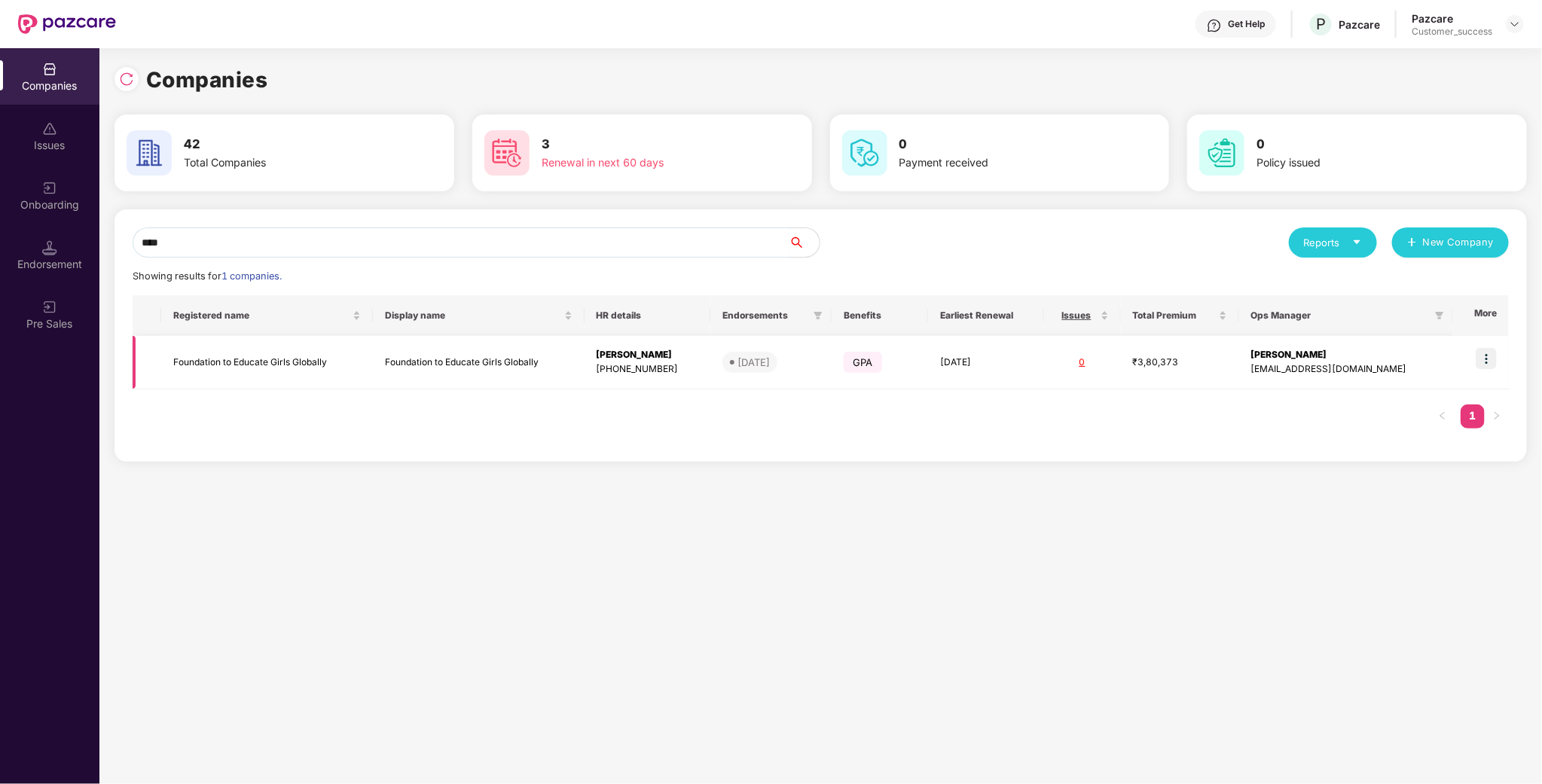
type input "****"
click at [310, 351] on td "Foundation to Educate Girls Globally" at bounding box center [266, 362] width 211 height 53
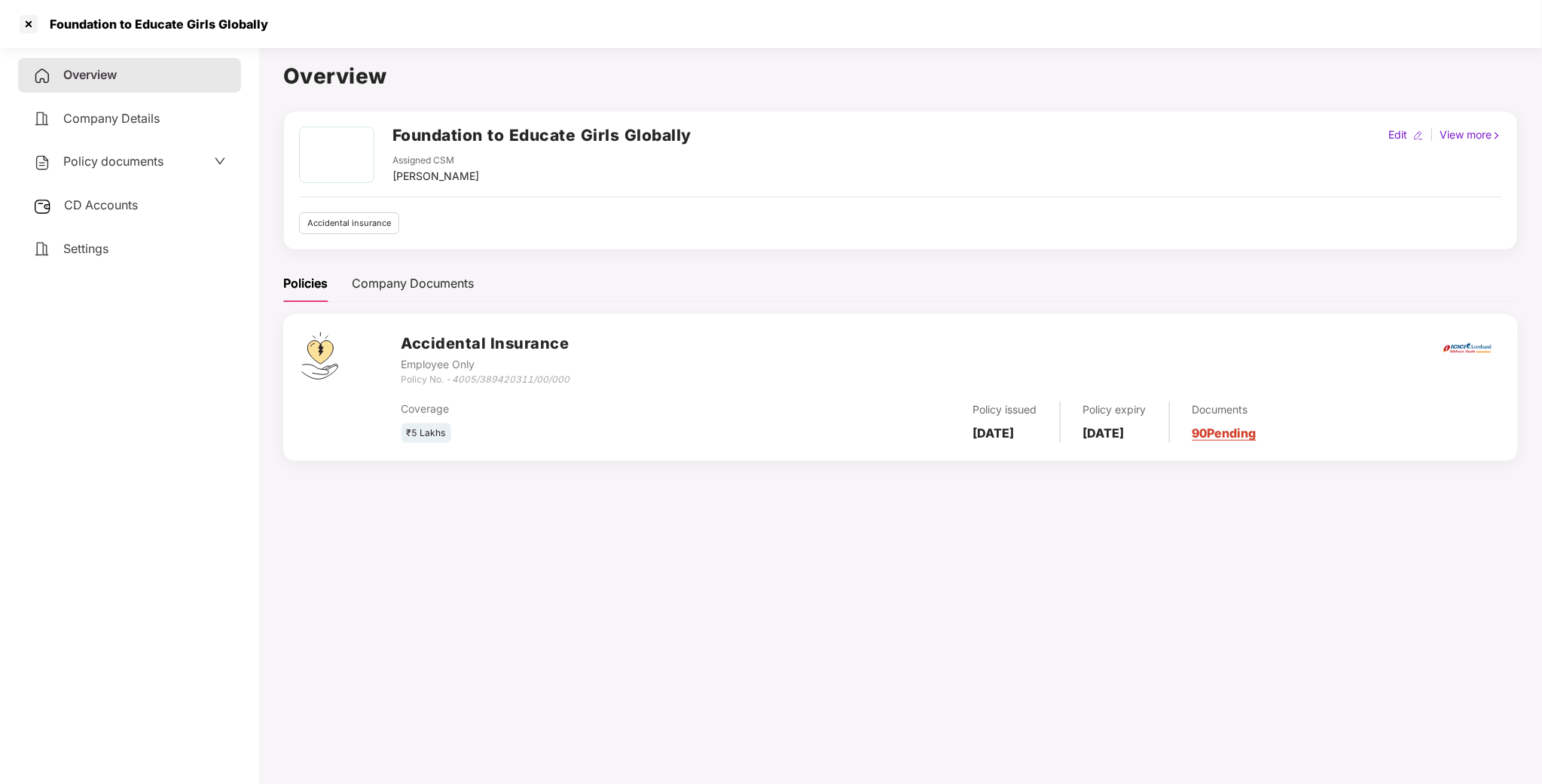
click at [99, 165] on span "Policy documents" at bounding box center [114, 161] width 100 height 15
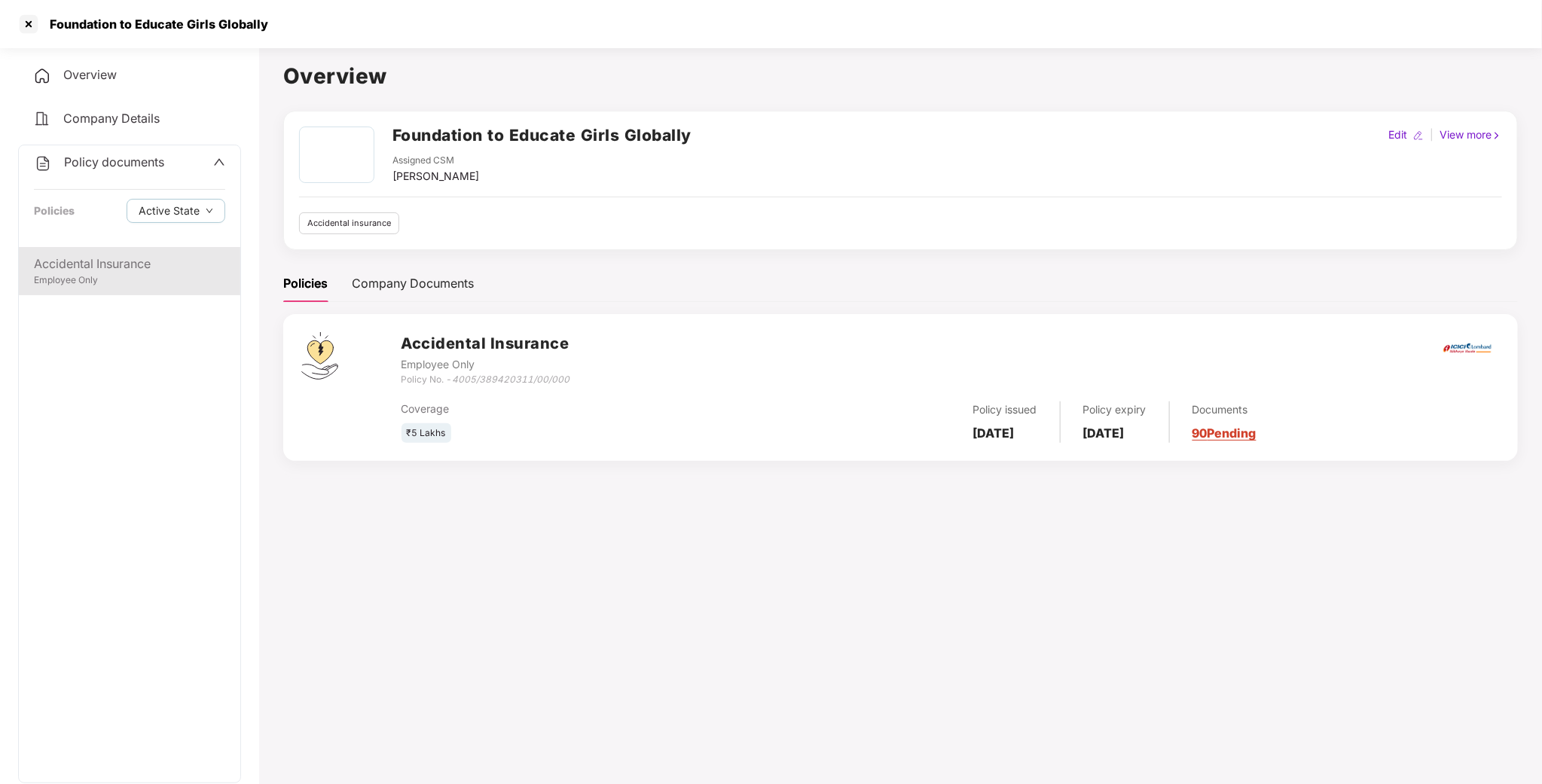
click at [126, 296] on div "Accidental Insurance Employee Only" at bounding box center [129, 514] width 221 height 535
click at [124, 270] on div "Accidental Insurance" at bounding box center [130, 264] width 192 height 19
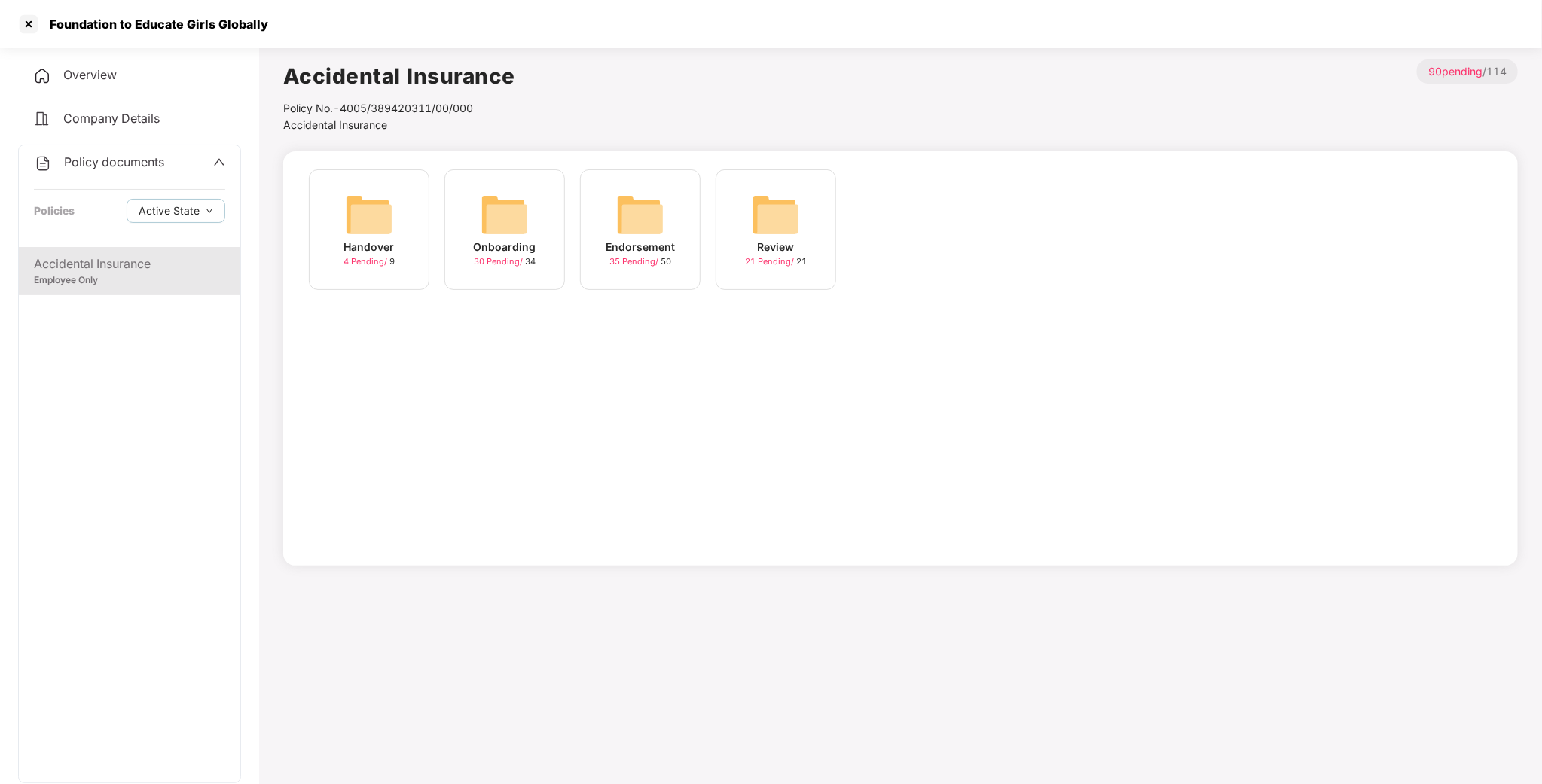
click at [491, 220] on img at bounding box center [504, 215] width 48 height 48
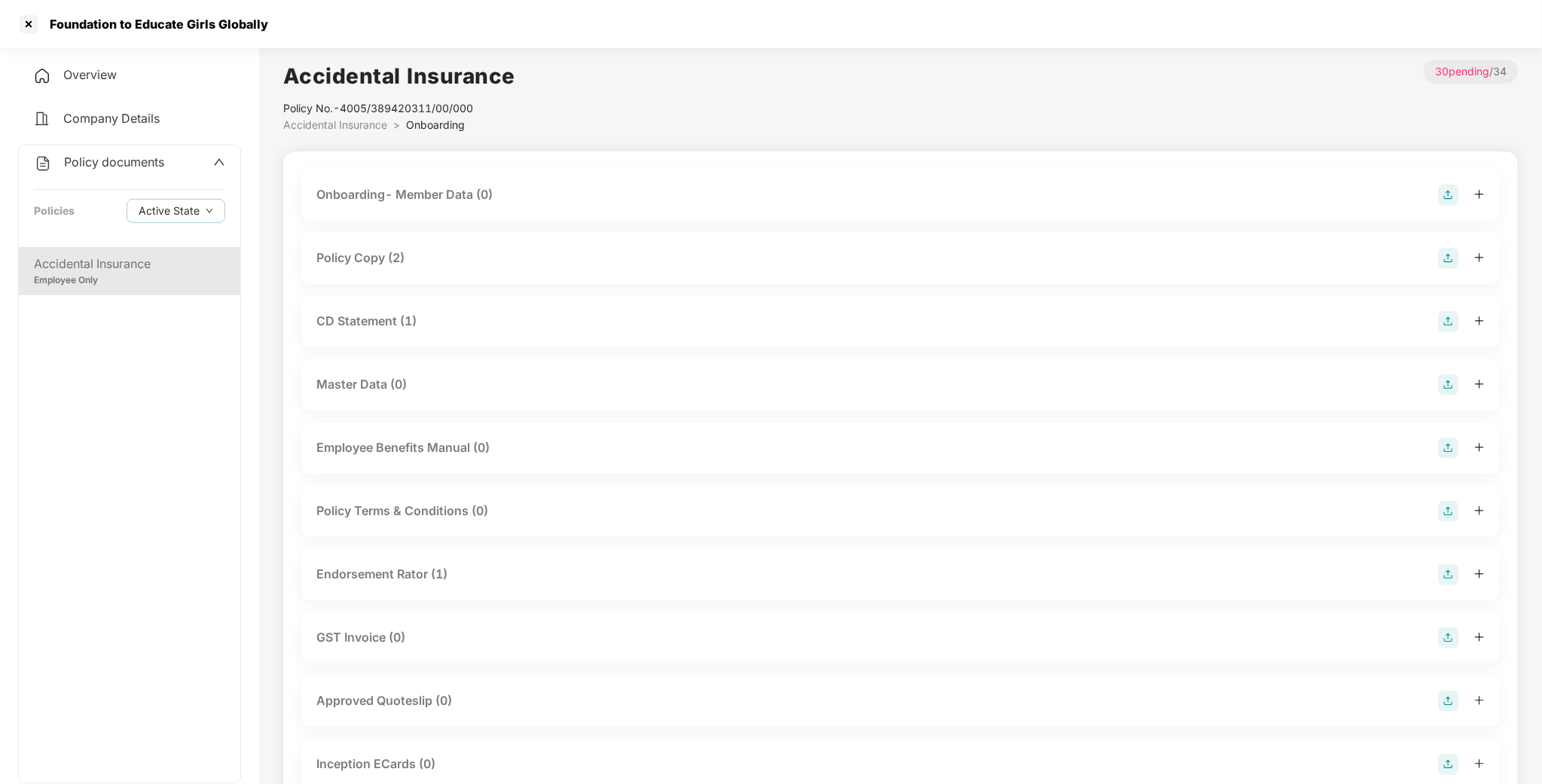
click at [360, 333] on div "CD Statement (1)" at bounding box center [900, 322] width 1199 height 51
click at [348, 572] on div "Endorsement Rator (1)" at bounding box center [382, 574] width 131 height 19
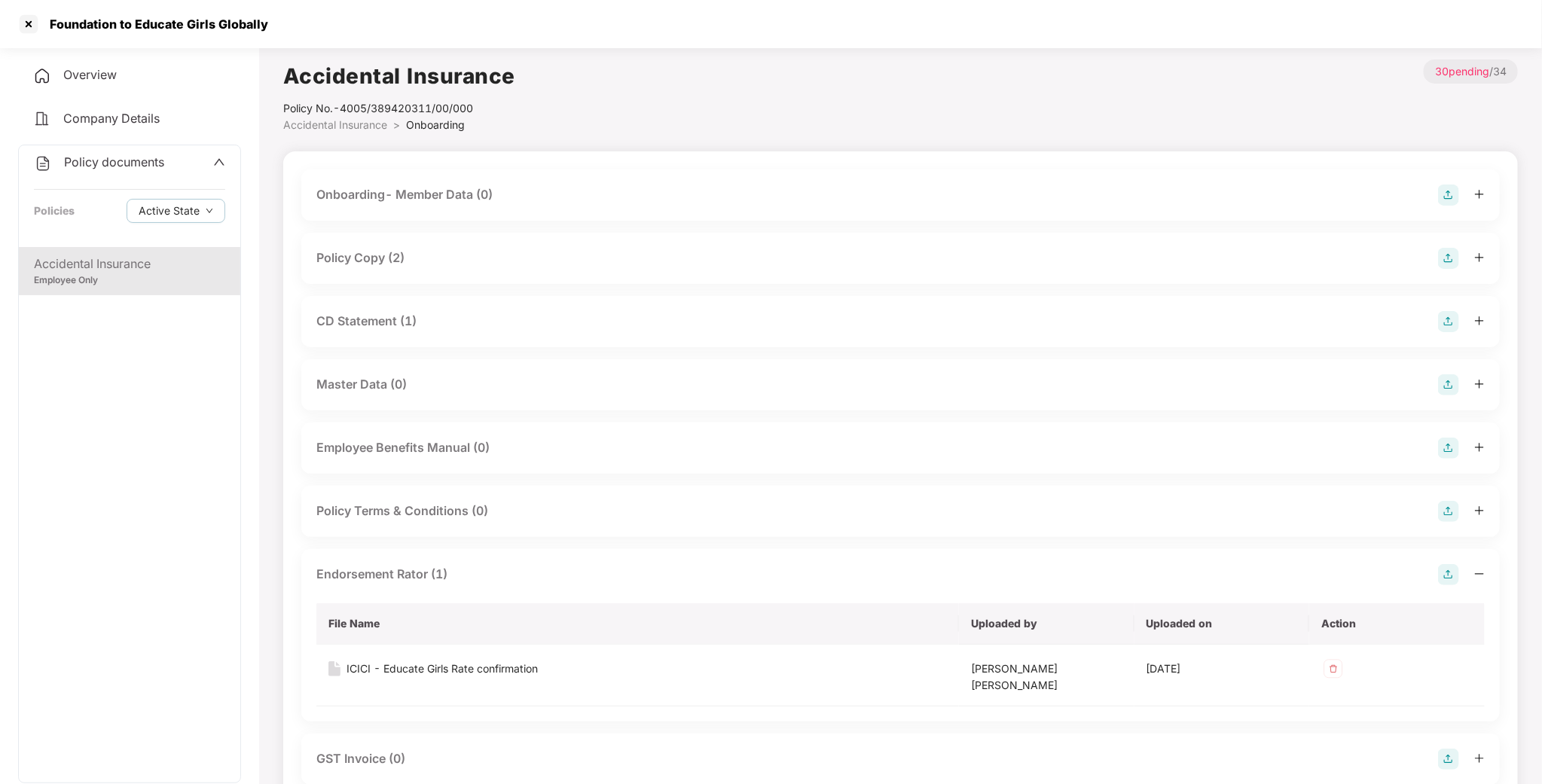
click at [134, 274] on div "Employee Only" at bounding box center [130, 280] width 192 height 14
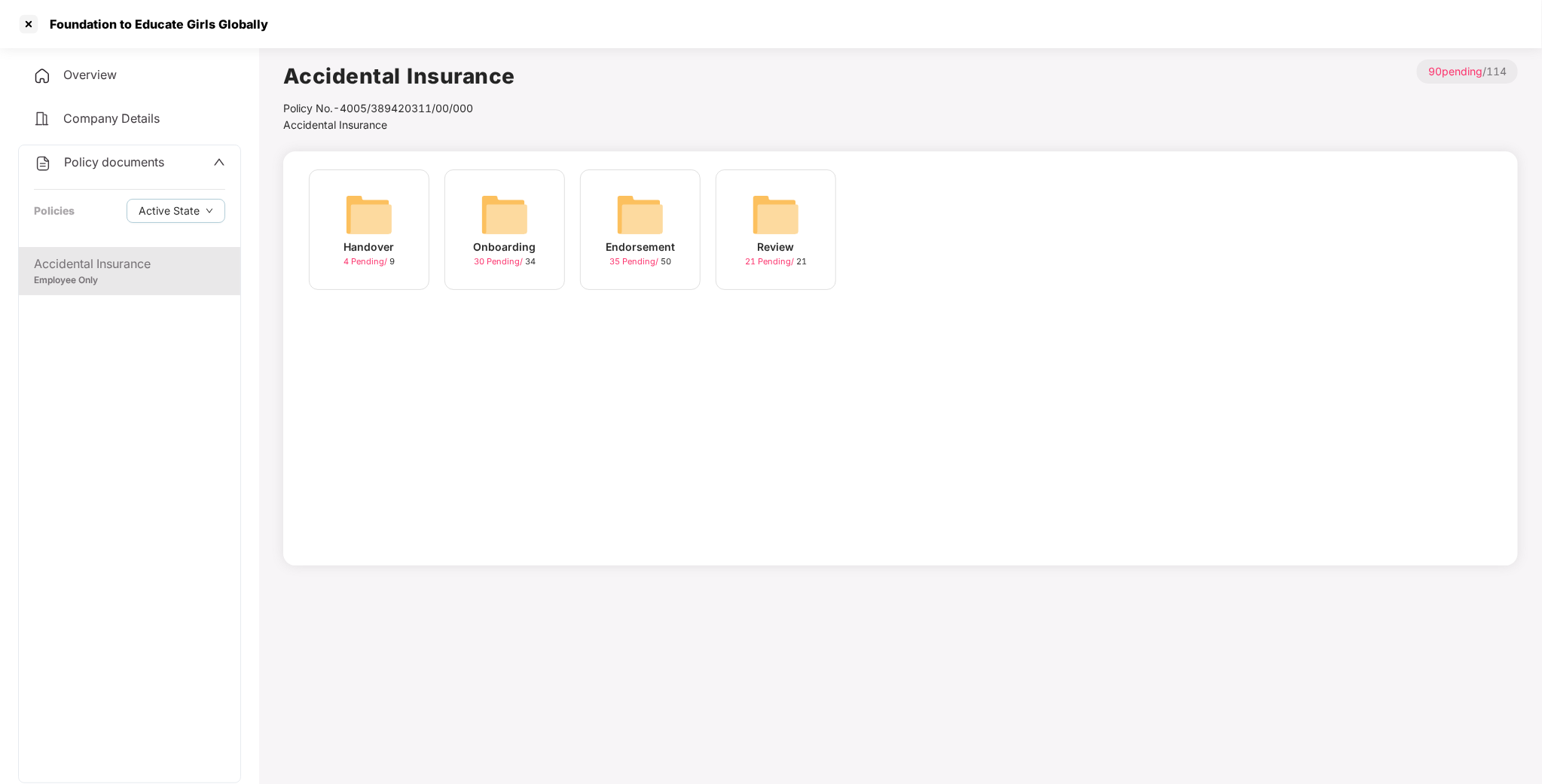
click at [617, 231] on img at bounding box center [640, 215] width 48 height 48
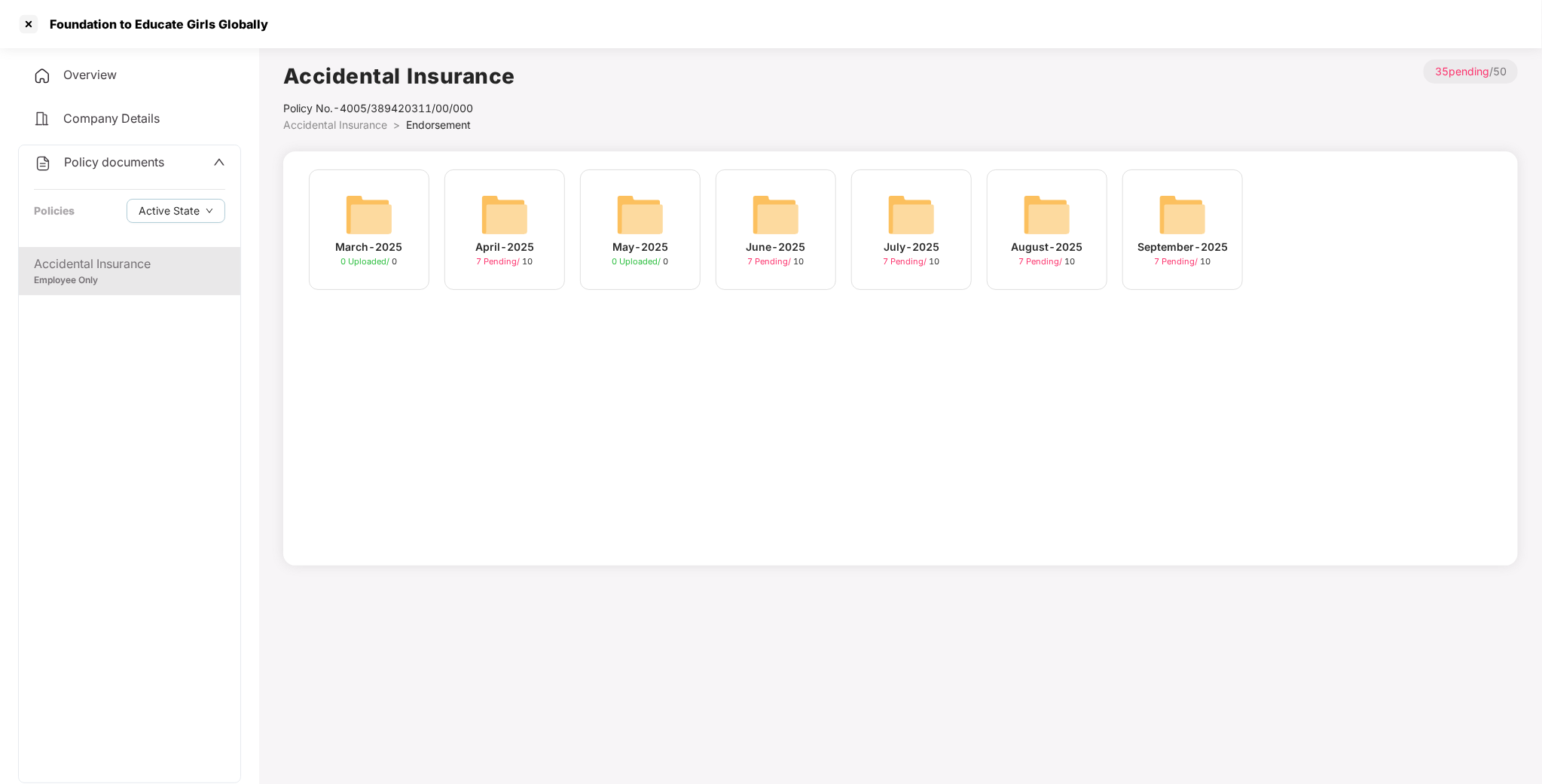
click at [872, 219] on div "July-2025 7 Pending / 10" at bounding box center [911, 230] width 121 height 120
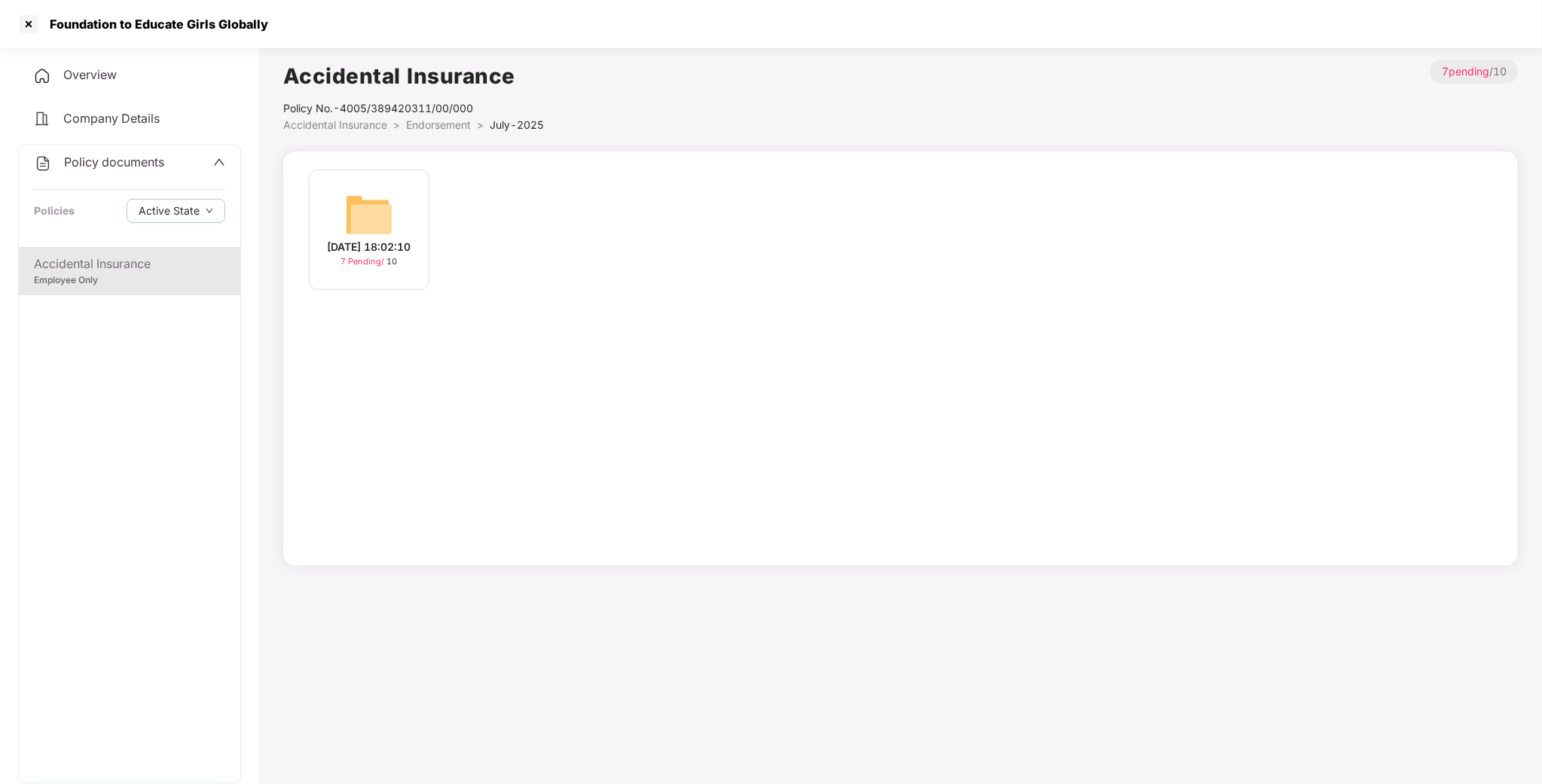
click at [373, 210] on img at bounding box center [369, 215] width 48 height 48
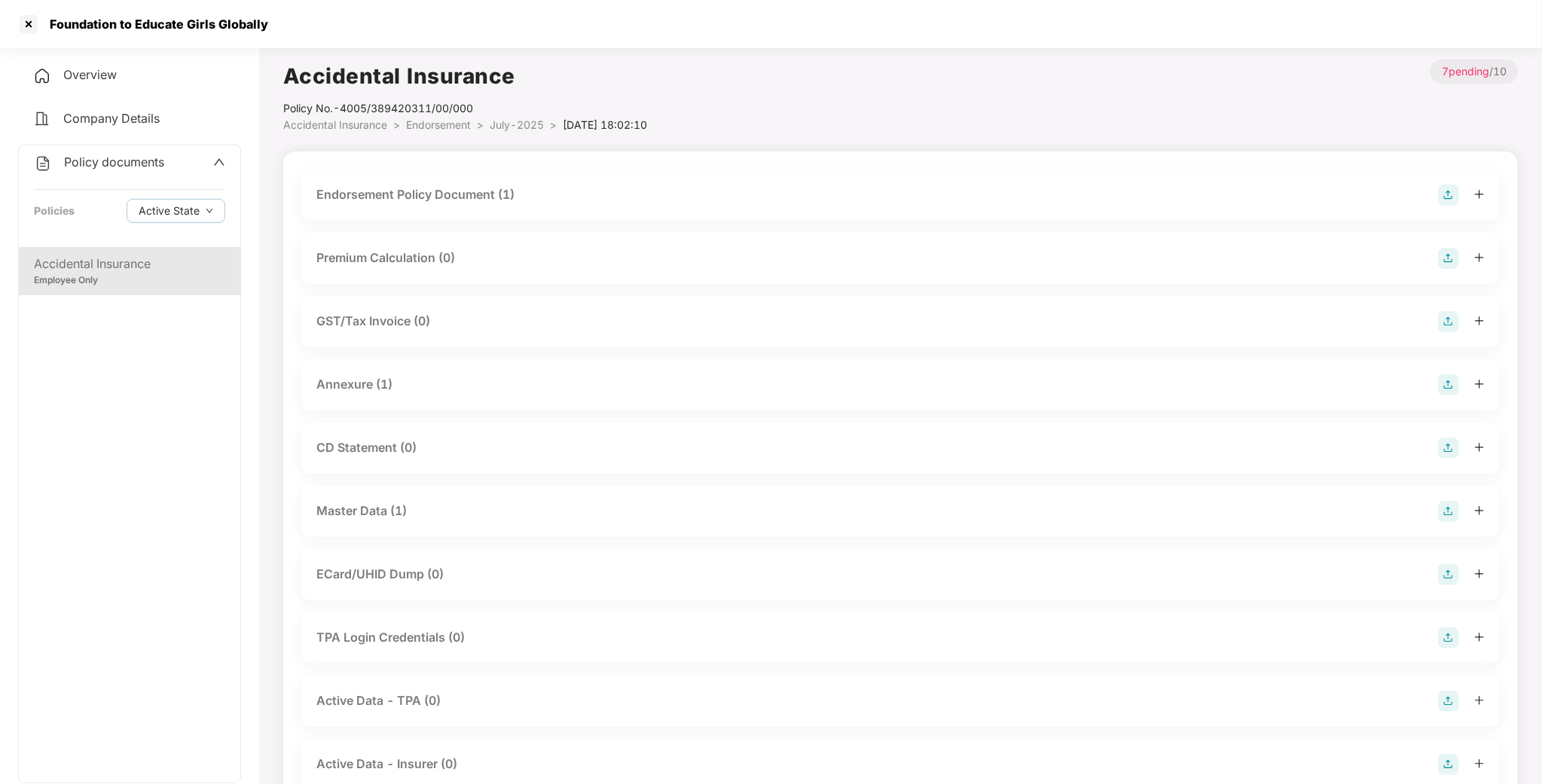
click at [386, 209] on div "Endorsement Policy Document (1)" at bounding box center [900, 195] width 1199 height 51
click at [399, 192] on div "Endorsement Policy Document (1)" at bounding box center [416, 194] width 199 height 19
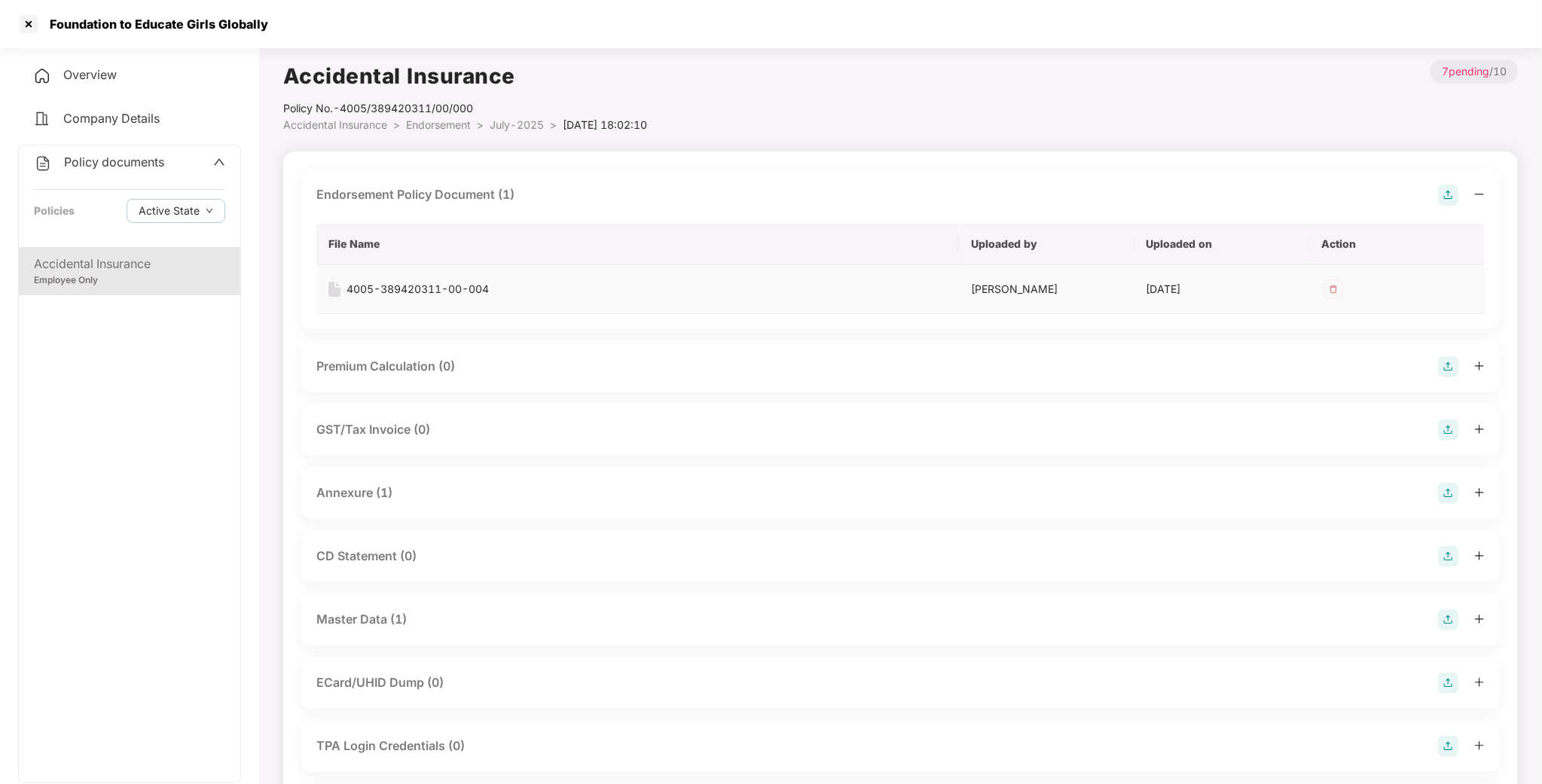
click at [416, 281] on div "4005-389420311-00-004" at bounding box center [418, 289] width 143 height 17
click at [372, 498] on div "Annexure (1)" at bounding box center [355, 493] width 76 height 19
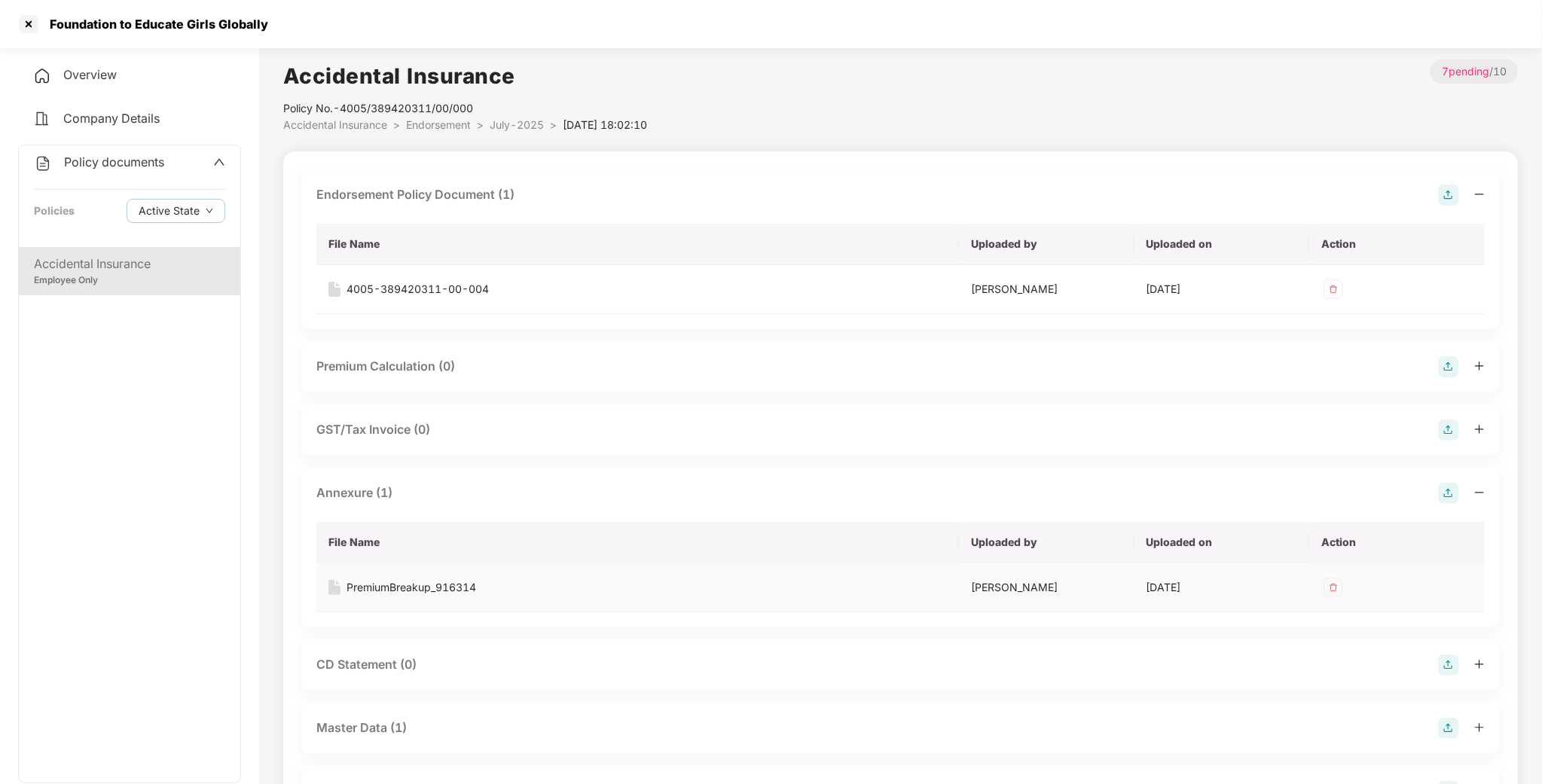
click at [391, 592] on div "PremiumBreakup_916314" at bounding box center [411, 588] width 130 height 17
click at [148, 273] on div "Employee Only" at bounding box center [130, 280] width 192 height 14
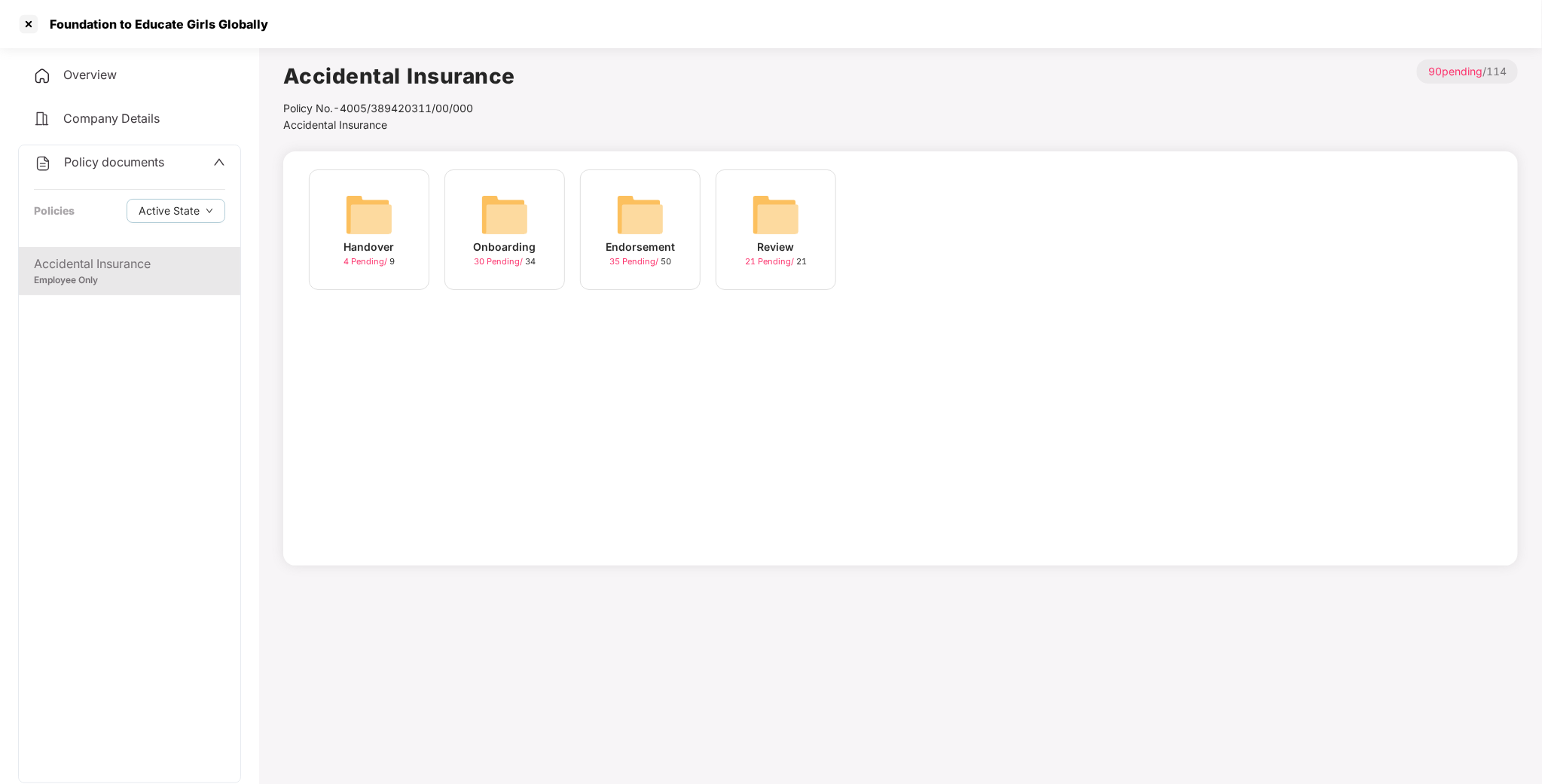
click at [627, 228] on img at bounding box center [640, 215] width 48 height 48
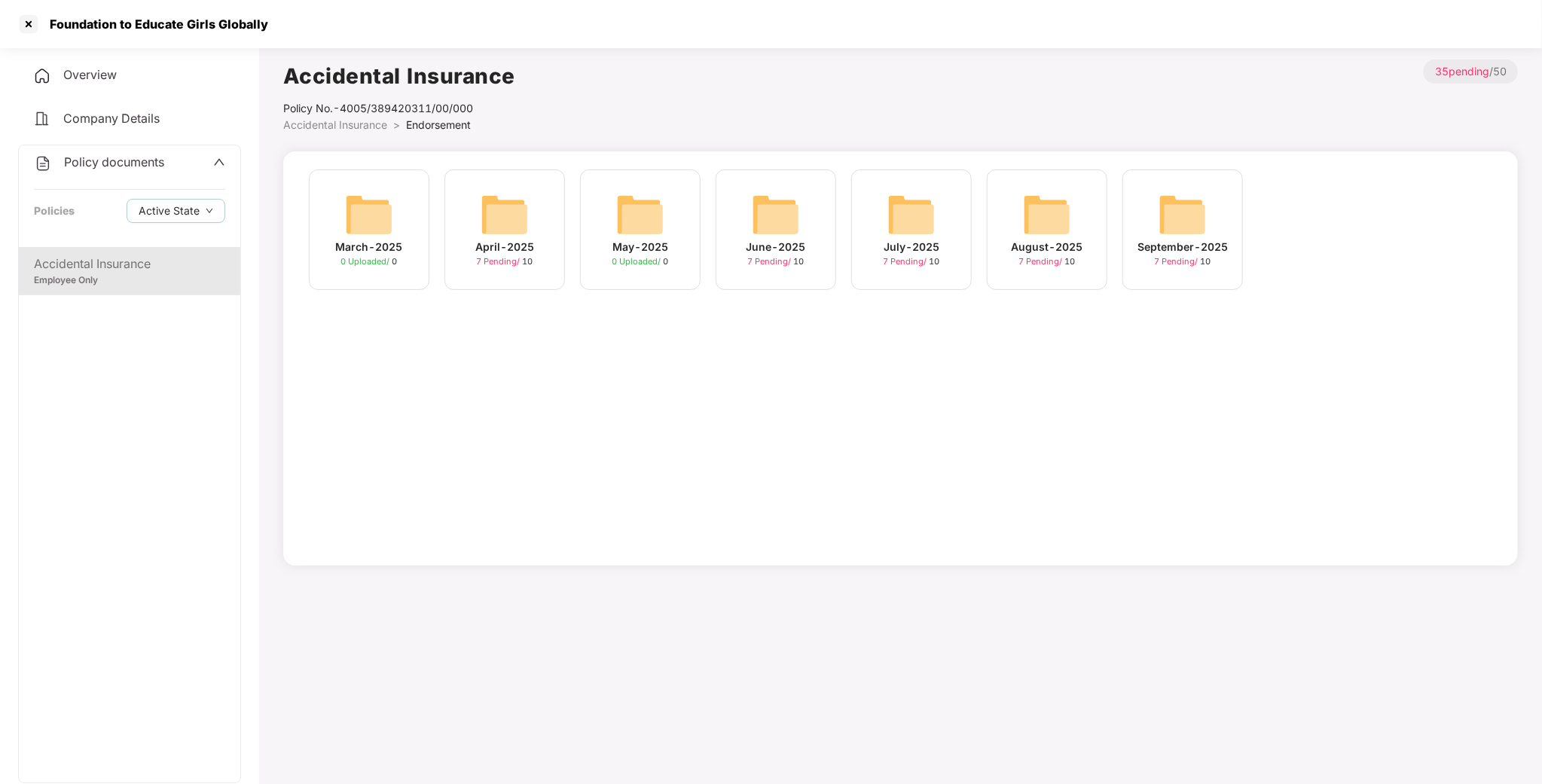
click at [900, 235] on img at bounding box center [911, 215] width 48 height 48
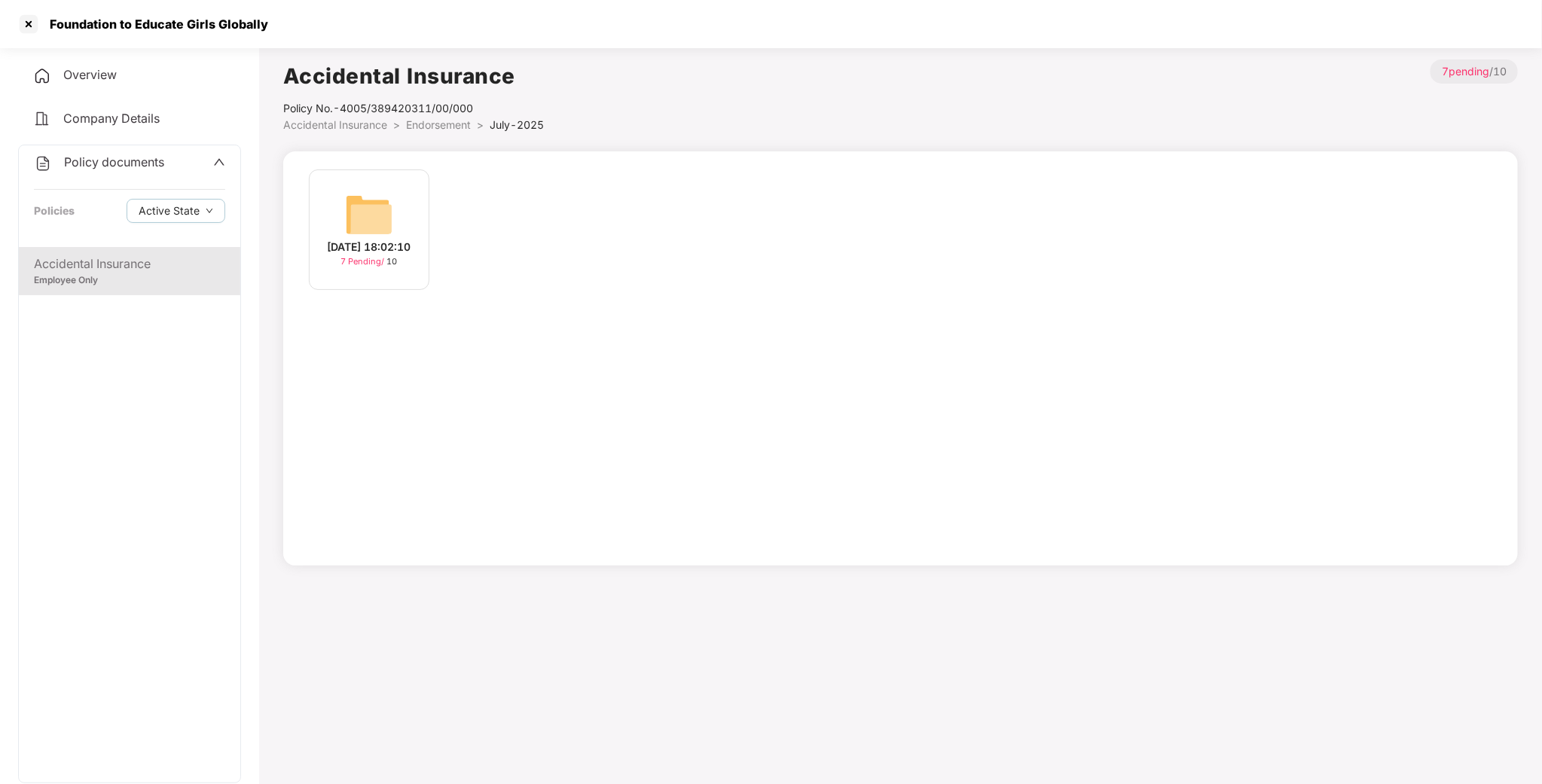
click at [403, 211] on div "[DATE] 18:02:10 7 Pending / 10" at bounding box center [369, 230] width 121 height 120
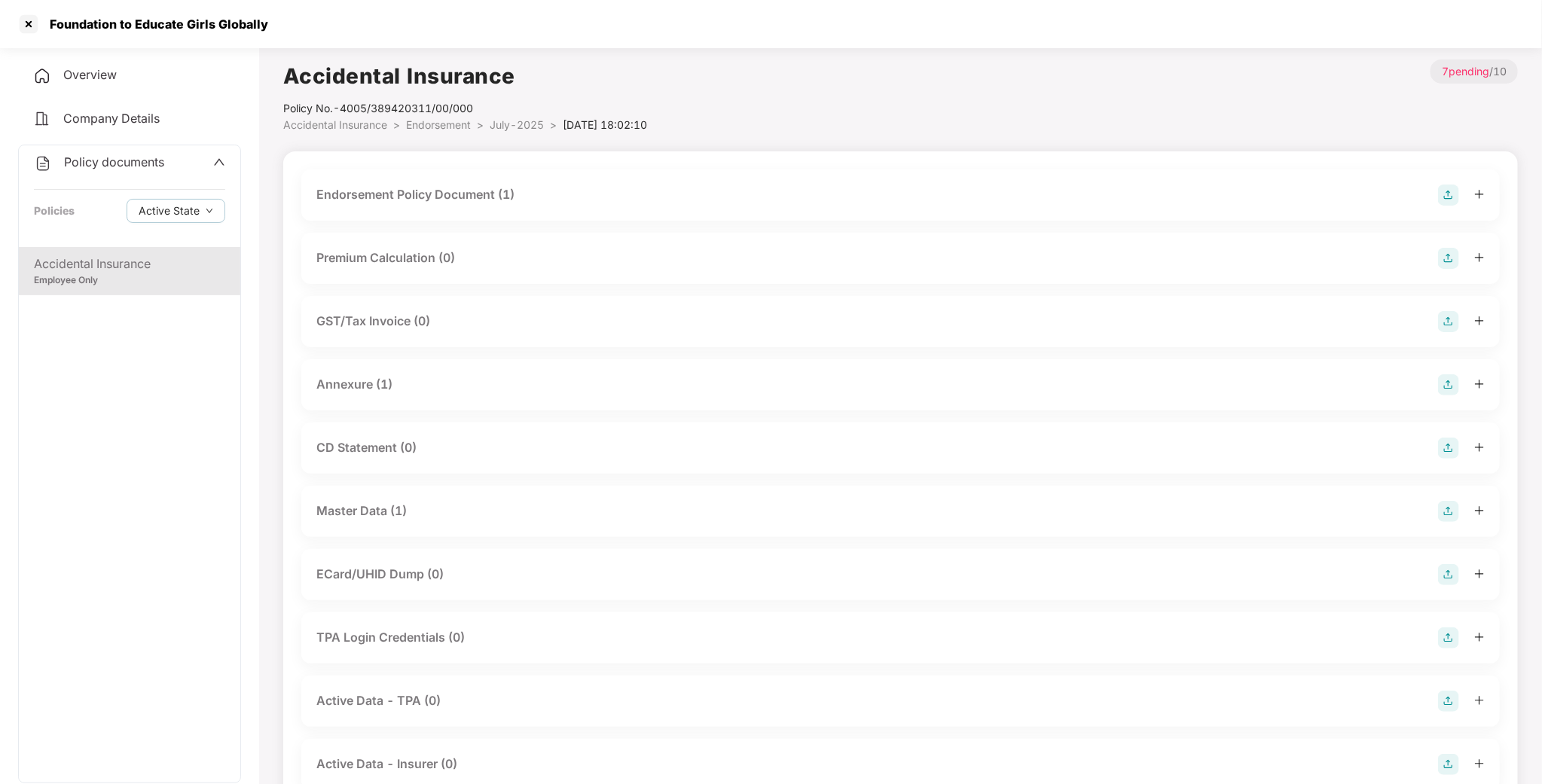
click at [373, 255] on div "Premium Calculation (0)" at bounding box center [385, 258] width 138 height 19
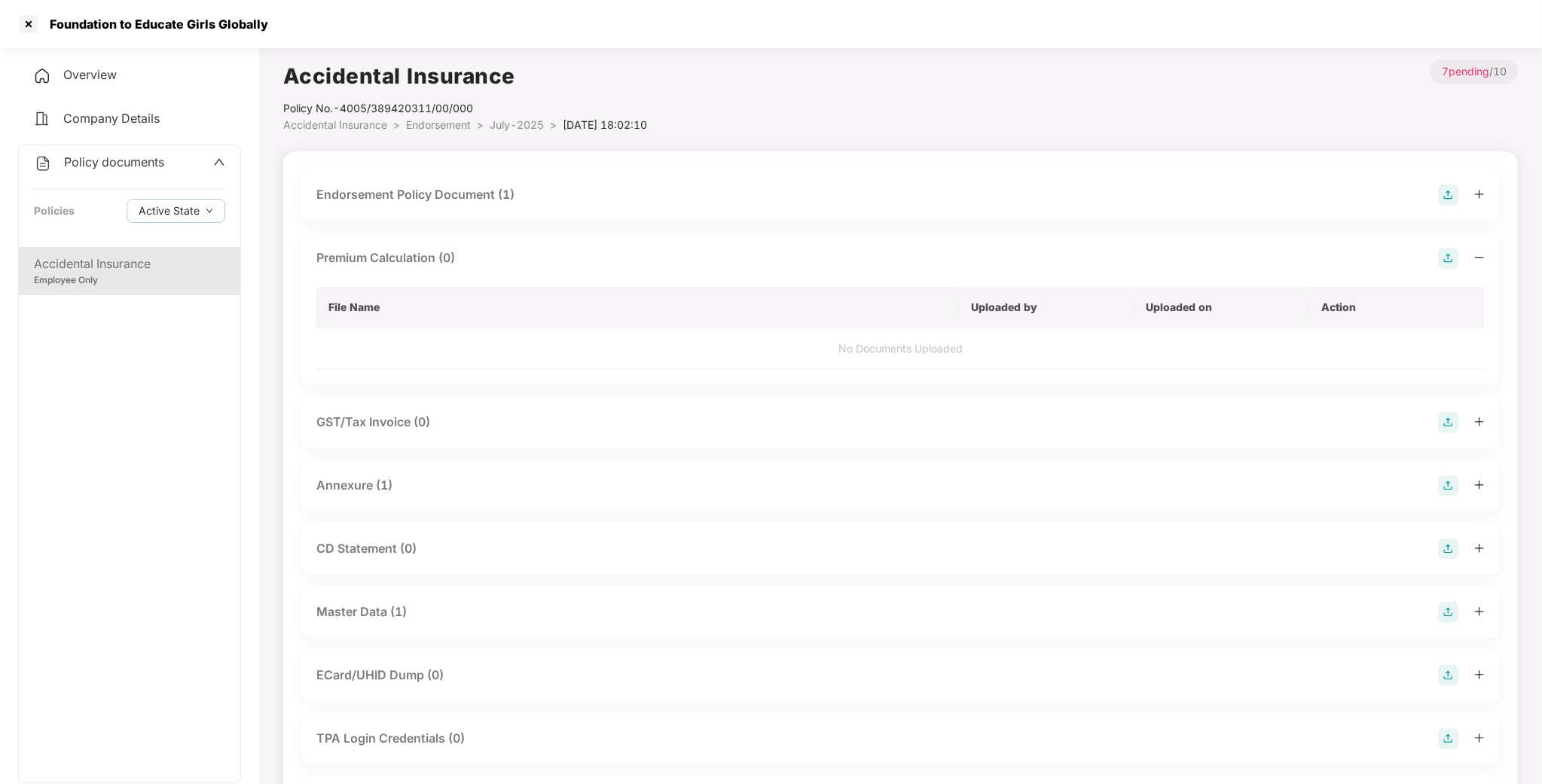
click at [337, 481] on div "Annexure (1)" at bounding box center [355, 485] width 76 height 19
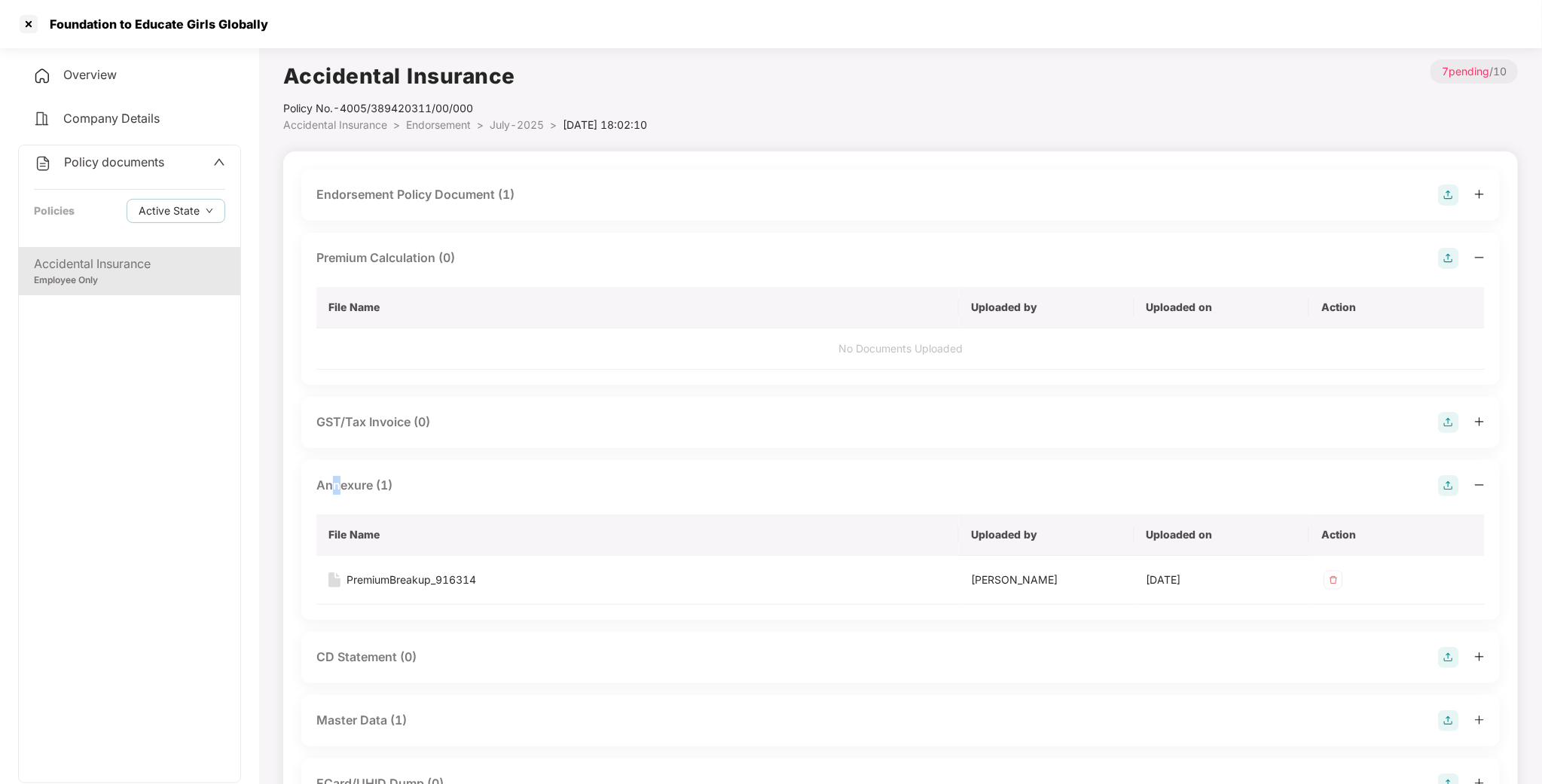
click at [337, 481] on div "Annexure (1)" at bounding box center [355, 485] width 76 height 19
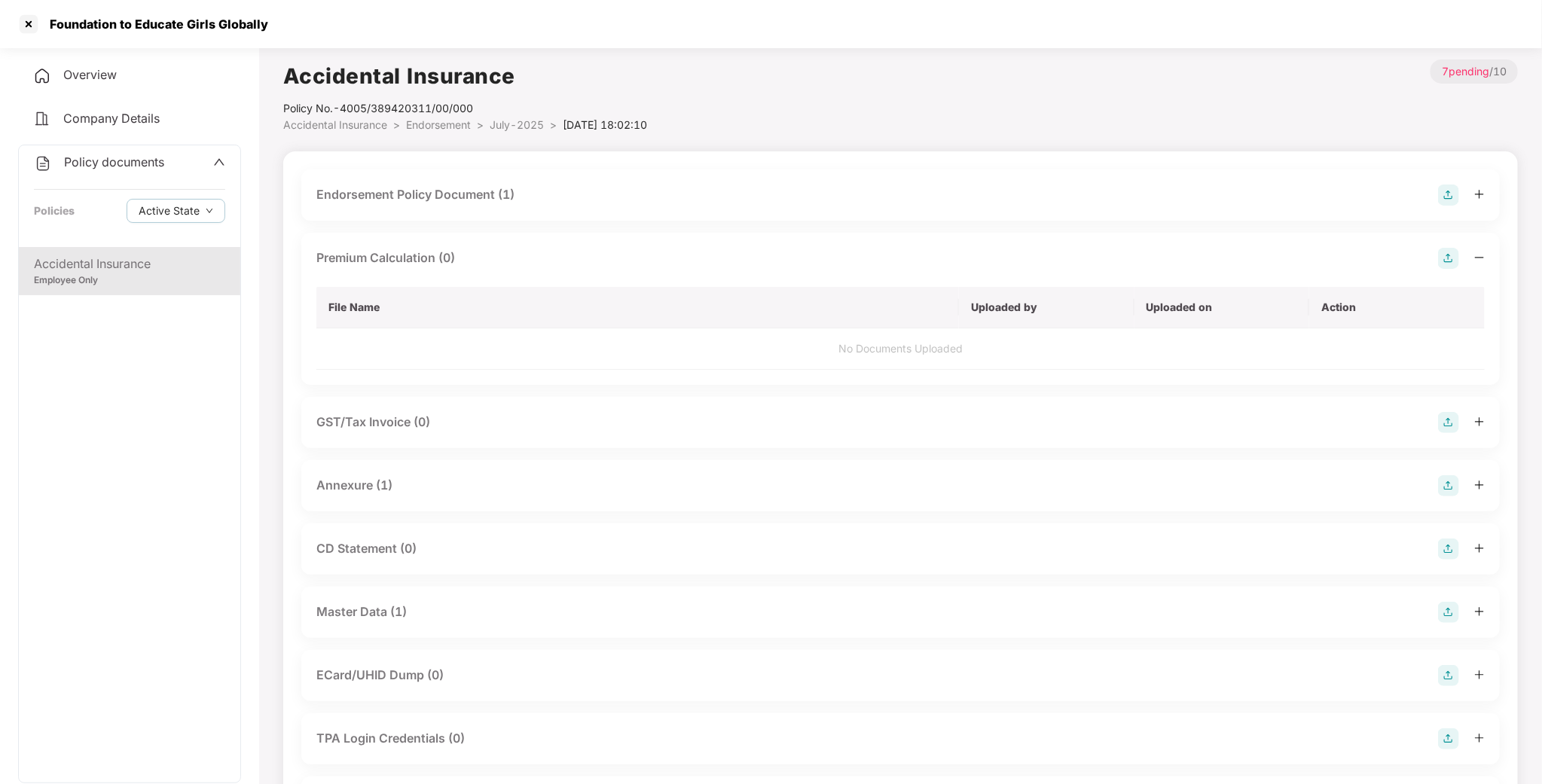
click at [389, 190] on div "Endorsement Policy Document (1)" at bounding box center [416, 194] width 199 height 19
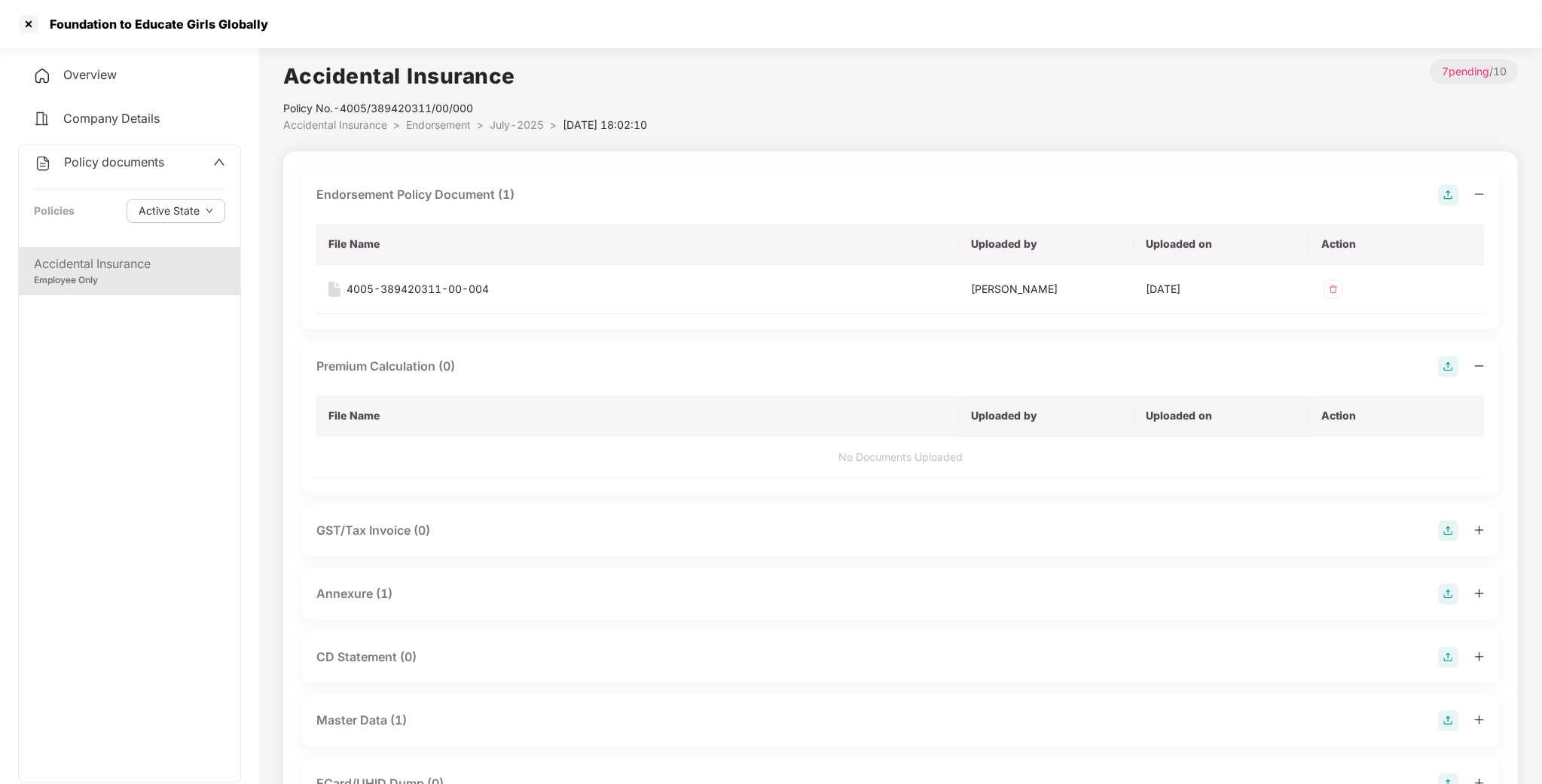
click at [72, 273] on div "Employee Only" at bounding box center [130, 280] width 192 height 14
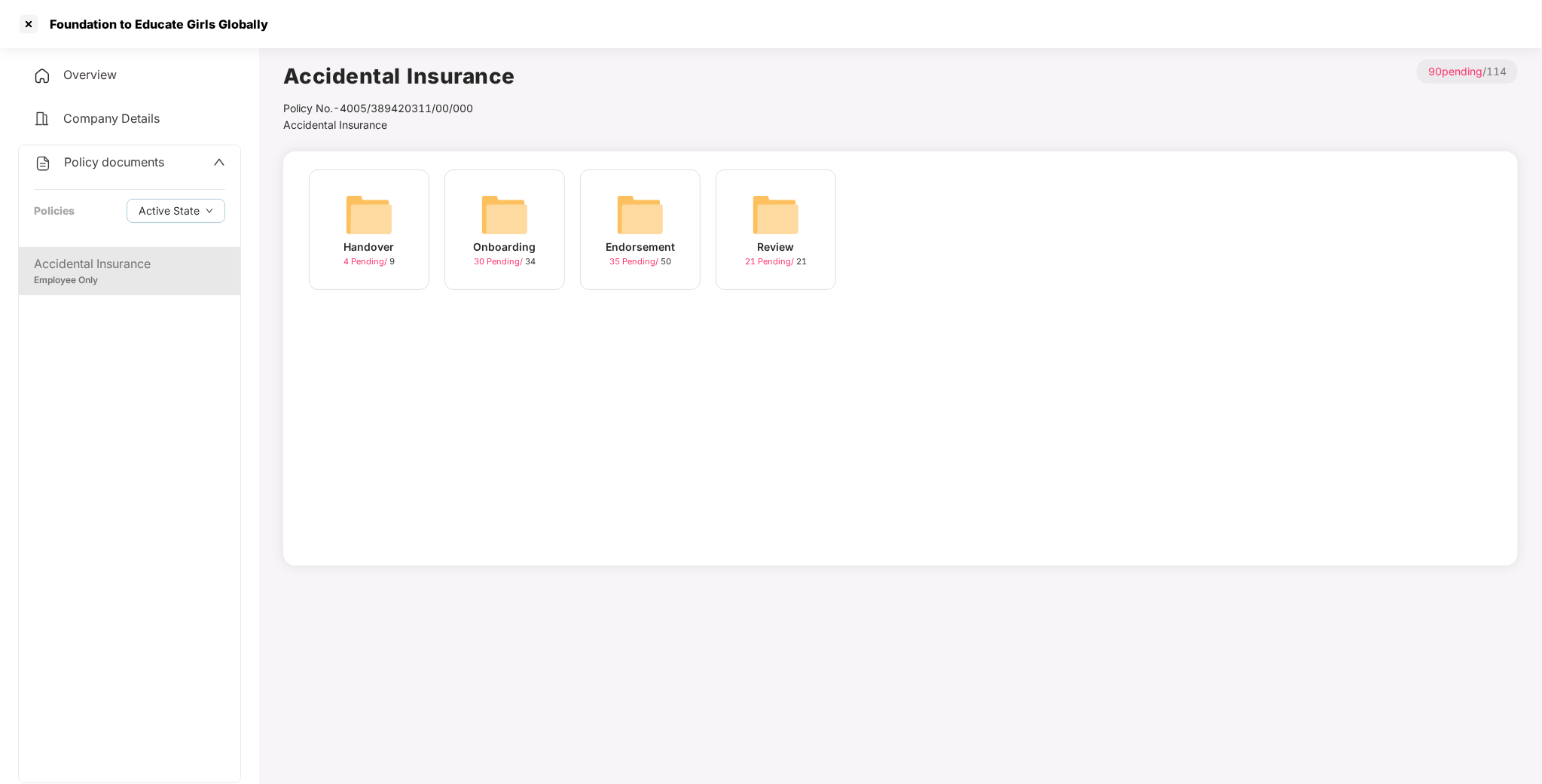
click at [658, 224] on img at bounding box center [640, 215] width 48 height 48
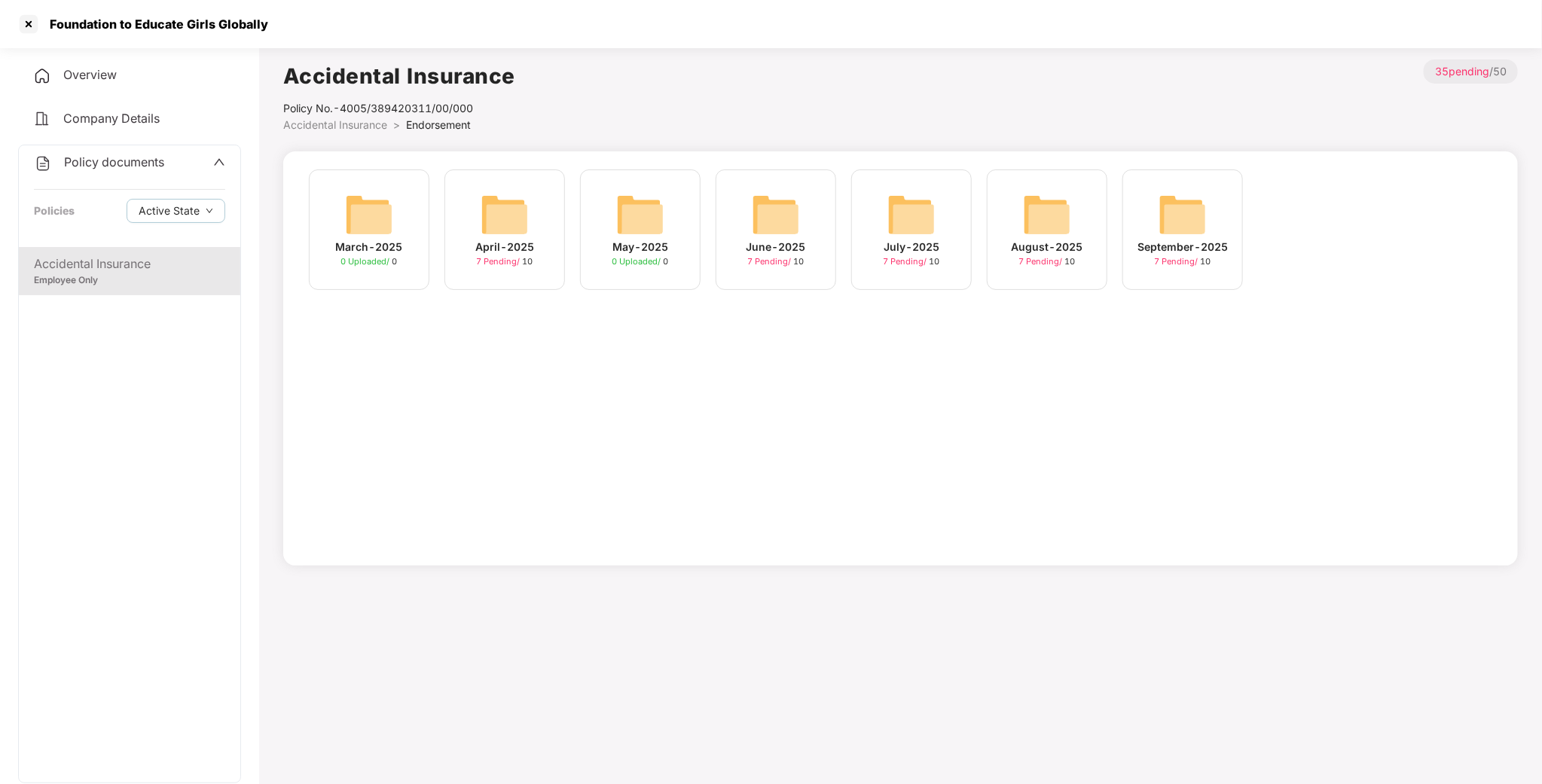
click at [1042, 225] on img at bounding box center [1047, 215] width 48 height 48
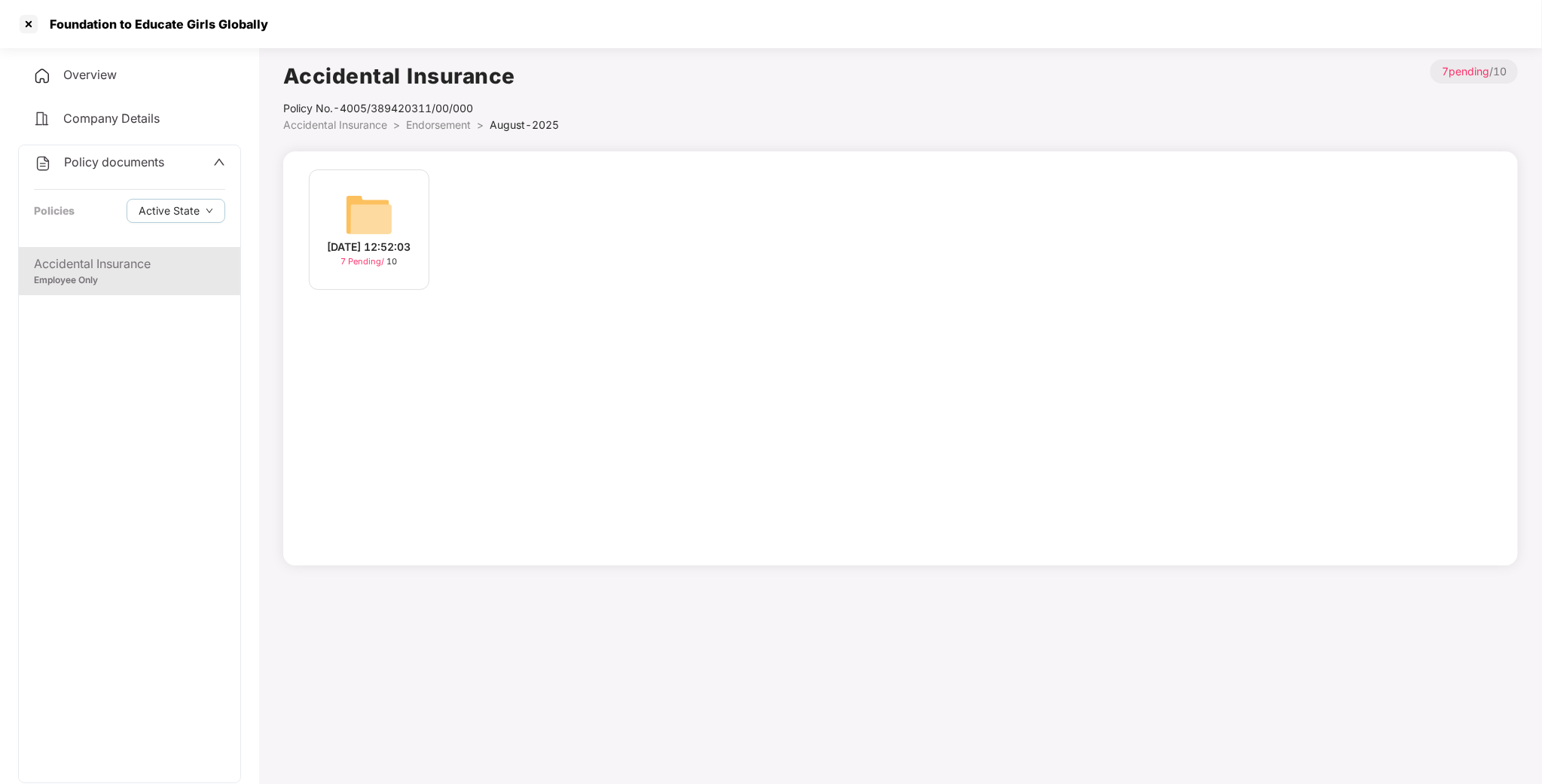
click at [353, 191] on img at bounding box center [369, 215] width 48 height 48
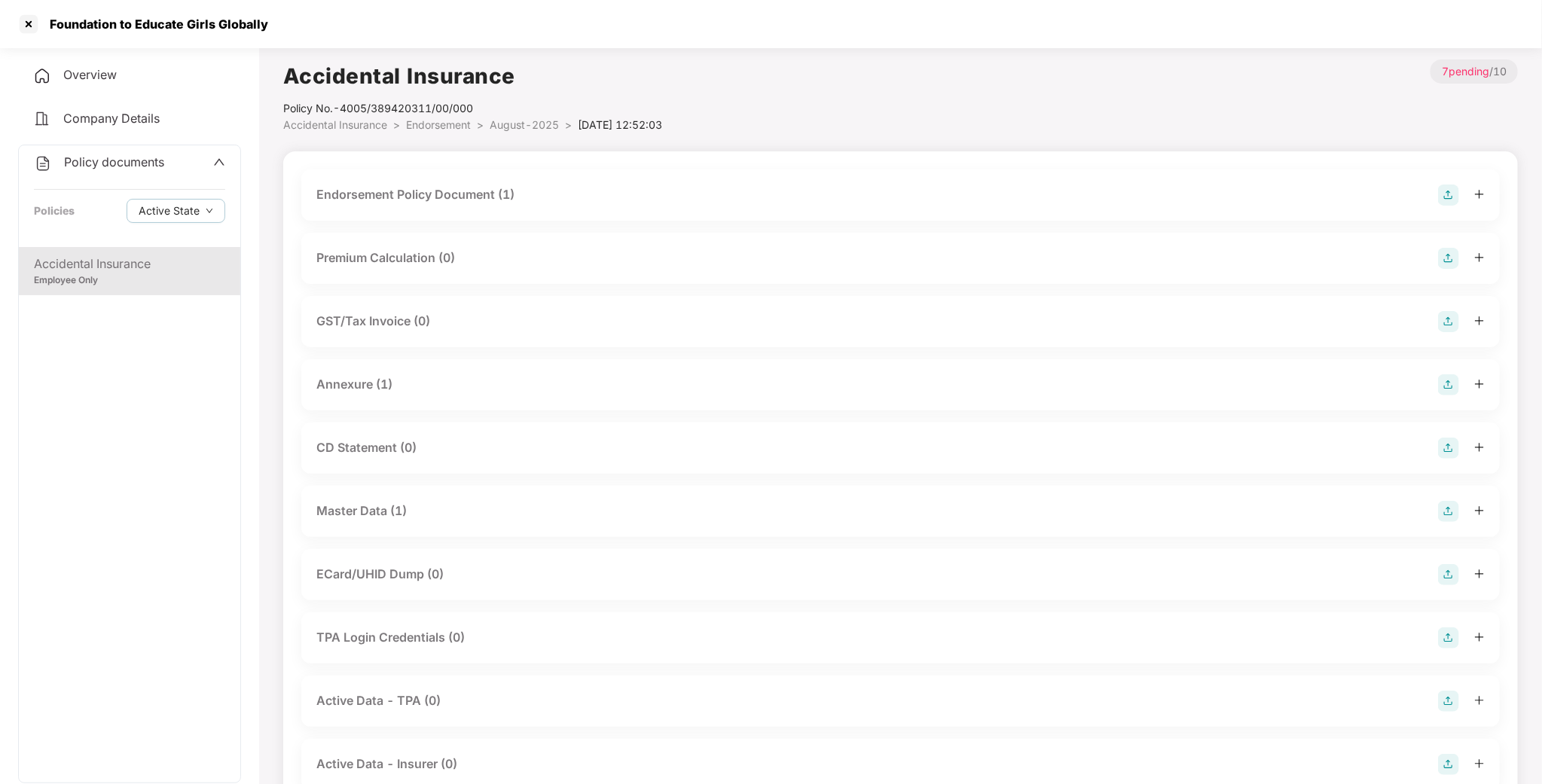
click at [401, 185] on div "Endorsement Policy Document (1)" at bounding box center [416, 194] width 199 height 19
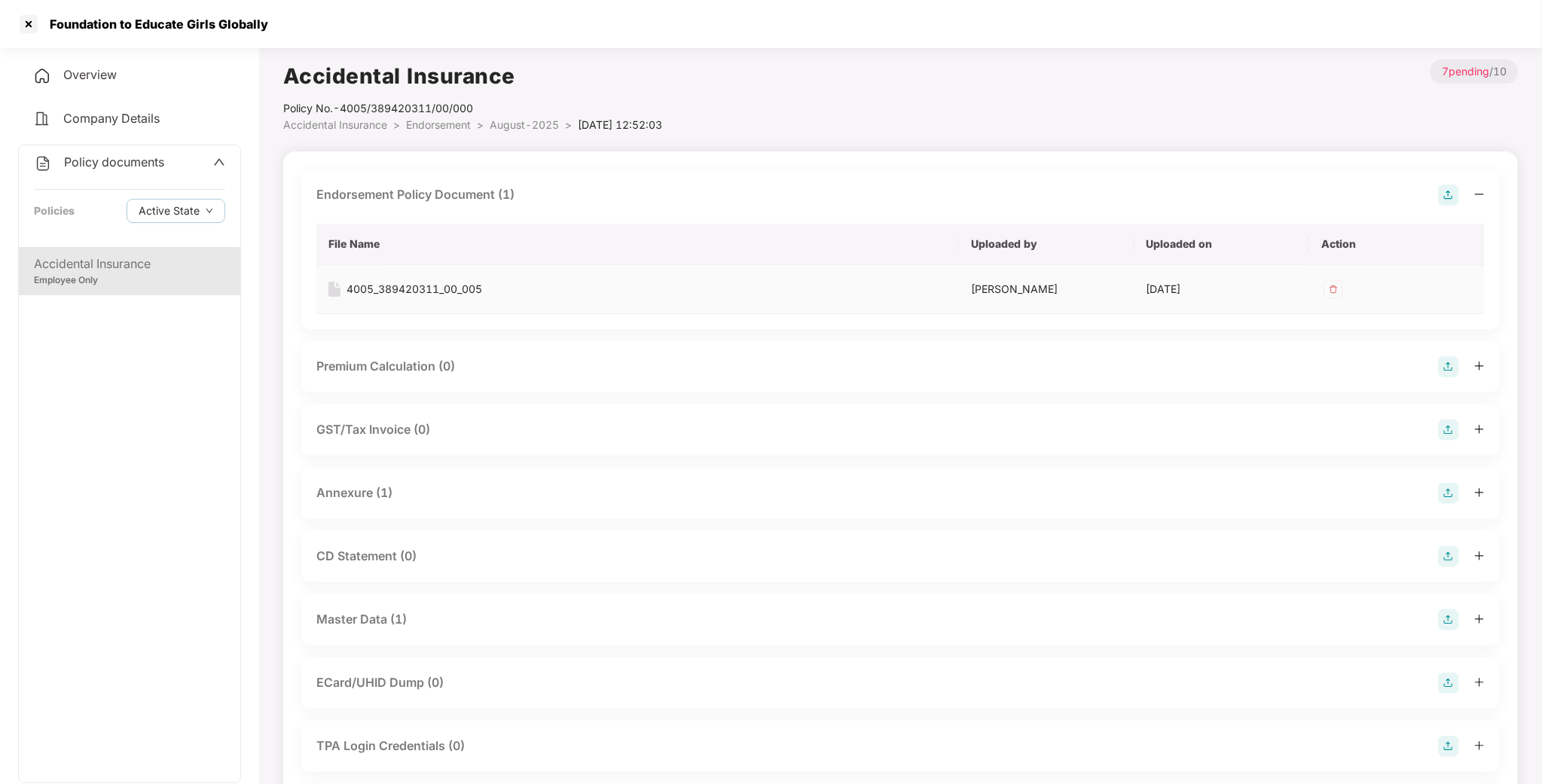
click at [389, 288] on div "4005_389420311_00_005" at bounding box center [414, 289] width 136 height 17
click at [379, 501] on div "Annexure (1)" at bounding box center [355, 493] width 76 height 19
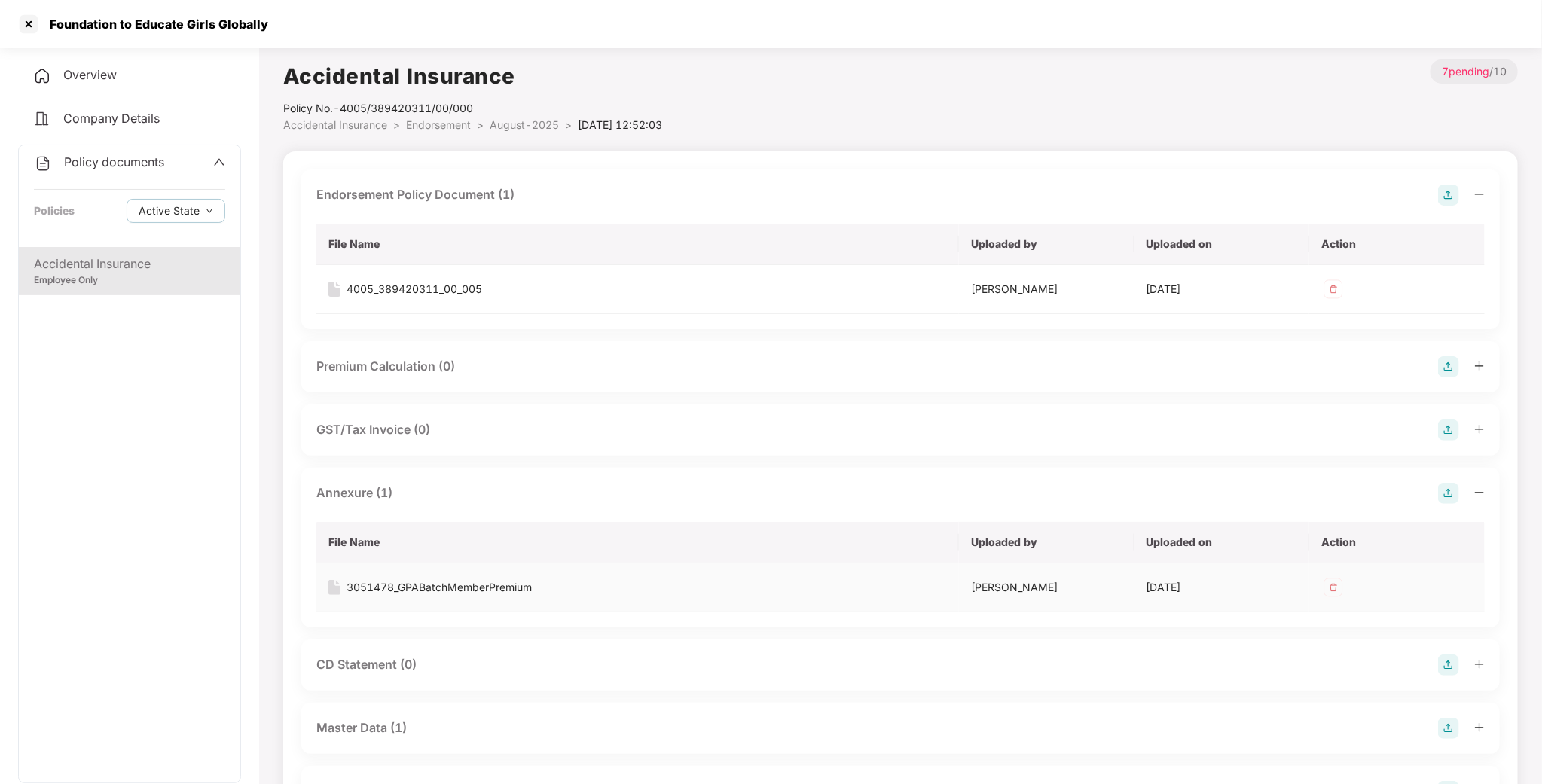
click at [410, 591] on div "3051478_GPABatchMemberPremium" at bounding box center [439, 588] width 185 height 17
click at [417, 591] on div "3051478_GPABatchMemberPremium" at bounding box center [439, 588] width 185 height 17
click at [167, 280] on div "Employee Only" at bounding box center [130, 280] width 192 height 14
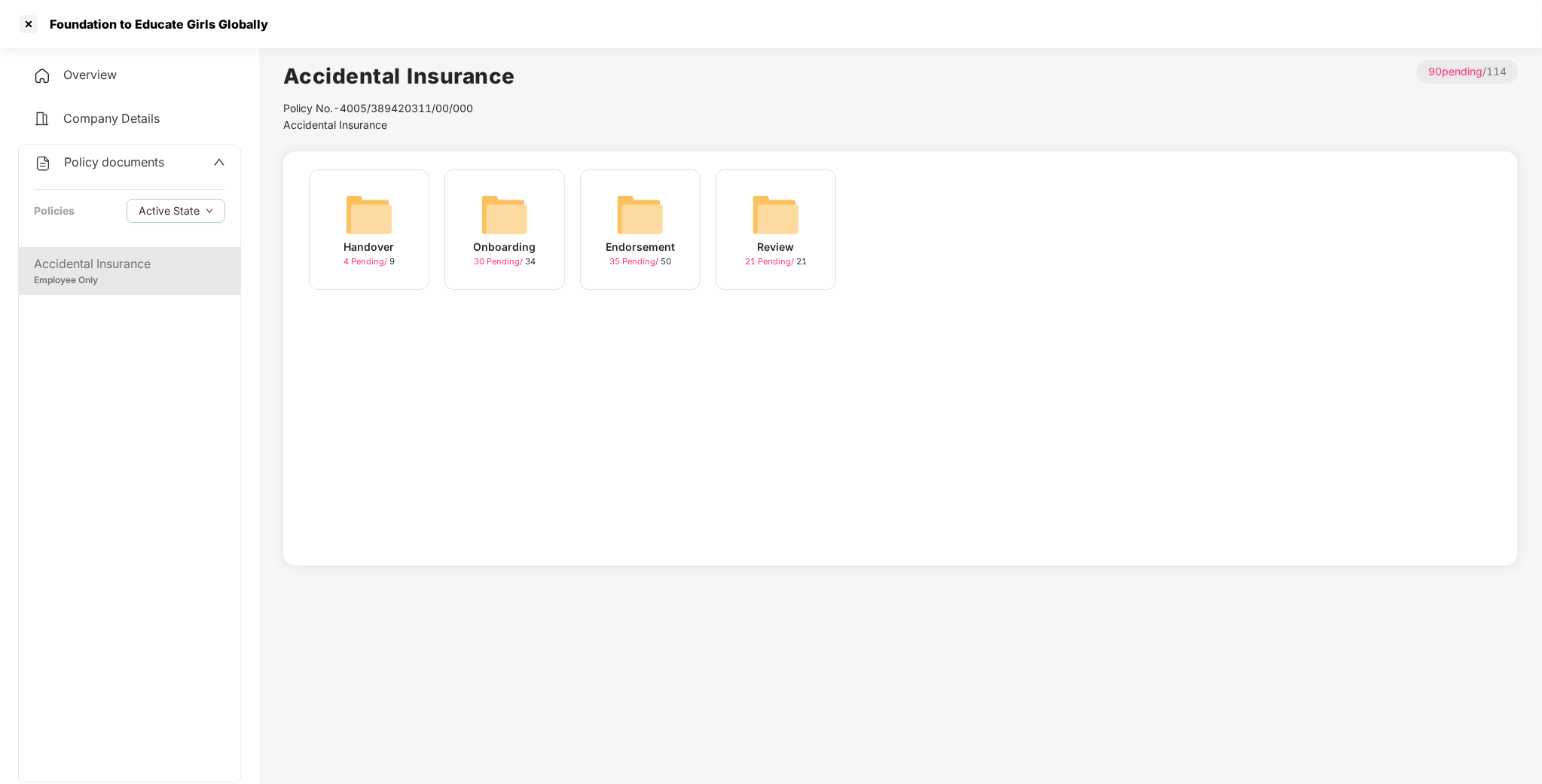
click at [651, 208] on img at bounding box center [640, 215] width 48 height 48
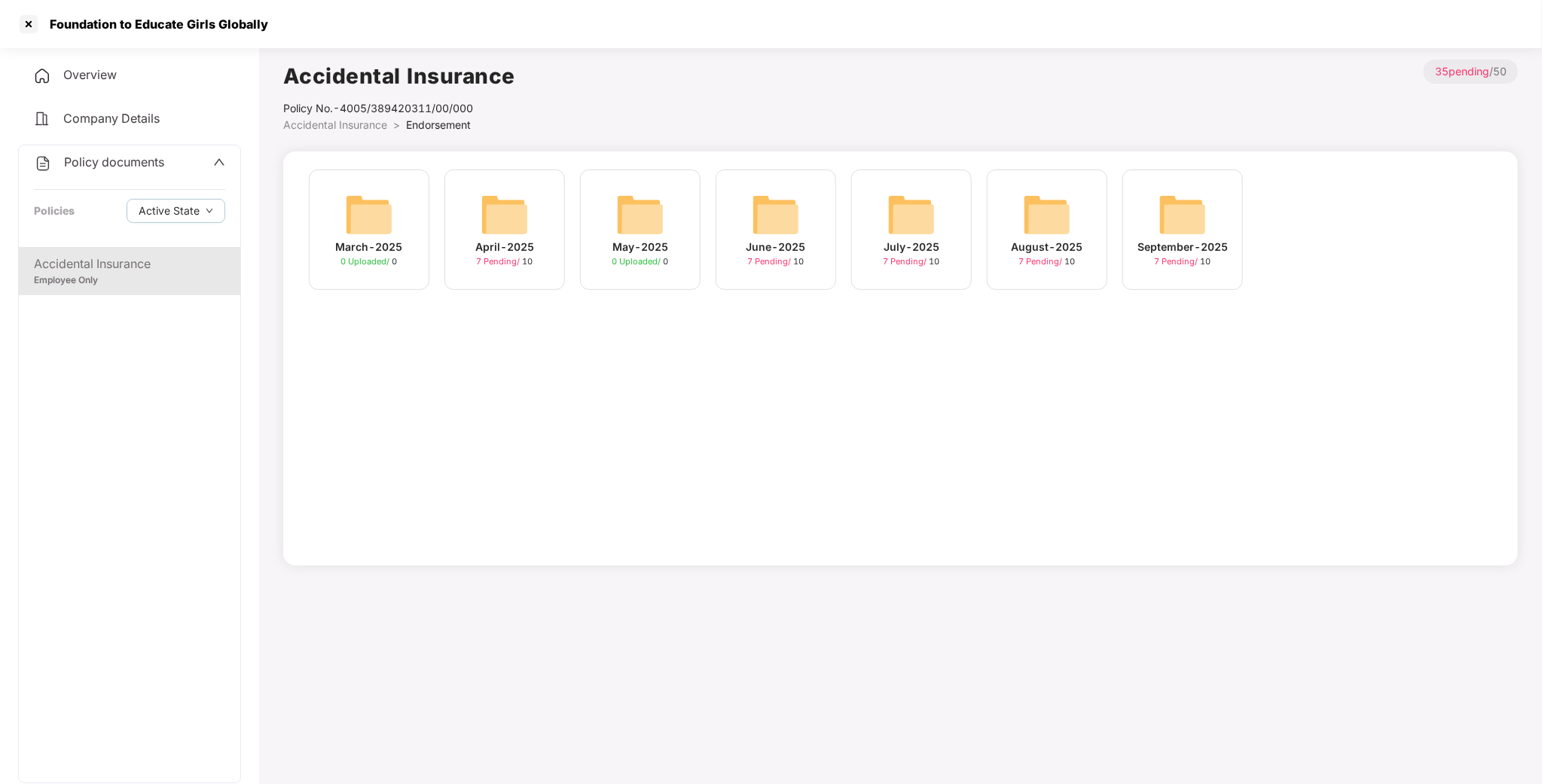
click at [1167, 219] on img at bounding box center [1182, 215] width 48 height 48
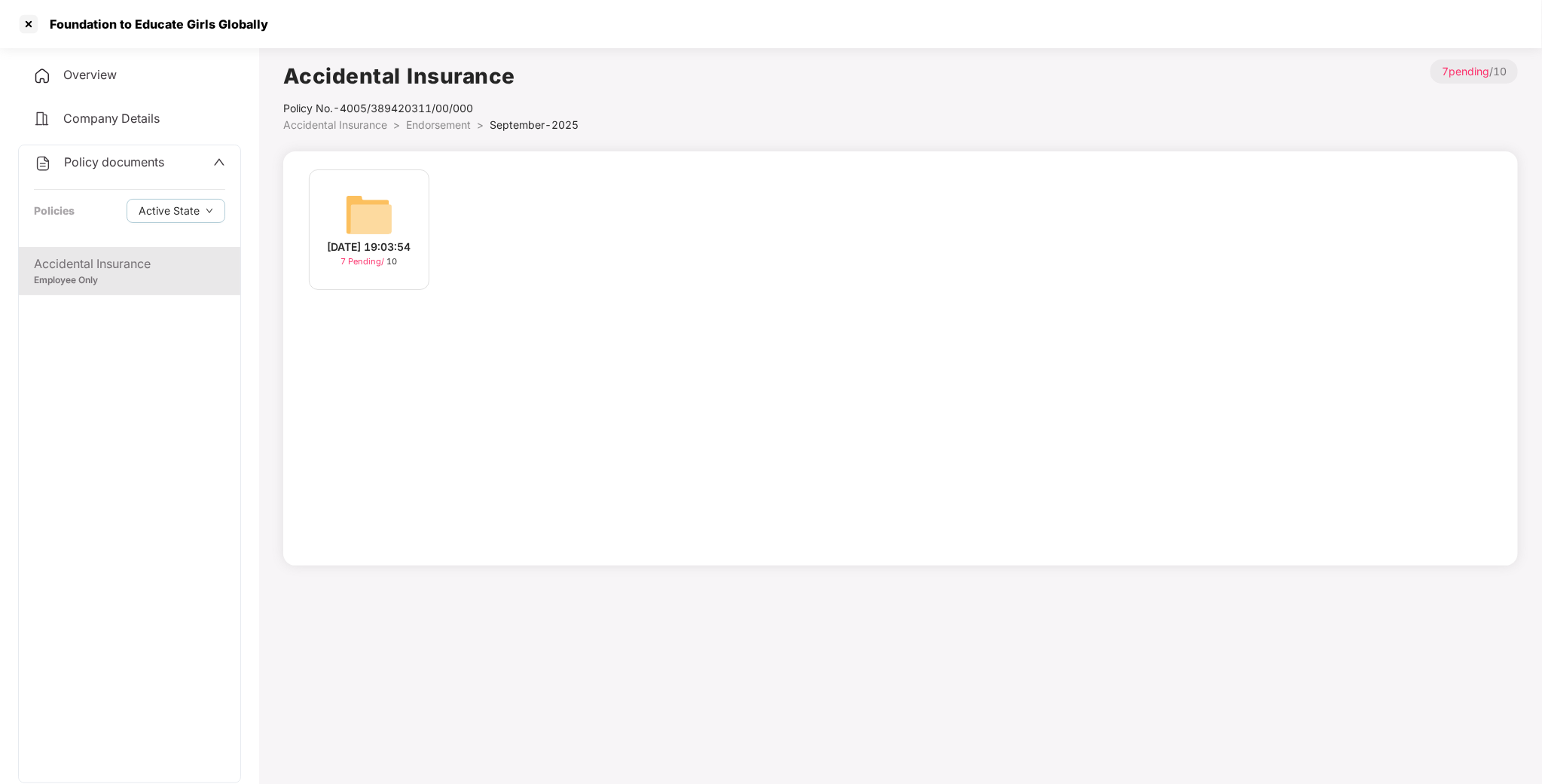
click at [326, 224] on div "[DATE] 19:03:54 7 Pending / 10" at bounding box center [369, 230] width 121 height 120
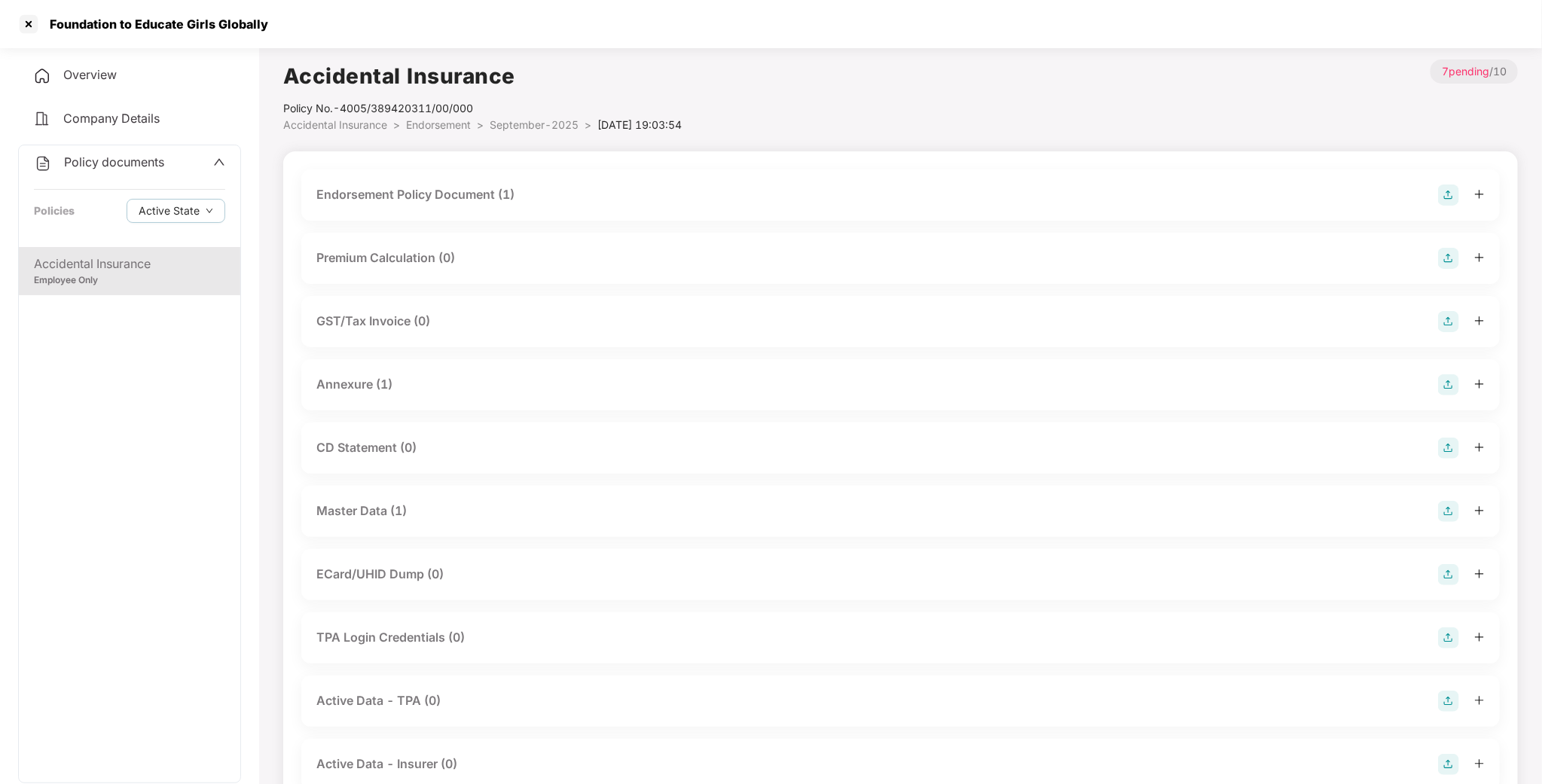
click at [419, 208] on div "Endorsement Policy Document (1)" at bounding box center [900, 195] width 1199 height 51
click at [414, 188] on div "Endorsement Policy Document (1)" at bounding box center [416, 194] width 199 height 19
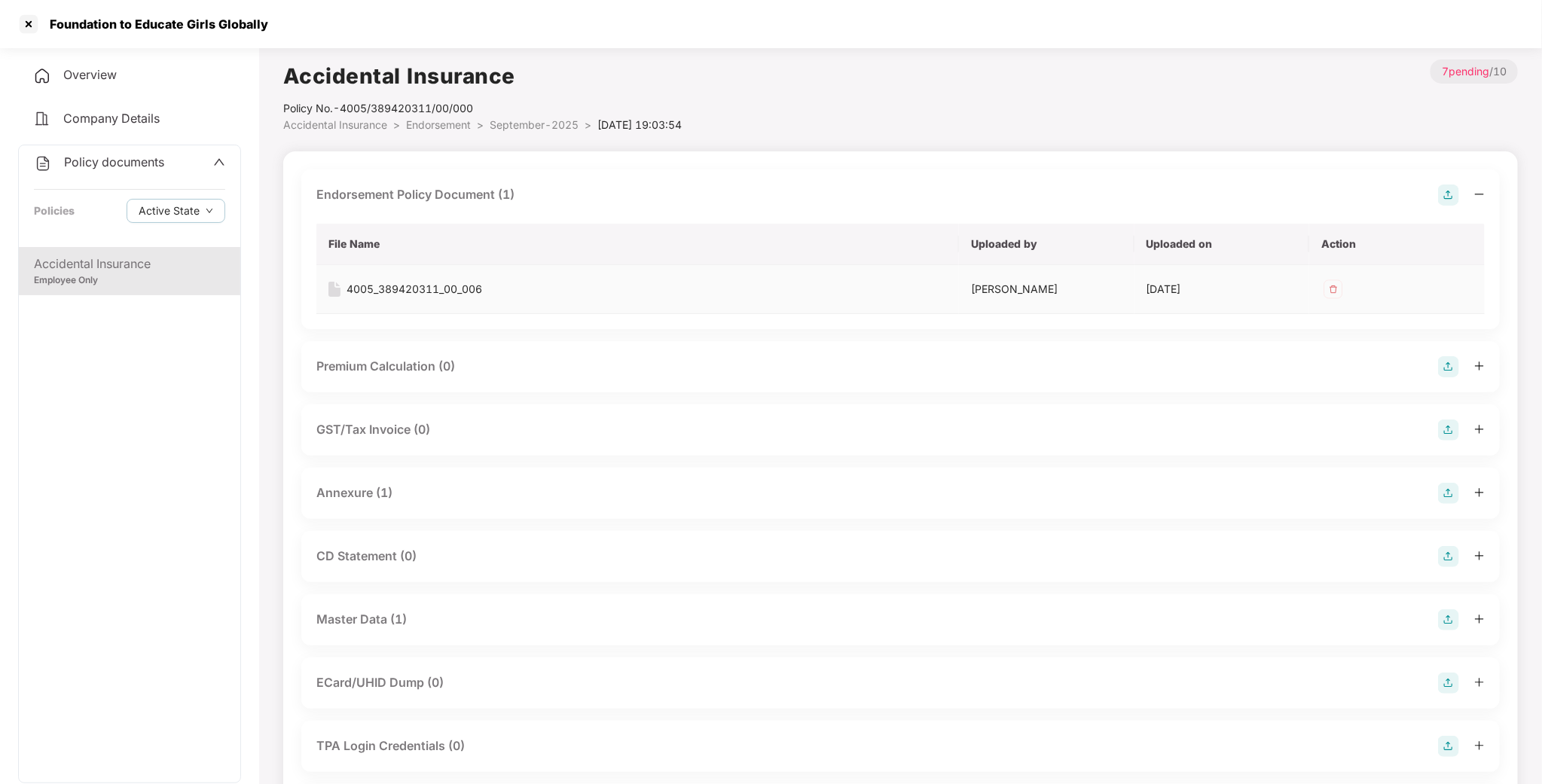
click at [403, 289] on div "4005_389420311_00_006" at bounding box center [414, 289] width 136 height 17
click at [308, 482] on div "Annexure (1)" at bounding box center [900, 493] width 1199 height 51
click at [341, 489] on div "Annexure (1)" at bounding box center [355, 493] width 76 height 19
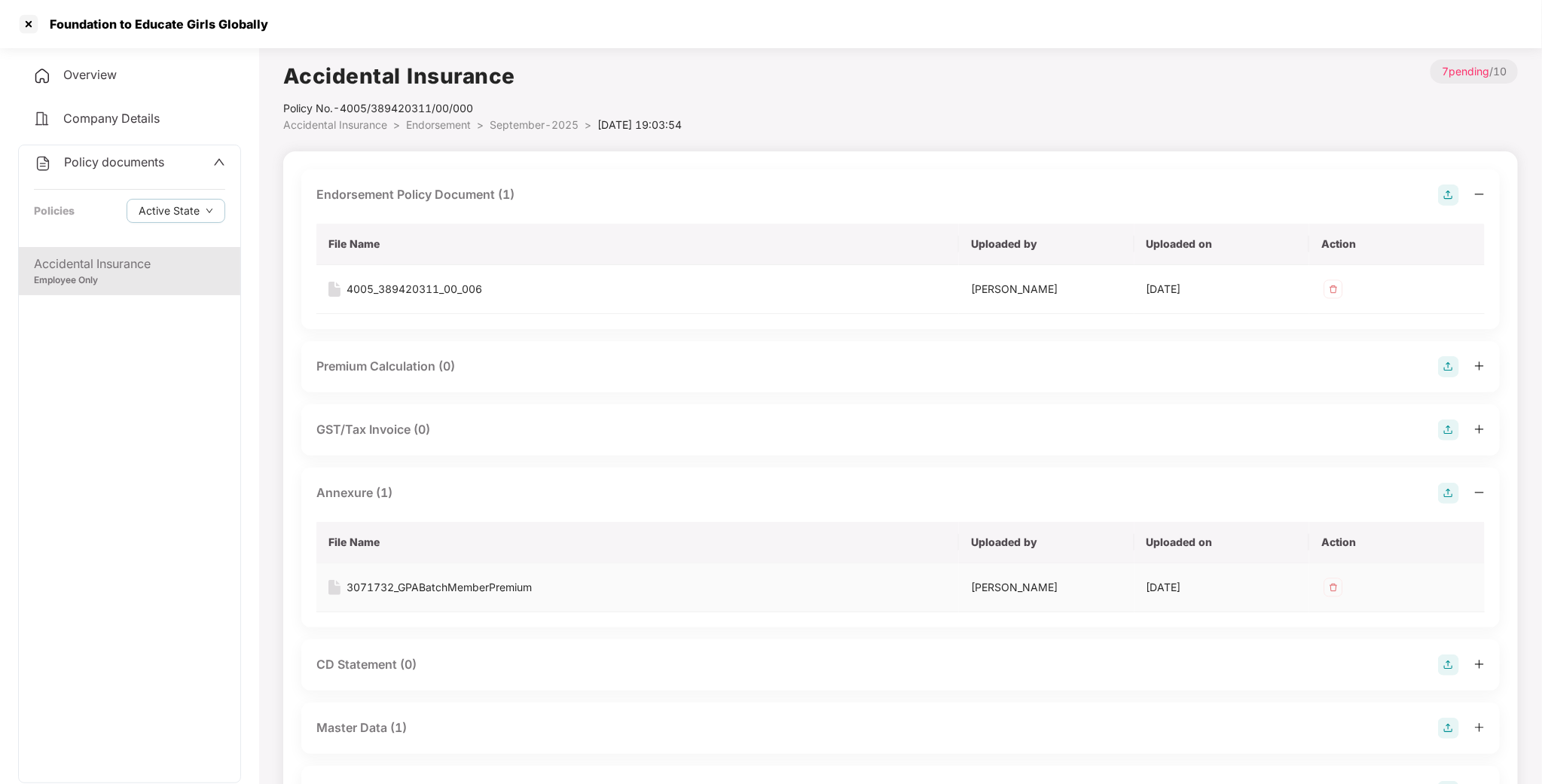
click at [392, 595] on div "3071732_GPABatchMemberPremium" at bounding box center [439, 588] width 185 height 17
